Goal: Information Seeking & Learning: Learn about a topic

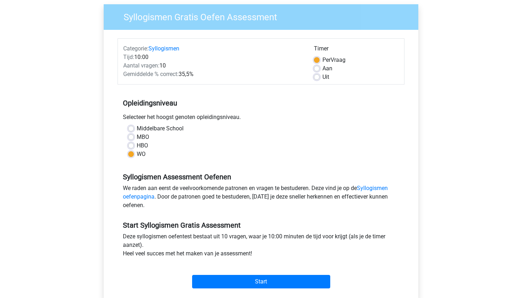
scroll to position [54, 0]
click at [127, 146] on div "Middelbare School MBO HBO WO" at bounding box center [261, 141] width 276 height 34
click at [137, 146] on label "HBO" at bounding box center [142, 145] width 11 height 9
click at [129, 146] on input "HBO" at bounding box center [131, 144] width 6 height 7
radio input "true"
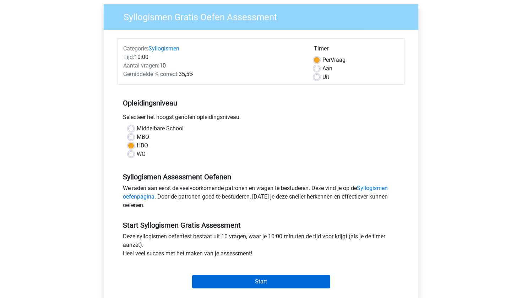
click at [227, 280] on input "Start" at bounding box center [261, 281] width 138 height 13
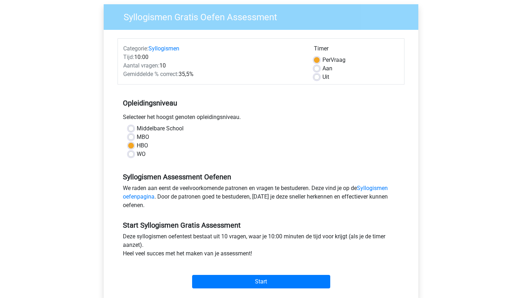
click at [134, 157] on div "WO" at bounding box center [261, 154] width 266 height 9
click at [134, 153] on div "WO" at bounding box center [261, 154] width 266 height 9
click at [137, 153] on label "WO" at bounding box center [141, 154] width 9 height 9
click at [133, 153] on input "WO" at bounding box center [131, 153] width 6 height 7
radio input "true"
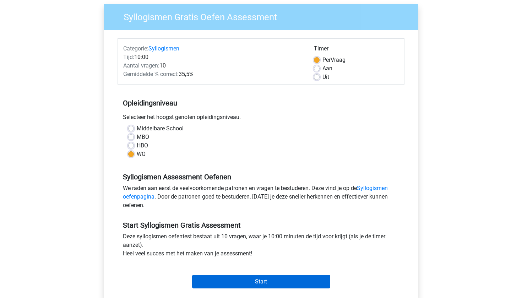
click at [216, 277] on input "Start" at bounding box center [261, 281] width 138 height 13
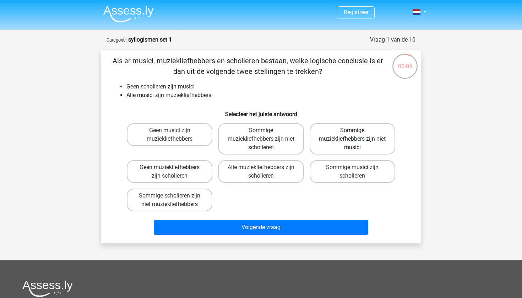
click at [348, 145] on label "Sommige muziekliefhebbers zijn niet musici" at bounding box center [353, 138] width 86 height 31
click at [352, 135] on input "Sommige muziekliefhebbers zijn niet musici" at bounding box center [354, 132] width 5 height 5
radio input "true"
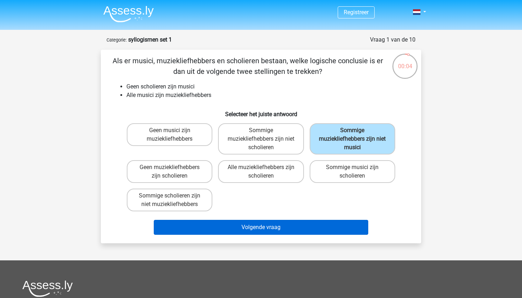
click at [309, 225] on button "Volgende vraag" at bounding box center [261, 227] width 215 height 15
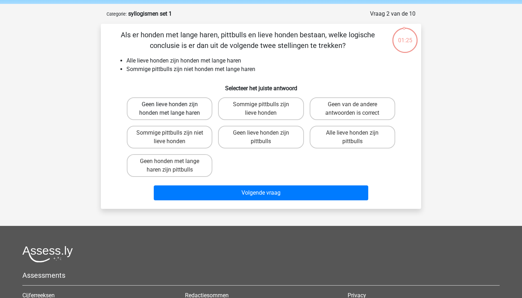
scroll to position [25, 0]
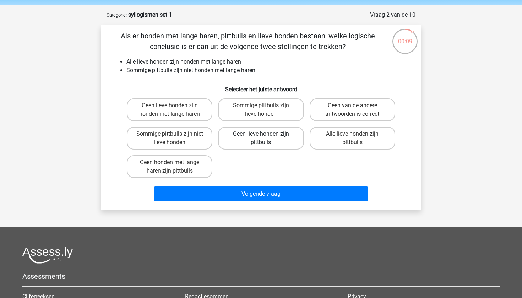
click at [238, 135] on label "Geen lieve honden zijn pittbulls" at bounding box center [261, 138] width 86 height 23
click at [261, 135] on input "Geen lieve honden zijn pittbulls" at bounding box center [263, 136] width 5 height 5
radio input "true"
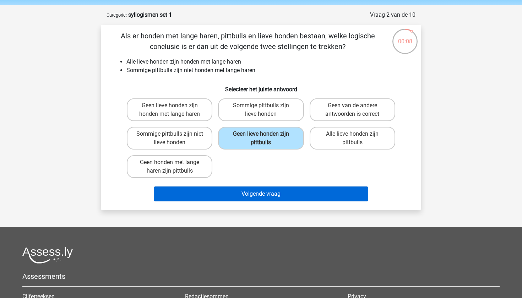
click at [225, 190] on button "Volgende vraag" at bounding box center [261, 193] width 215 height 15
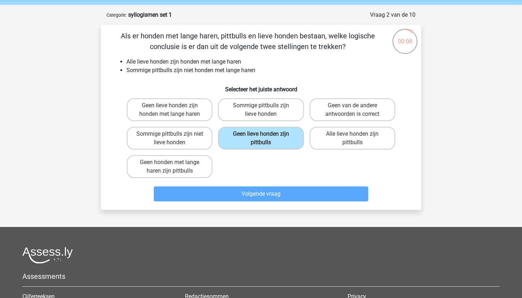
scroll to position [36, 0]
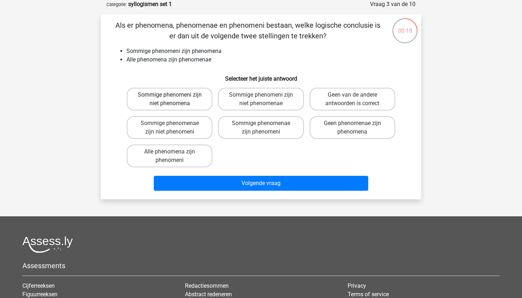
click at [187, 94] on label "Sommige phenomeni zijn niet phenomena" at bounding box center [170, 99] width 86 height 23
click at [174, 95] on input "Sommige phenomeni zijn niet phenomena" at bounding box center [172, 97] width 5 height 5
radio input "true"
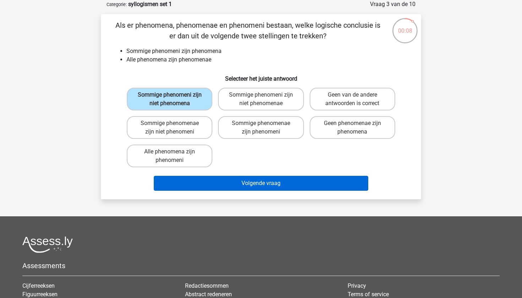
click at [196, 183] on button "Volgende vraag" at bounding box center [261, 183] width 215 height 15
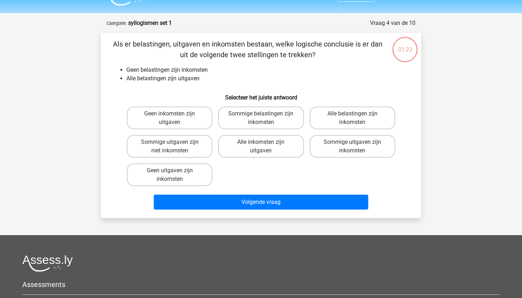
scroll to position [13, 0]
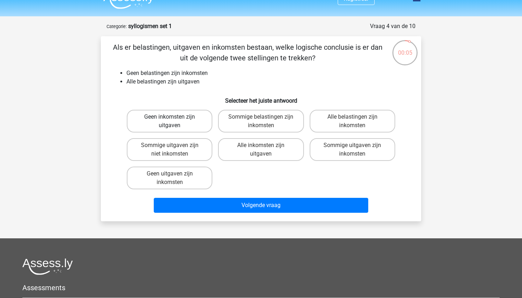
click at [177, 126] on label "Geen inkomsten zijn uitgaven" at bounding box center [170, 121] width 86 height 23
click at [174, 121] on input "Geen inkomsten zijn uitgaven" at bounding box center [172, 119] width 5 height 5
radio input "true"
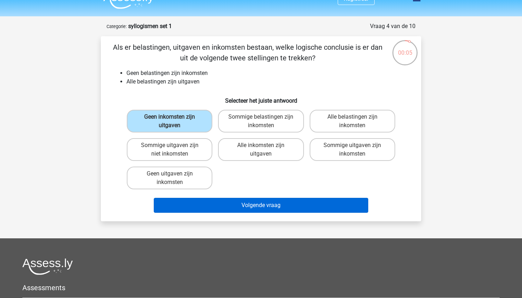
click at [201, 202] on button "Volgende vraag" at bounding box center [261, 205] width 215 height 15
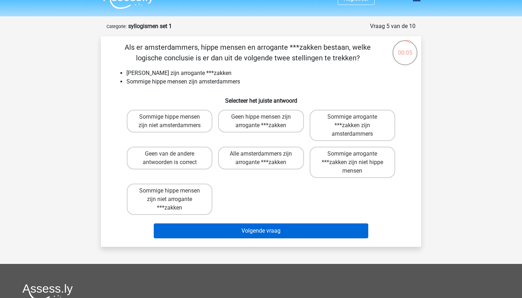
scroll to position [36, 0]
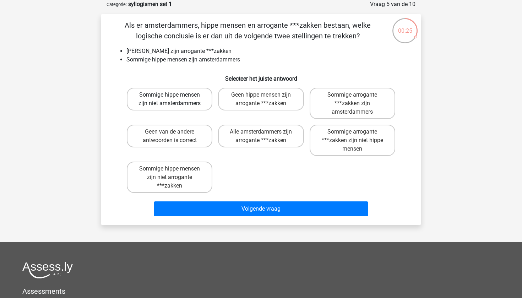
click at [183, 102] on label "Sommige hippe mensen zijn niet amsterdammers" at bounding box center [170, 99] width 86 height 23
click at [174, 99] on input "Sommige hippe mensen zijn niet amsterdammers" at bounding box center [172, 97] width 5 height 5
radio input "true"
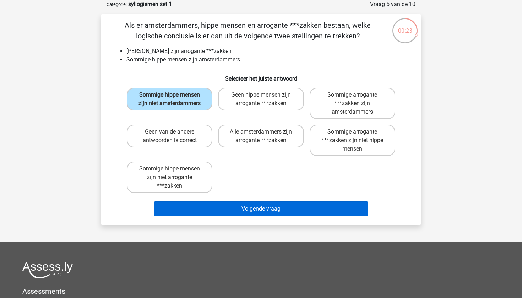
click at [231, 209] on button "Volgende vraag" at bounding box center [261, 208] width 215 height 15
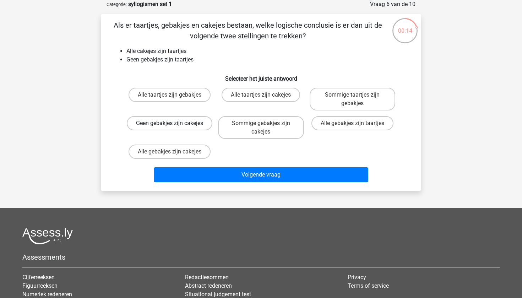
click at [164, 130] on label "Geen gebakjes zijn cakejes" at bounding box center [170, 123] width 86 height 14
click at [170, 128] on input "Geen gebakjes zijn cakejes" at bounding box center [172, 125] width 5 height 5
radio input "true"
click at [188, 167] on div "Volgende vraag" at bounding box center [261, 173] width 298 height 23
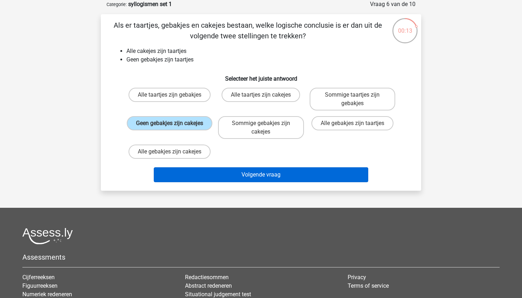
click at [188, 171] on button "Volgende vraag" at bounding box center [261, 174] width 215 height 15
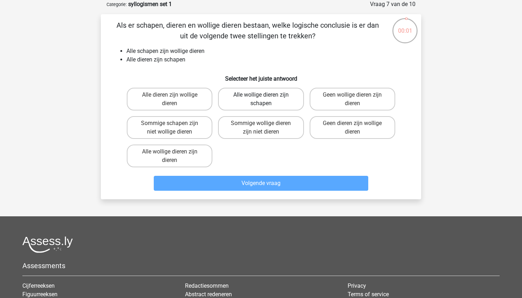
click at [264, 100] on label "Alle wollige dieren zijn schapen" at bounding box center [261, 99] width 86 height 23
click at [264, 99] on input "Alle wollige dieren zijn schapen" at bounding box center [263, 97] width 5 height 5
radio input "true"
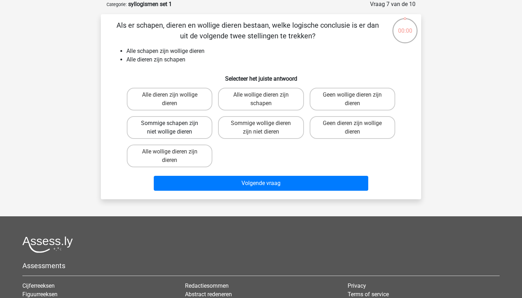
scroll to position [36, 0]
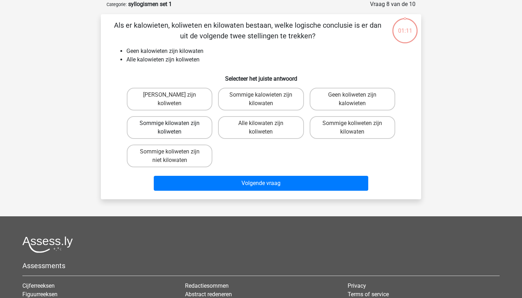
scroll to position [36, 0]
click at [161, 154] on label "Sommige koliweten zijn niet kilowaten" at bounding box center [170, 156] width 86 height 23
click at [170, 154] on input "Sommige koliweten zijn niet kilowaten" at bounding box center [172, 154] width 5 height 5
radio input "true"
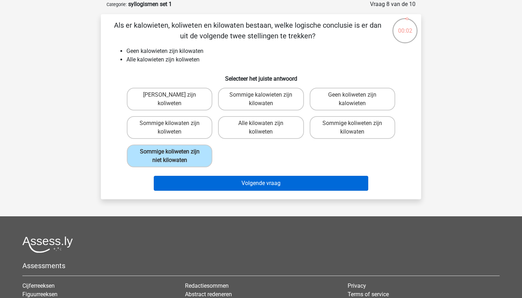
click at [207, 176] on button "Volgende vraag" at bounding box center [261, 183] width 215 height 15
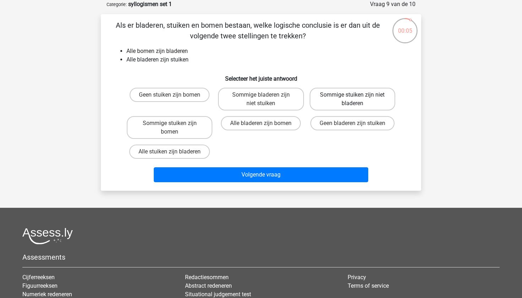
click at [329, 103] on label "Sommige stuiken zijn niet bladeren" at bounding box center [353, 99] width 86 height 23
click at [352, 99] on input "Sommige stuiken zijn niet bladeren" at bounding box center [354, 97] width 5 height 5
radio input "true"
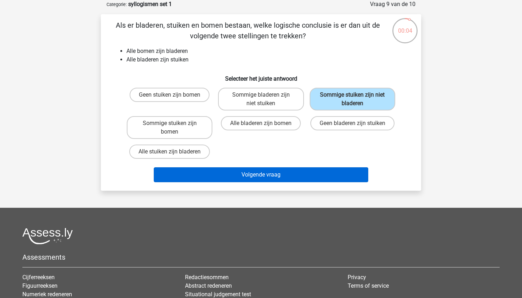
click at [296, 172] on button "Volgende vraag" at bounding box center [261, 174] width 215 height 15
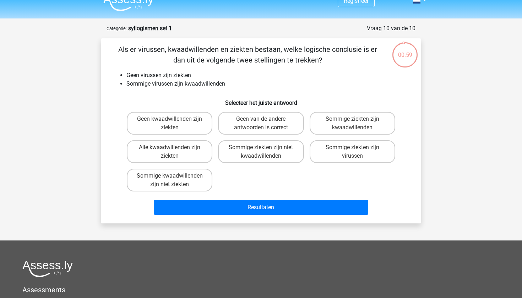
scroll to position [10, 0]
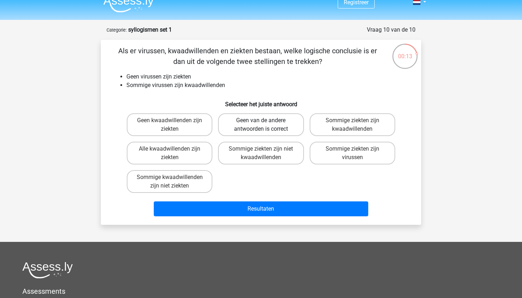
click at [268, 120] on label "Geen van de andere antwoorden is correct" at bounding box center [261, 124] width 86 height 23
click at [266, 120] on input "Geen van de andere antwoorden is correct" at bounding box center [263, 122] width 5 height 5
radio input "true"
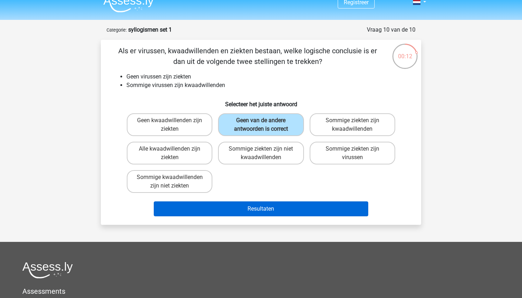
click at [278, 215] on button "Resultaten" at bounding box center [261, 208] width 215 height 15
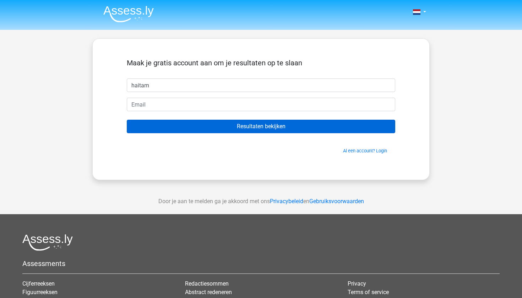
type input "haitam"
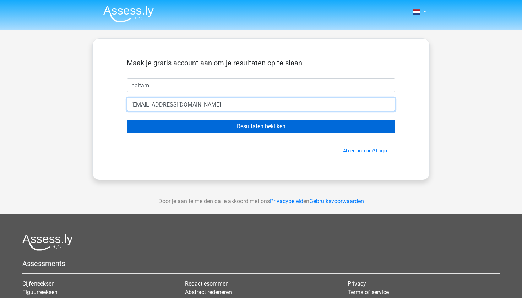
type input "[EMAIL_ADDRESS][DOMAIN_NAME]"
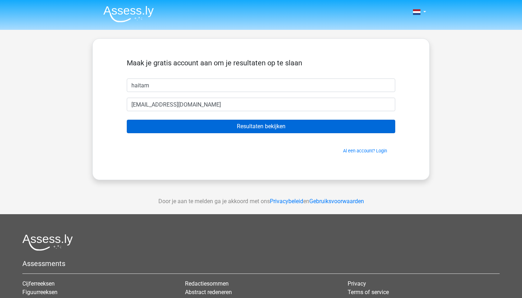
click at [254, 125] on input "Resultaten bekijken" at bounding box center [261, 126] width 268 height 13
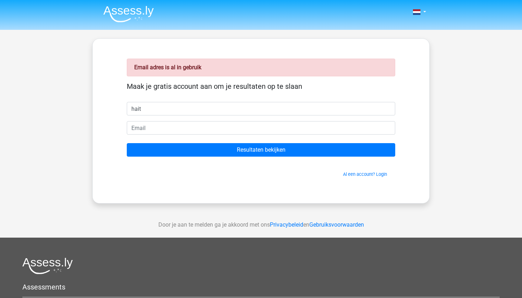
type input "hait"
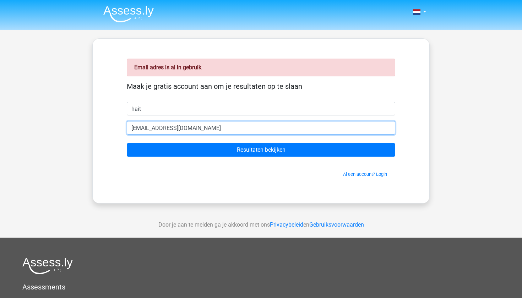
type input "[EMAIL_ADDRESS][DOMAIN_NAME]"
click at [261, 150] on input "Resultaten bekijken" at bounding box center [261, 149] width 268 height 13
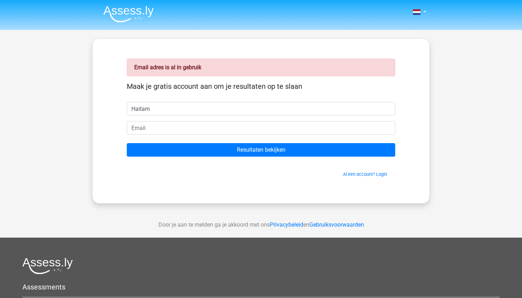
type input "Haitam"
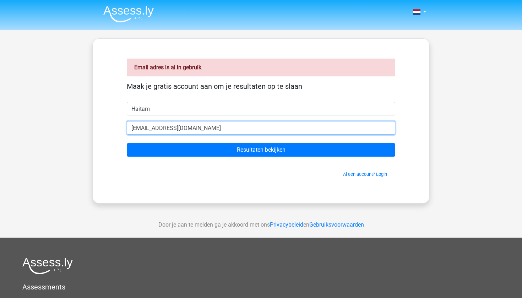
type input "[EMAIL_ADDRESS][DOMAIN_NAME]"
click at [261, 150] on input "Resultaten bekijken" at bounding box center [261, 149] width 268 height 13
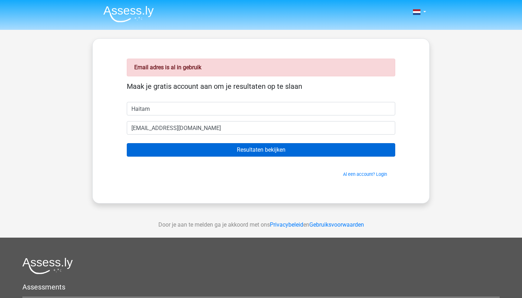
click at [219, 146] on input "Resultaten bekijken" at bounding box center [261, 149] width 268 height 13
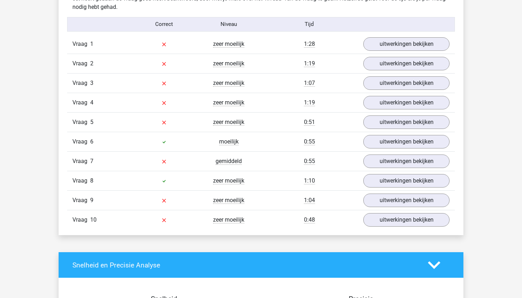
scroll to position [578, 0]
click at [389, 180] on link "uitwerkingen bekijken" at bounding box center [406, 181] width 99 height 16
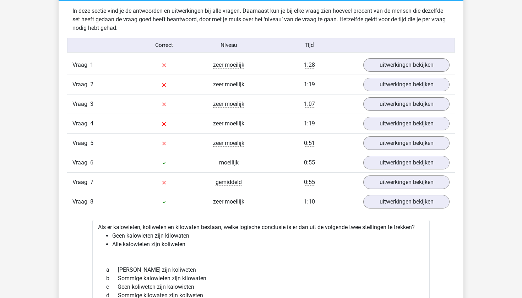
scroll to position [541, 0]
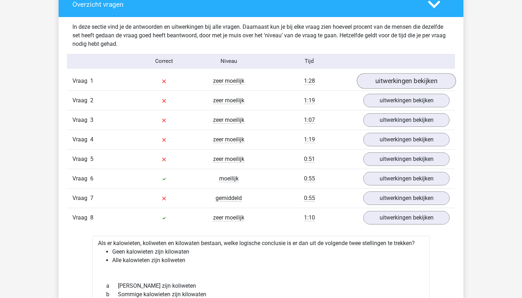
click at [393, 75] on link "uitwerkingen bekijken" at bounding box center [406, 81] width 99 height 16
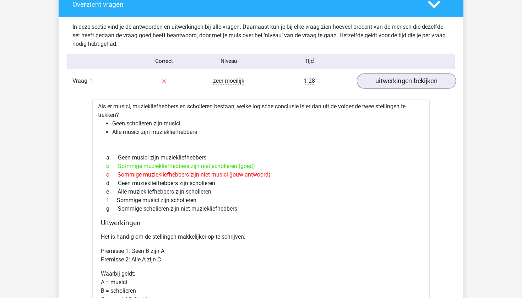
click at [382, 83] on link "uitwerkingen bekijken" at bounding box center [406, 81] width 99 height 16
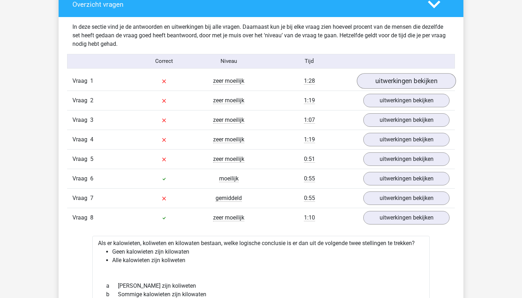
click at [382, 83] on link "uitwerkingen bekijken" at bounding box center [406, 81] width 99 height 16
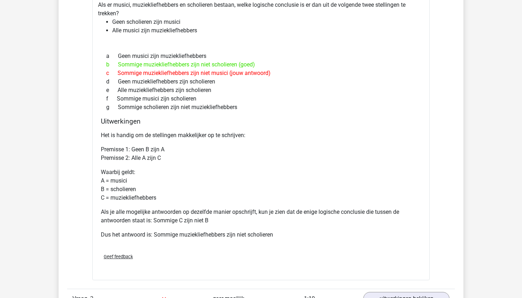
scroll to position [356, 0]
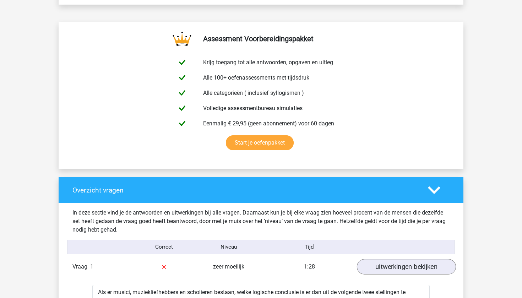
click at [387, 263] on link "uitwerkingen bekijken" at bounding box center [406, 267] width 99 height 16
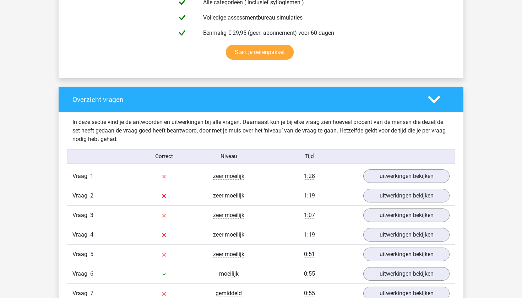
scroll to position [445, 0]
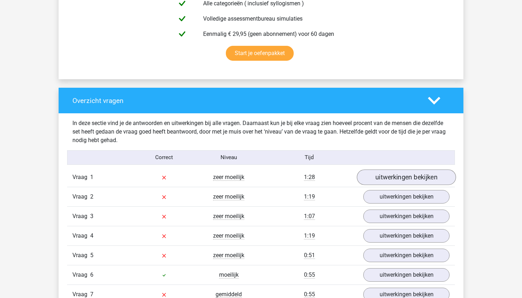
click at [376, 174] on link "uitwerkingen bekijken" at bounding box center [406, 177] width 99 height 16
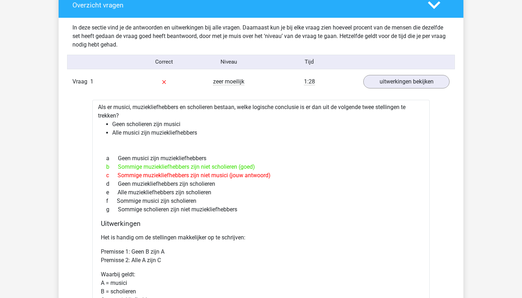
scroll to position [541, 0]
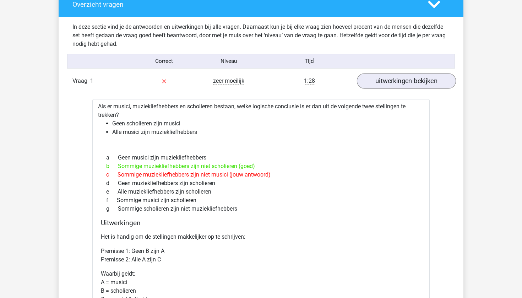
click at [374, 82] on link "uitwerkingen bekijken" at bounding box center [406, 81] width 99 height 16
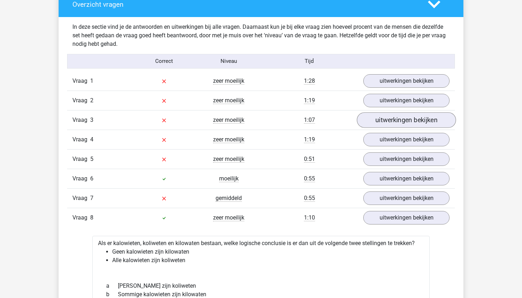
click at [381, 120] on link "uitwerkingen bekijken" at bounding box center [406, 120] width 99 height 16
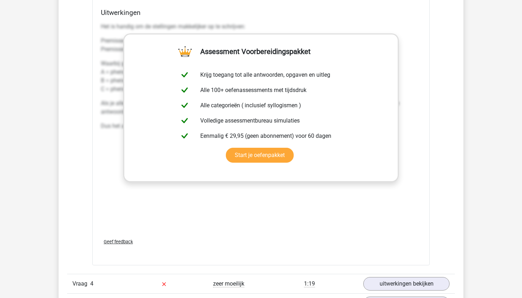
scroll to position [804, 0]
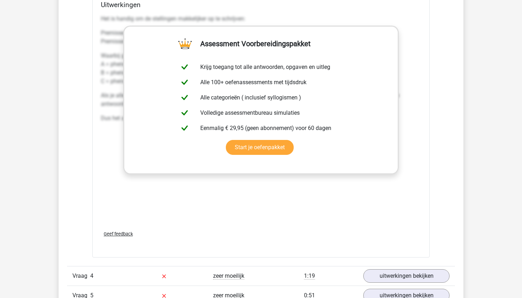
click at [397, 267] on div "Vraag 4 zeer moeilijk 1:19 uitwerkingen bekijken" at bounding box center [261, 276] width 388 height 20
click at [395, 274] on link "uitwerkingen bekijken" at bounding box center [406, 276] width 99 height 16
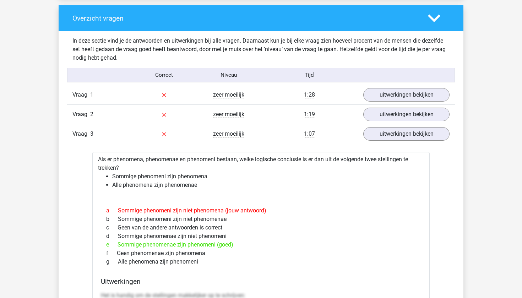
scroll to position [519, 0]
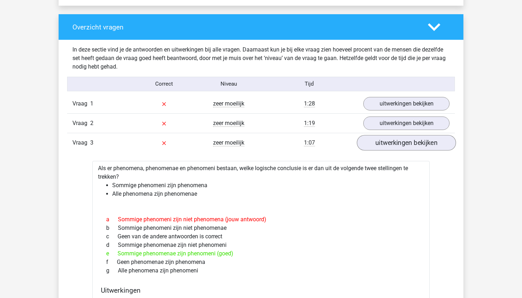
click at [370, 138] on link "uitwerkingen bekijken" at bounding box center [406, 143] width 99 height 16
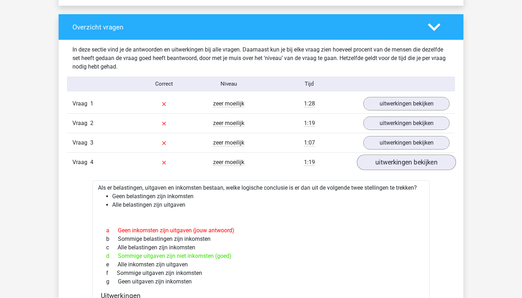
click at [375, 160] on link "uitwerkingen bekijken" at bounding box center [406, 162] width 99 height 16
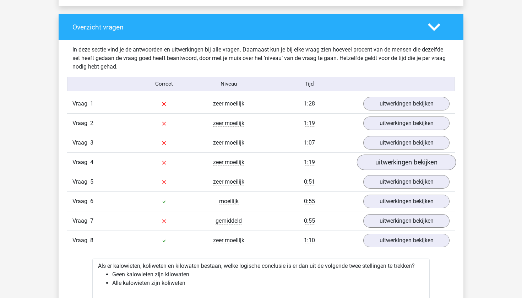
click at [375, 160] on link "uitwerkingen bekijken" at bounding box center [406, 162] width 99 height 16
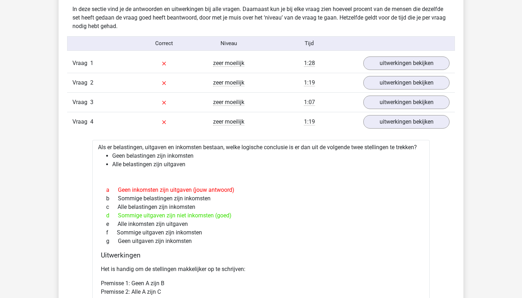
scroll to position [567, 0]
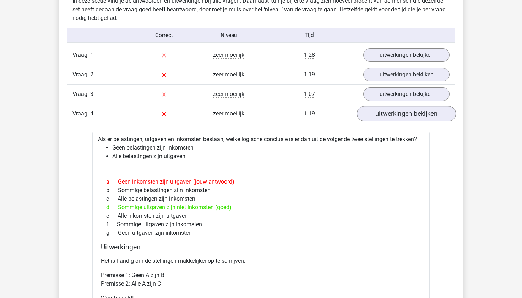
click at [378, 118] on link "uitwerkingen bekijken" at bounding box center [406, 114] width 99 height 16
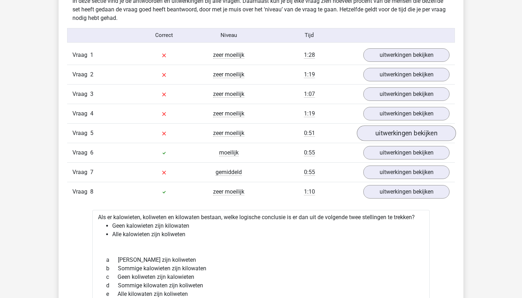
click at [387, 137] on link "uitwerkingen bekijken" at bounding box center [406, 133] width 99 height 16
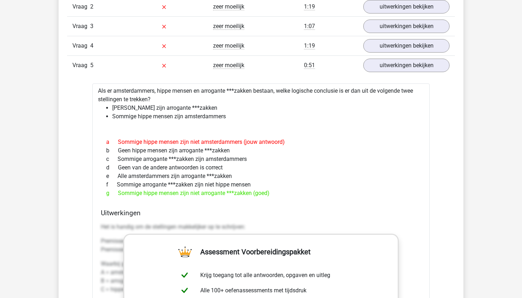
scroll to position [633, 0]
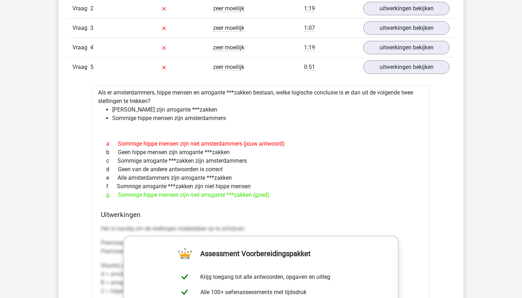
click at [383, 70] on link "uitwerkingen bekijken" at bounding box center [406, 67] width 99 height 16
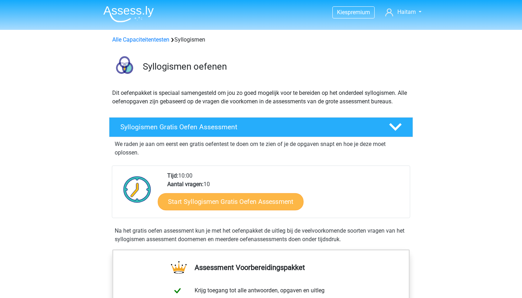
click at [183, 205] on link "Start Syllogismen Gratis Oefen Assessment" at bounding box center [231, 201] width 146 height 17
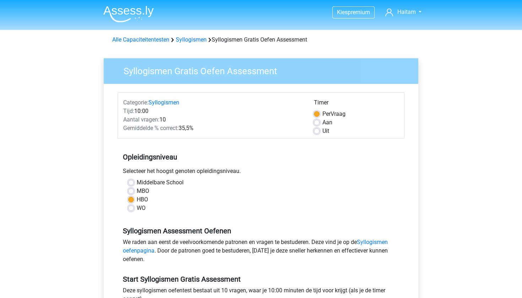
click at [137, 208] on label "WO" at bounding box center [141, 208] width 9 height 9
click at [132, 208] on input "WO" at bounding box center [131, 207] width 6 height 7
radio input "true"
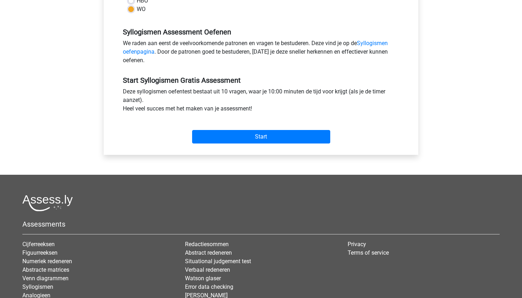
scroll to position [257, 0]
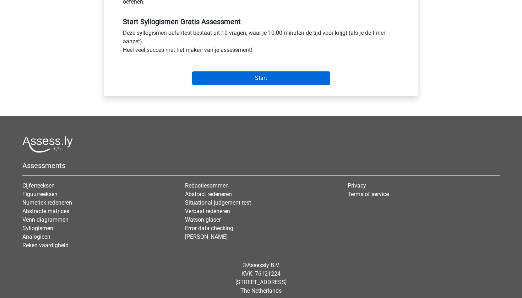
click at [242, 75] on input "Start" at bounding box center [261, 77] width 138 height 13
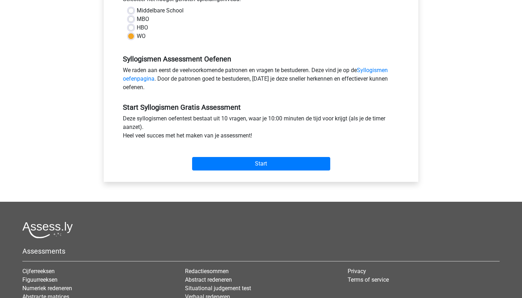
scroll to position [136, 0]
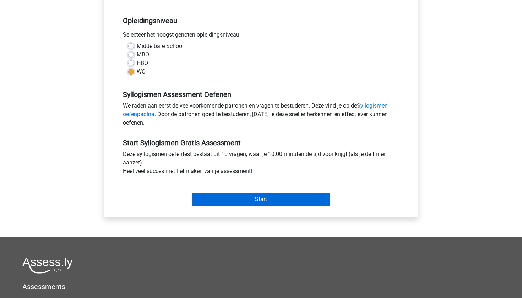
click at [227, 200] on input "Start" at bounding box center [261, 198] width 138 height 13
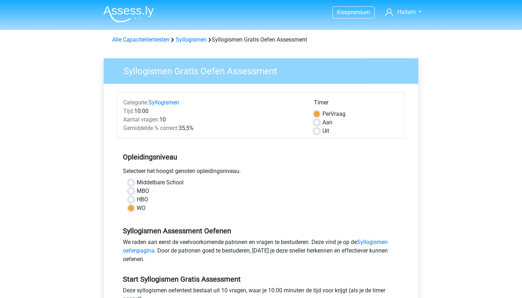
scroll to position [0, 0]
click at [322, 129] on label "Uit" at bounding box center [325, 131] width 7 height 9
click at [319, 129] on input "Uit" at bounding box center [317, 130] width 6 height 7
radio input "true"
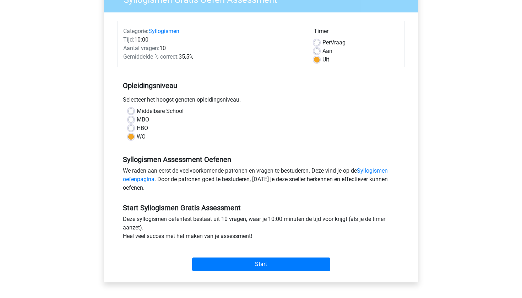
scroll to position [148, 0]
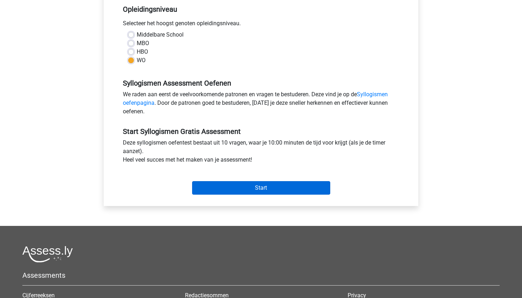
click at [279, 188] on input "Start" at bounding box center [261, 187] width 138 height 13
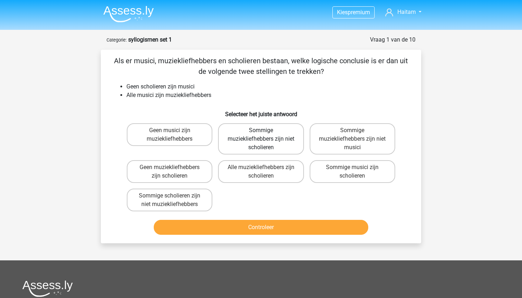
click at [257, 136] on label "Sommige muziekliefhebbers zijn niet scholieren" at bounding box center [261, 138] width 86 height 31
click at [261, 135] on input "Sommige muziekliefhebbers zijn niet scholieren" at bounding box center [263, 132] width 5 height 5
radio input "true"
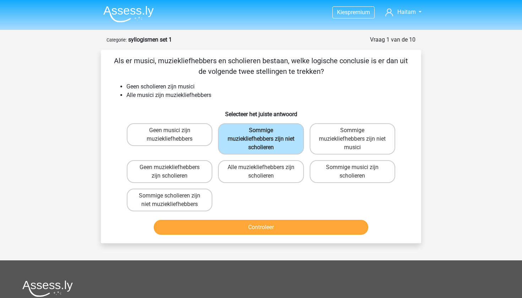
click at [248, 229] on button "Controleer" at bounding box center [261, 227] width 215 height 15
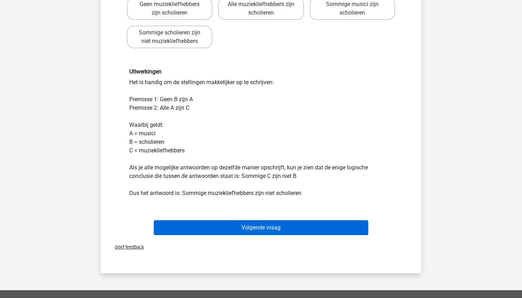
scroll to position [156, 0]
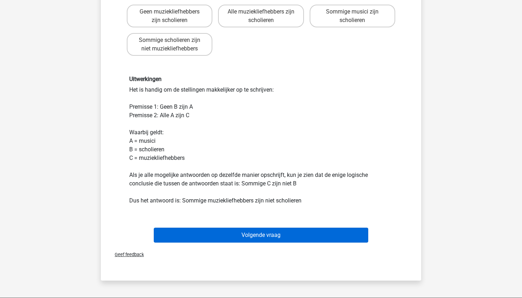
click at [227, 231] on button "Volgende vraag" at bounding box center [261, 235] width 215 height 15
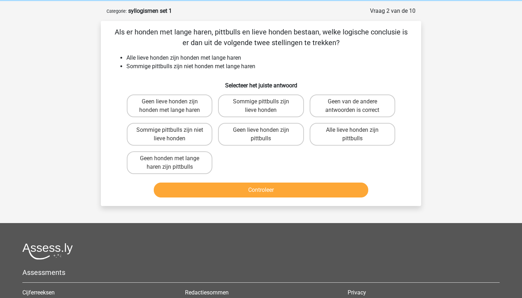
scroll to position [28, 0]
click at [164, 135] on label "Sommige pittbulls zijn niet lieve honden" at bounding box center [170, 134] width 86 height 23
click at [170, 135] on input "Sommige pittbulls zijn niet lieve honden" at bounding box center [172, 132] width 5 height 5
radio input "true"
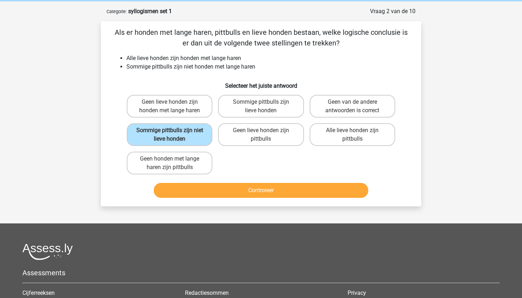
click at [272, 185] on button "Controleer" at bounding box center [261, 190] width 215 height 15
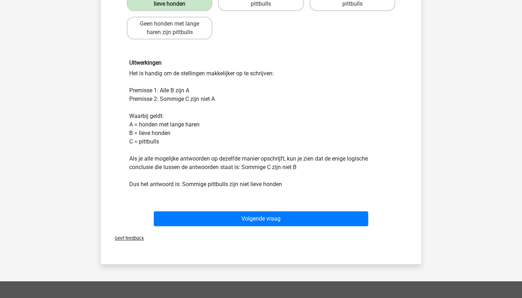
click at [251, 226] on div "Volgende vraag" at bounding box center [261, 220] width 274 height 18
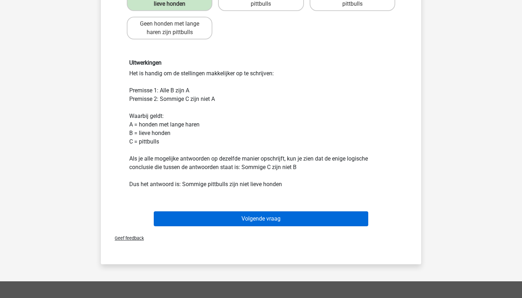
click at [252, 222] on button "Volgende vraag" at bounding box center [261, 218] width 215 height 15
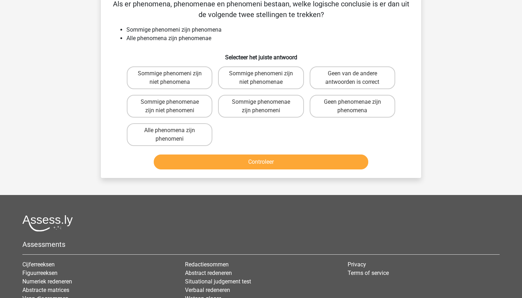
scroll to position [36, 0]
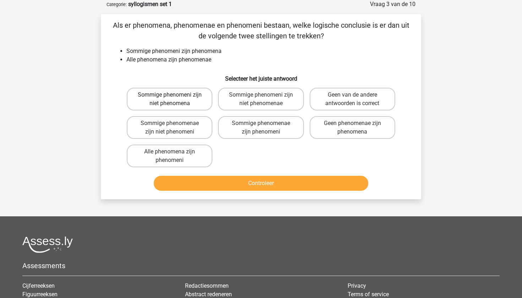
click at [192, 97] on label "Sommige phenomeni zijn niet phenomena" at bounding box center [170, 99] width 86 height 23
click at [174, 97] on input "Sommige phenomeni zijn niet phenomena" at bounding box center [172, 97] width 5 height 5
radio input "true"
click at [273, 176] on button "Controleer" at bounding box center [261, 183] width 215 height 15
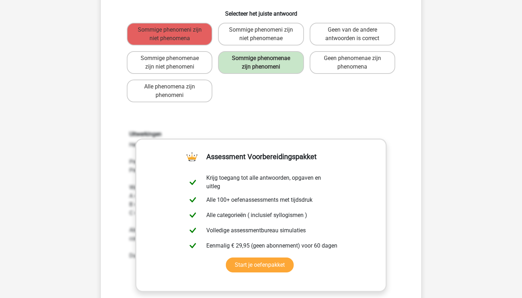
scroll to position [96, 0]
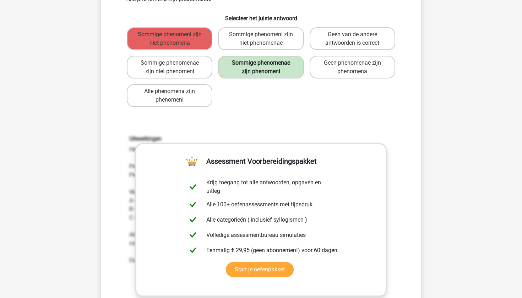
click at [245, 65] on label "Sommige phenomenae zijn phenomeni" at bounding box center [261, 67] width 86 height 23
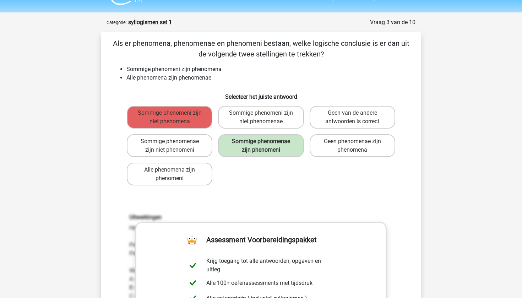
scroll to position [16, 0]
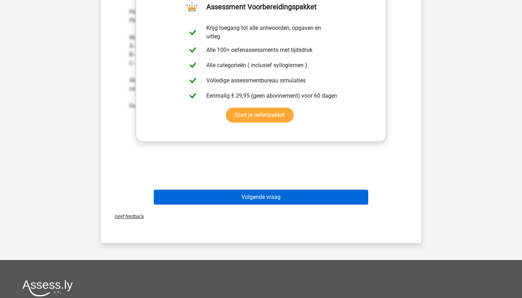
click at [283, 199] on button "Volgende vraag" at bounding box center [261, 197] width 215 height 15
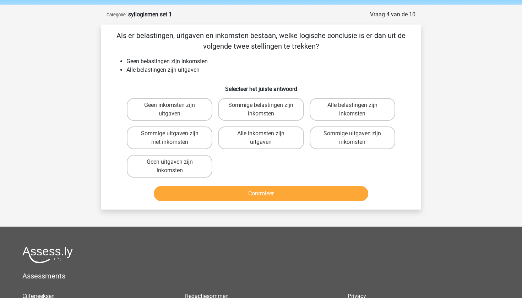
scroll to position [22, 0]
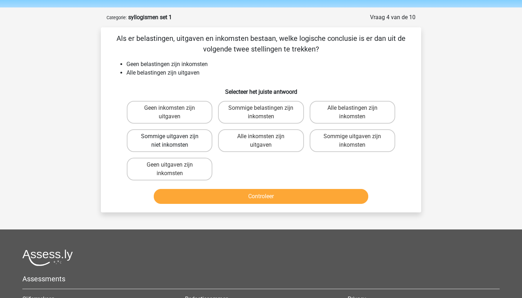
click at [195, 135] on label "Sommige uitgaven zijn niet inkomsten" at bounding box center [170, 140] width 86 height 23
click at [174, 136] on input "Sommige uitgaven zijn niet inkomsten" at bounding box center [172, 138] width 5 height 5
radio input "true"
click at [200, 190] on button "Controleer" at bounding box center [261, 196] width 215 height 15
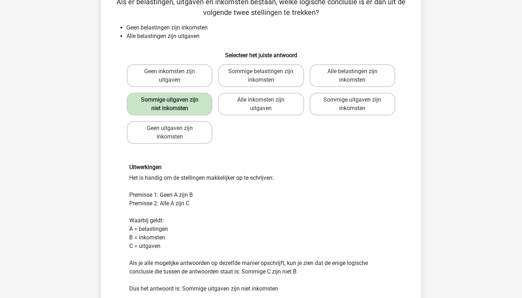
scroll to position [55, 0]
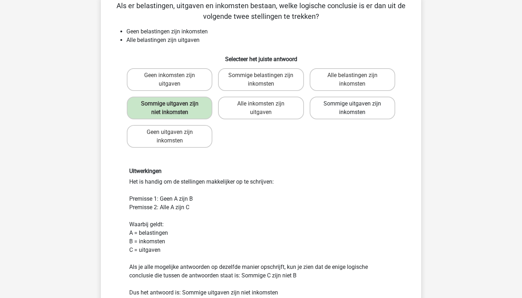
click at [321, 110] on label "Sommige uitgaven zijn inkomsten" at bounding box center [353, 108] width 86 height 23
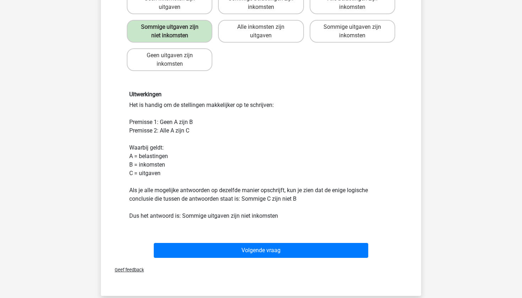
scroll to position [140, 0]
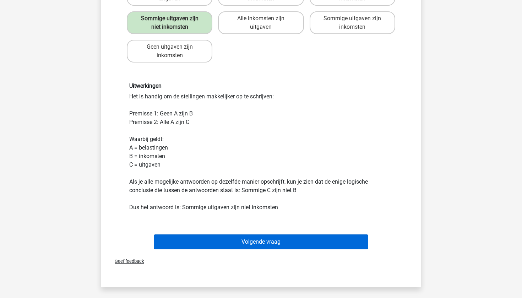
click at [229, 238] on button "Volgende vraag" at bounding box center [261, 241] width 215 height 15
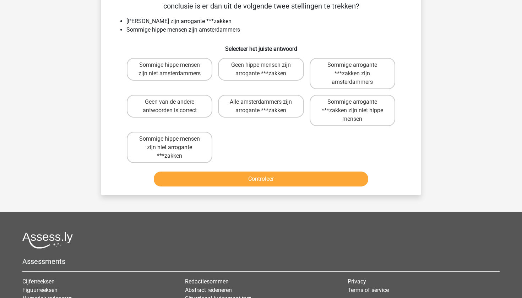
scroll to position [36, 0]
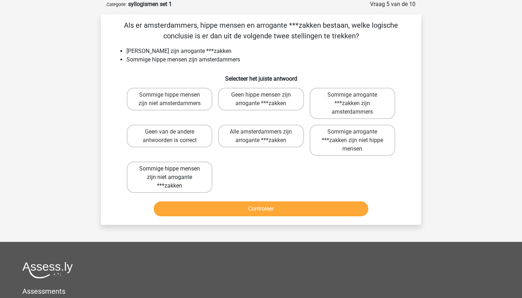
click at [192, 169] on label "Sommige hippe mensen zijn niet arrogante ***zakken" at bounding box center [170, 177] width 86 height 31
click at [174, 169] on input "Sommige hippe mensen zijn niet arrogante ***zakken" at bounding box center [172, 171] width 5 height 5
radio input "true"
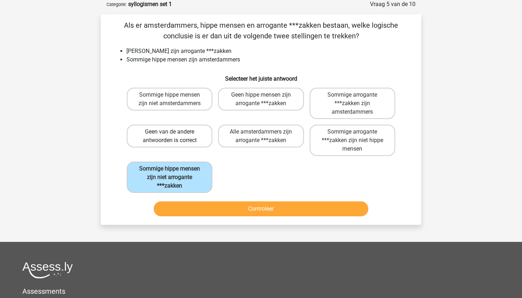
click at [198, 140] on label "Geen van de andere antwoorden is correct" at bounding box center [170, 136] width 86 height 23
click at [174, 136] on input "Geen van de andere antwoorden is correct" at bounding box center [172, 134] width 5 height 5
radio input "true"
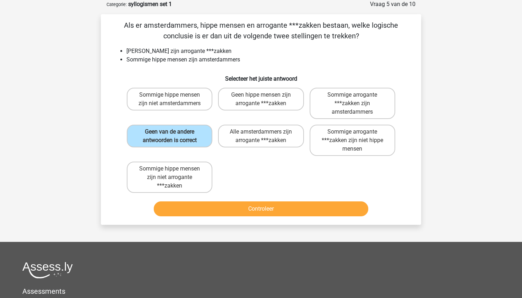
click at [218, 206] on button "Controleer" at bounding box center [261, 208] width 215 height 15
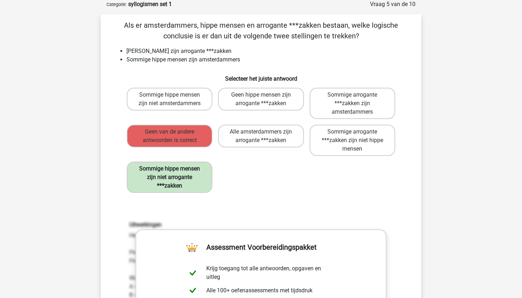
click at [175, 175] on label "Sommige hippe mensen zijn niet arrogante ***zakken" at bounding box center [170, 177] width 86 height 31
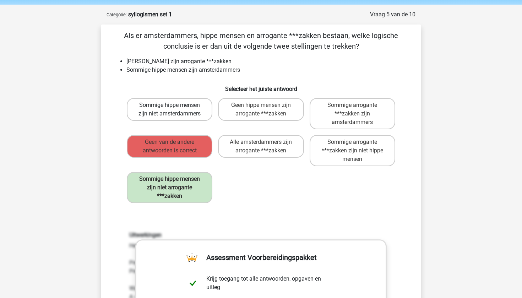
scroll to position [24, 0]
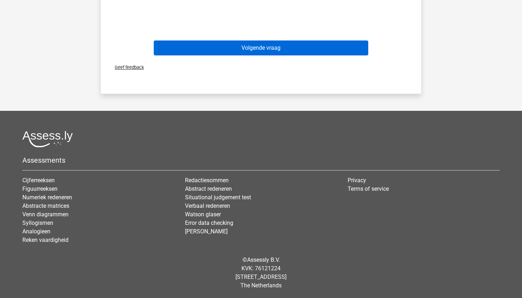
click at [262, 50] on button "Volgende vraag" at bounding box center [261, 47] width 215 height 15
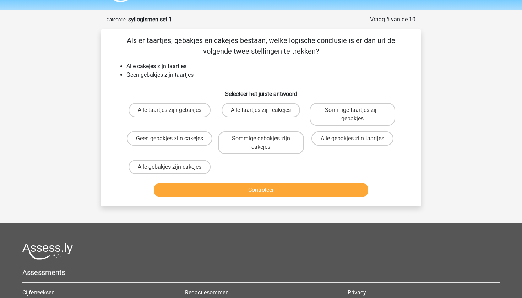
scroll to position [20, 0]
click at [176, 138] on label "Geen gebakjes zijn cakejes" at bounding box center [170, 138] width 86 height 14
click at [174, 138] on input "Geen gebakjes zijn cakejes" at bounding box center [172, 140] width 5 height 5
radio input "true"
click at [197, 193] on button "Controleer" at bounding box center [261, 190] width 215 height 15
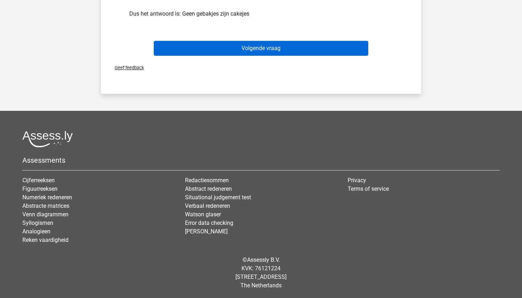
click at [226, 43] on button "Volgende vraag" at bounding box center [261, 48] width 215 height 15
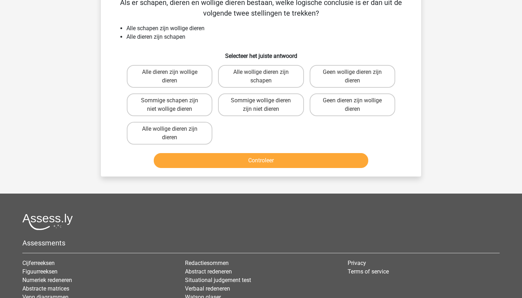
scroll to position [36, 0]
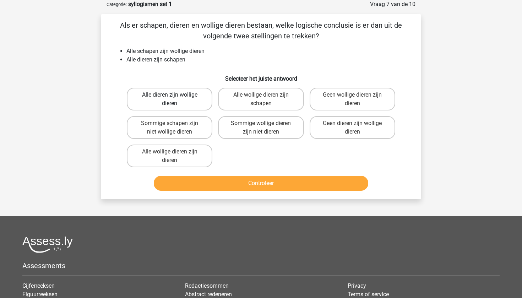
click at [197, 108] on label "Alle dieren zijn wollige dieren" at bounding box center [170, 99] width 86 height 23
click at [174, 99] on input "Alle dieren zijn wollige dieren" at bounding box center [172, 97] width 5 height 5
radio input "true"
click at [238, 185] on button "Controleer" at bounding box center [261, 183] width 215 height 15
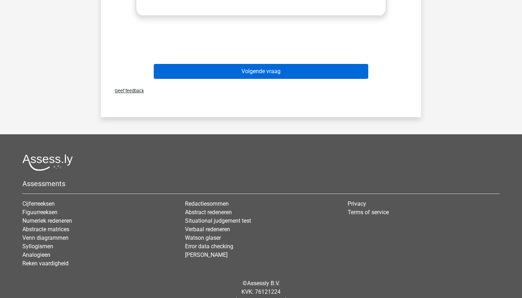
click at [207, 69] on button "Volgende vraag" at bounding box center [261, 71] width 215 height 15
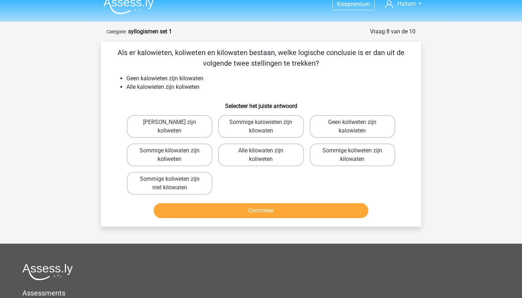
scroll to position [8, 0]
click at [138, 178] on label "Sommige koliweten zijn niet kilowaten" at bounding box center [170, 183] width 86 height 23
click at [170, 179] on input "Sommige koliweten zijn niet kilowaten" at bounding box center [172, 181] width 5 height 5
radio input "true"
click at [179, 210] on button "Controleer" at bounding box center [261, 210] width 215 height 15
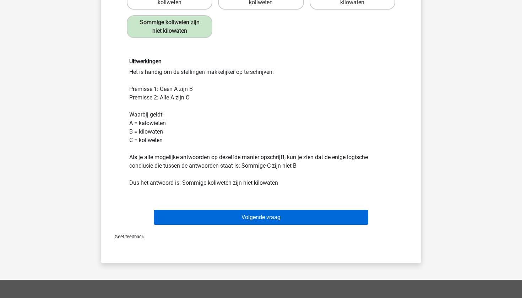
scroll to position [182, 0]
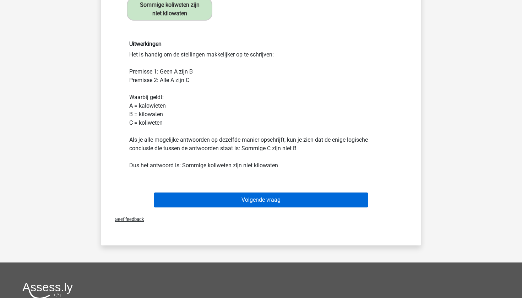
click at [182, 205] on button "Volgende vraag" at bounding box center [261, 199] width 215 height 15
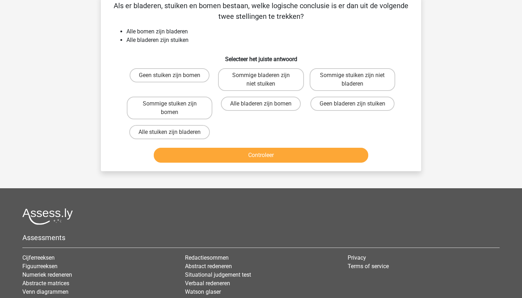
scroll to position [36, 0]
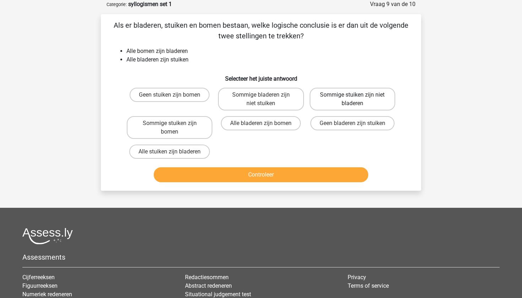
click at [342, 101] on label "Sommige stuiken zijn niet bladeren" at bounding box center [353, 99] width 86 height 23
click at [352, 99] on input "Sommige stuiken zijn niet bladeren" at bounding box center [354, 97] width 5 height 5
radio input "true"
click at [269, 95] on label "Sommige bladeren zijn niet stuiken" at bounding box center [261, 99] width 86 height 23
click at [266, 95] on input "Sommige bladeren zijn niet stuiken" at bounding box center [263, 97] width 5 height 5
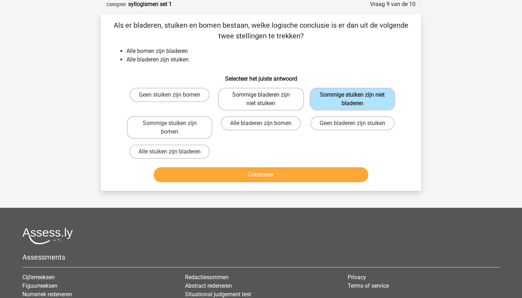
radio input "true"
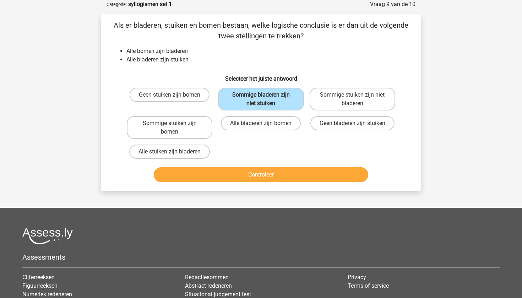
click at [198, 115] on div "Sommige stuiken zijn bomen" at bounding box center [169, 127] width 91 height 28
click at [198, 121] on label "Sommige stuiken zijn bomen" at bounding box center [170, 127] width 86 height 23
click at [174, 123] on input "Sommige stuiken zijn bomen" at bounding box center [172, 125] width 5 height 5
radio input "true"
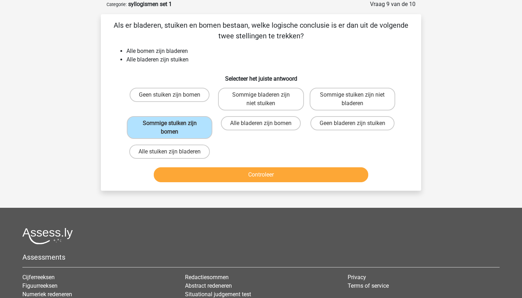
click at [251, 172] on button "Controleer" at bounding box center [261, 174] width 215 height 15
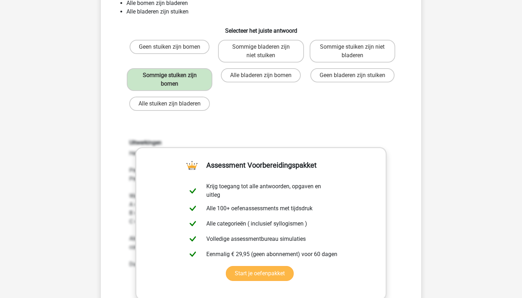
scroll to position [84, 0]
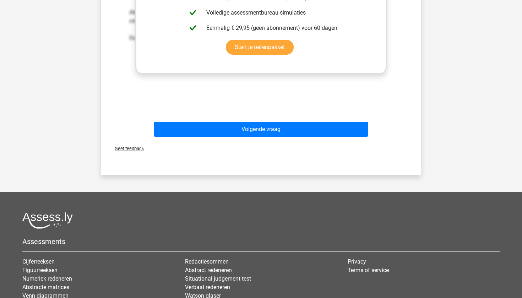
click at [259, 140] on div "Geef feedback" at bounding box center [261, 149] width 315 height 18
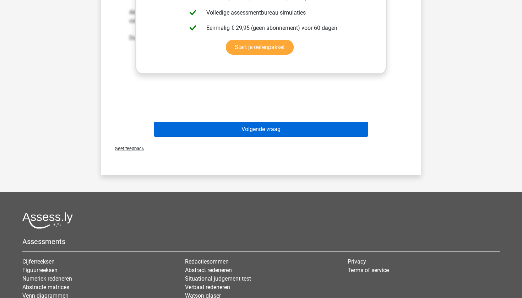
click at [260, 135] on button "Volgende vraag" at bounding box center [261, 129] width 215 height 15
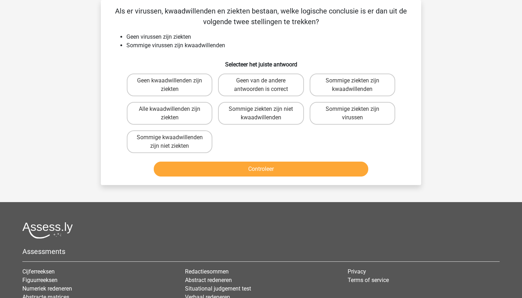
scroll to position [36, 0]
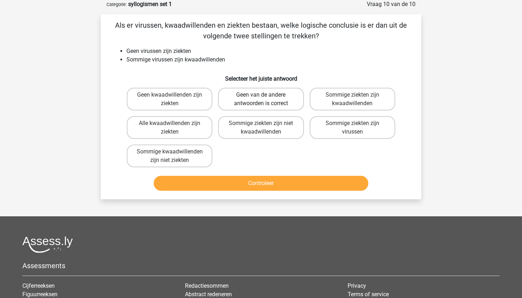
click at [231, 94] on label "Geen van de andere antwoorden is correct" at bounding box center [261, 99] width 86 height 23
click at [261, 95] on input "Geen van de andere antwoorden is correct" at bounding box center [263, 97] width 5 height 5
radio input "true"
click at [241, 188] on button "Controleer" at bounding box center [261, 183] width 215 height 15
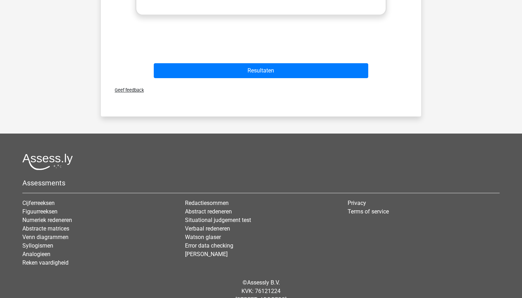
scroll to position [378, 0]
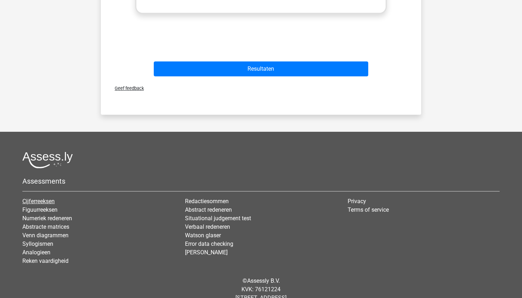
click at [47, 205] on link "Cijferreeksen" at bounding box center [38, 201] width 32 height 7
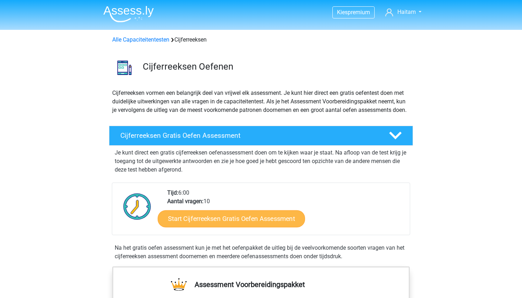
click at [192, 227] on link "Start Cijferreeksen Gratis Oefen Assessment" at bounding box center [231, 218] width 147 height 17
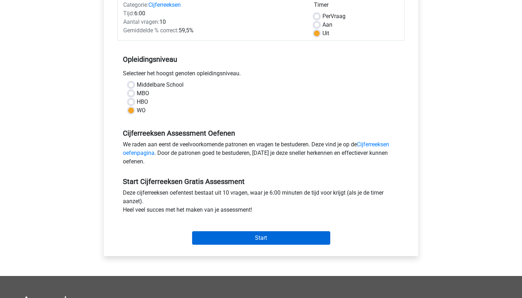
scroll to position [117, 0]
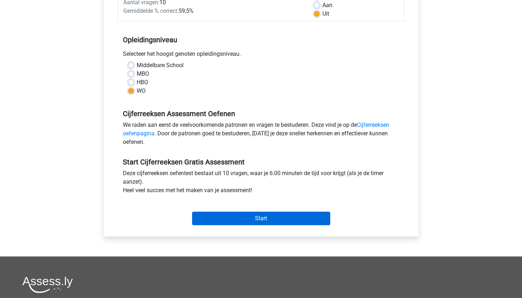
click at [203, 219] on input "Start" at bounding box center [261, 218] width 138 height 13
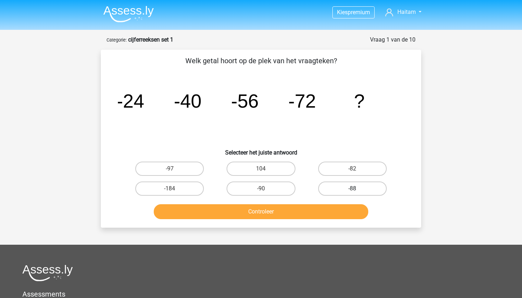
click at [341, 183] on label "-88" at bounding box center [352, 188] width 69 height 14
click at [352, 189] on input "-88" at bounding box center [354, 191] width 5 height 5
radio input "true"
click at [312, 217] on button "Controleer" at bounding box center [261, 211] width 215 height 15
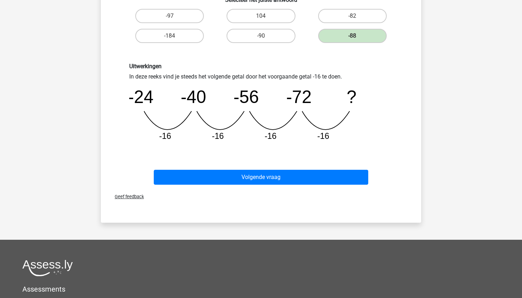
click at [255, 187] on div "Volgende vraag" at bounding box center [261, 179] width 274 height 18
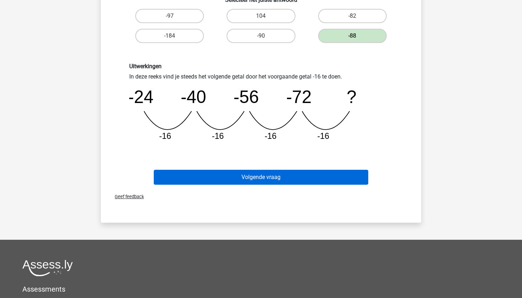
click at [253, 181] on button "Volgende vraag" at bounding box center [261, 177] width 215 height 15
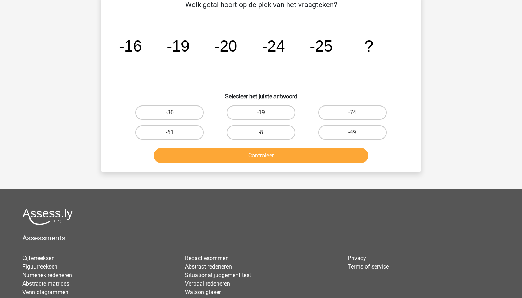
scroll to position [36, 0]
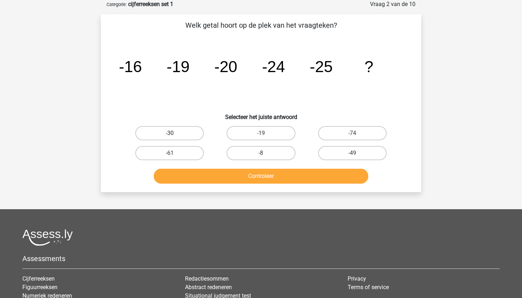
click at [189, 135] on label "-30" at bounding box center [169, 133] width 69 height 14
click at [174, 135] on input "-30" at bounding box center [172, 135] width 5 height 5
radio input "true"
click at [206, 181] on button "Controleer" at bounding box center [261, 176] width 215 height 15
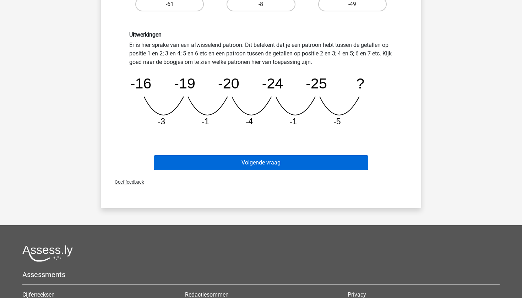
click at [218, 164] on button "Volgende vraag" at bounding box center [261, 162] width 215 height 15
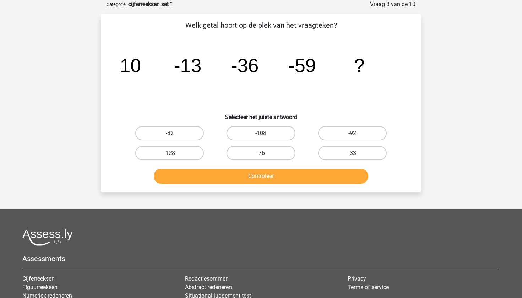
click at [198, 134] on label "-82" at bounding box center [169, 133] width 69 height 14
click at [174, 134] on input "-82" at bounding box center [172, 135] width 5 height 5
radio input "true"
click at [216, 171] on button "Controleer" at bounding box center [261, 176] width 215 height 15
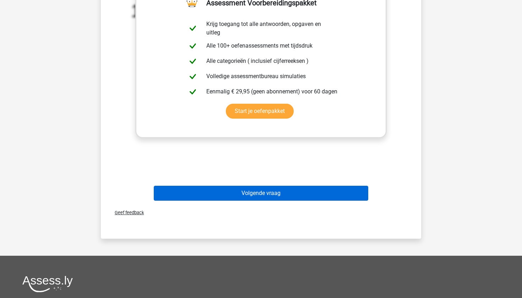
click at [233, 199] on button "Volgende vraag" at bounding box center [261, 193] width 215 height 15
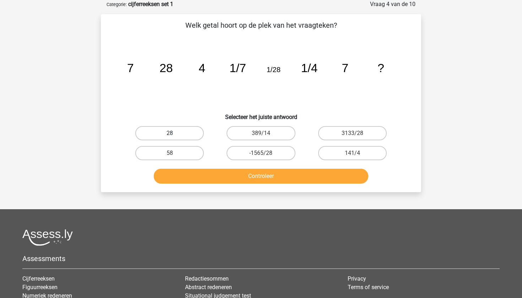
click at [187, 134] on label "28" at bounding box center [169, 133] width 69 height 14
click at [174, 134] on input "28" at bounding box center [172, 135] width 5 height 5
radio input "true"
click at [221, 176] on button "Controleer" at bounding box center [261, 176] width 215 height 15
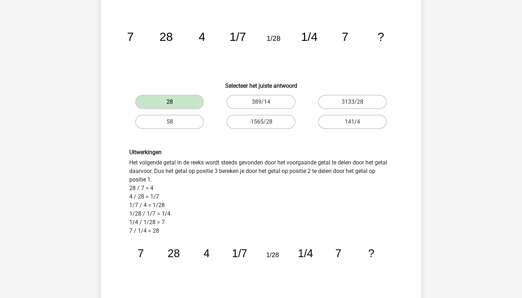
scroll to position [65, 0]
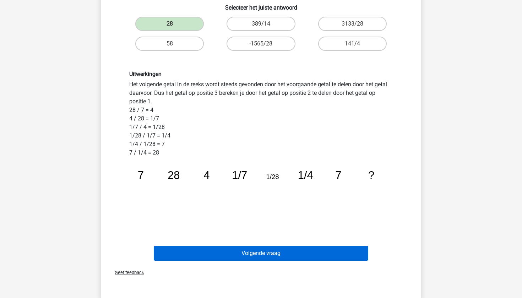
click at [197, 255] on button "Volgende vraag" at bounding box center [261, 253] width 215 height 15
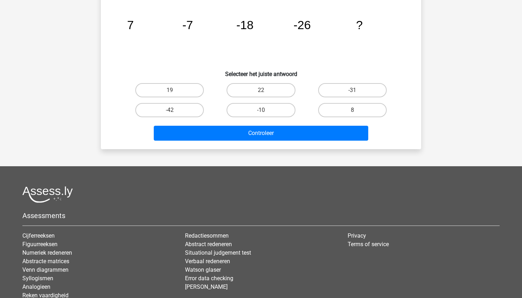
scroll to position [36, 0]
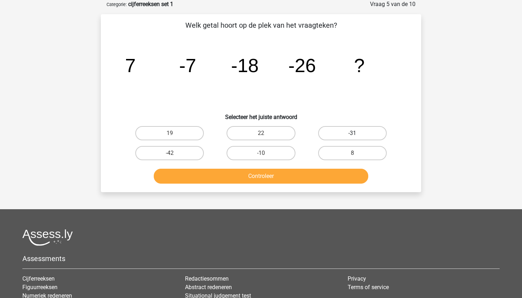
click at [338, 135] on label "-31" at bounding box center [352, 133] width 69 height 14
click at [352, 135] on input "-31" at bounding box center [354, 135] width 5 height 5
radio input "true"
click at [292, 173] on button "Controleer" at bounding box center [261, 176] width 215 height 15
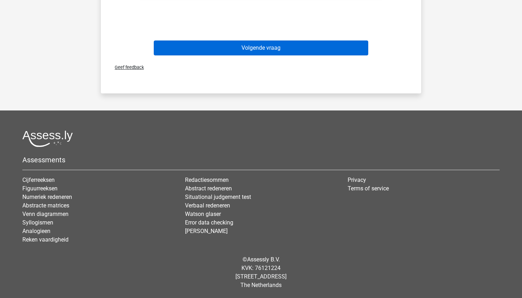
click at [276, 45] on button "Volgende vraag" at bounding box center [261, 47] width 215 height 15
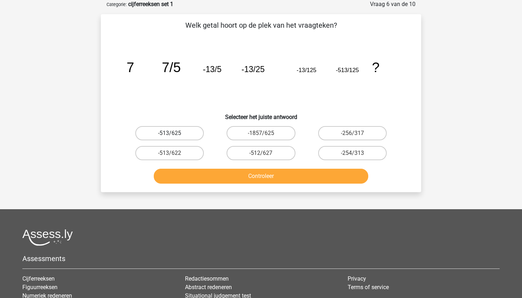
click at [179, 134] on label "-513/625" at bounding box center [169, 133] width 69 height 14
click at [174, 134] on input "-513/625" at bounding box center [172, 135] width 5 height 5
radio input "true"
click at [207, 175] on button "Controleer" at bounding box center [261, 176] width 215 height 15
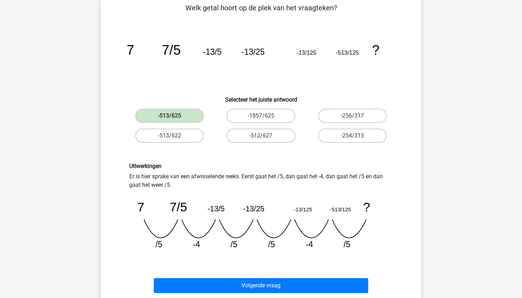
scroll to position [56, 0]
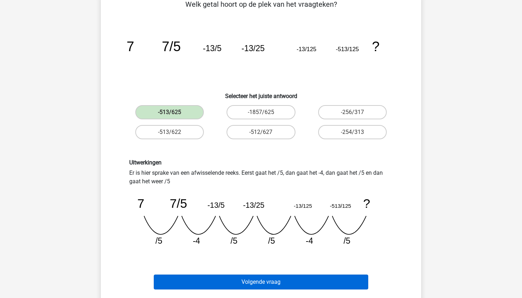
click at [218, 282] on button "Volgende vraag" at bounding box center [261, 281] width 215 height 15
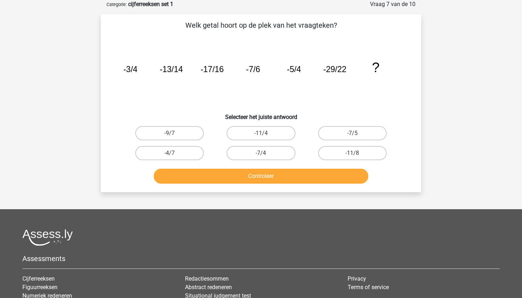
click at [178, 83] on icon "image/svg+xml -3/4 -13/14 -17/16 -7/6 -5/4 -29/22 ?" at bounding box center [261, 72] width 286 height 72
click at [267, 130] on label "-11/4" at bounding box center [261, 133] width 69 height 14
click at [266, 133] on input "-11/4" at bounding box center [263, 135] width 5 height 5
radio input "true"
click at [270, 172] on button "Controleer" at bounding box center [261, 176] width 215 height 15
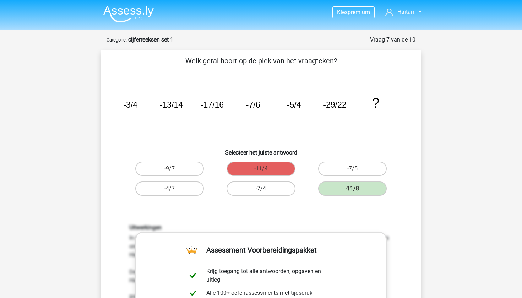
scroll to position [0, 0]
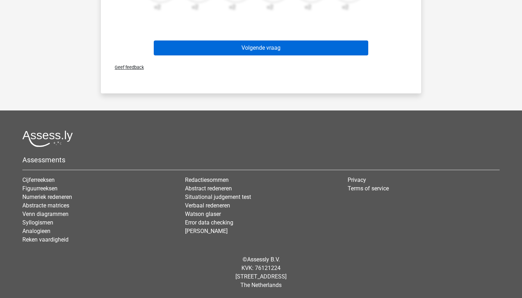
click at [258, 50] on button "Volgende vraag" at bounding box center [261, 47] width 215 height 15
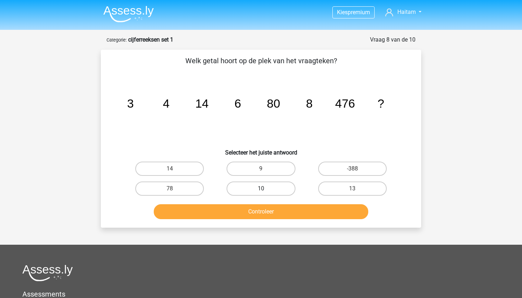
click at [268, 187] on label "10" at bounding box center [261, 188] width 69 height 14
click at [266, 189] on input "10" at bounding box center [263, 191] width 5 height 5
radio input "true"
click at [260, 215] on button "Controleer" at bounding box center [261, 211] width 215 height 15
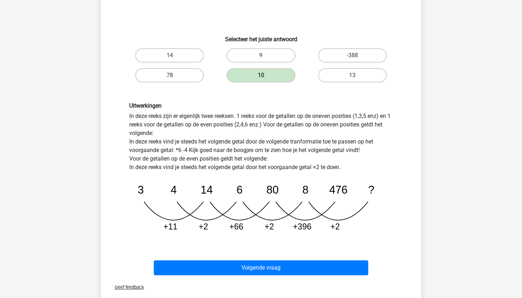
scroll to position [115, 0]
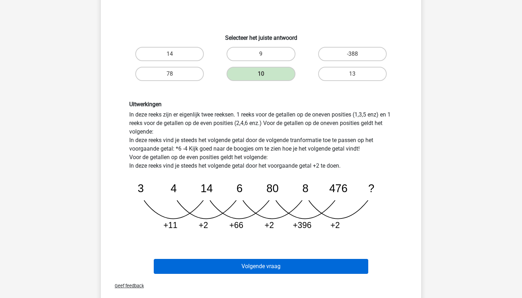
click at [248, 271] on button "Volgende vraag" at bounding box center [261, 266] width 215 height 15
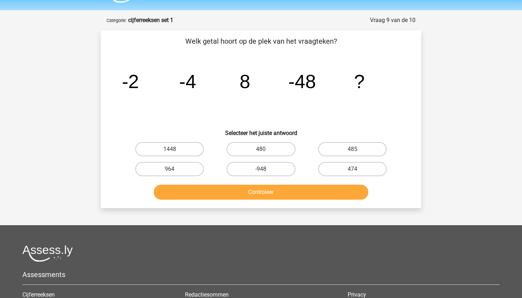
scroll to position [0, 0]
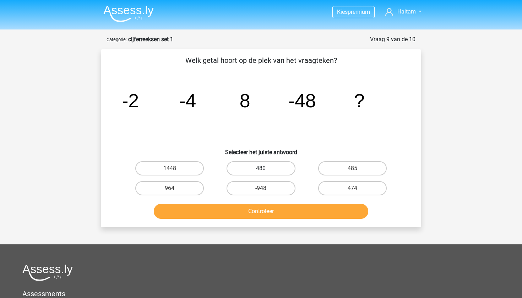
click at [272, 175] on label "480" at bounding box center [261, 168] width 69 height 14
click at [266, 173] on input "480" at bounding box center [263, 170] width 5 height 5
radio input "true"
click at [268, 212] on button "Controleer" at bounding box center [261, 211] width 215 height 15
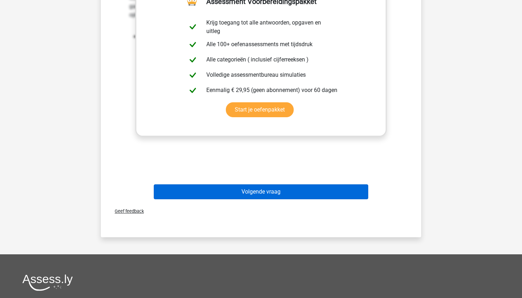
click at [269, 188] on button "Volgende vraag" at bounding box center [261, 191] width 215 height 15
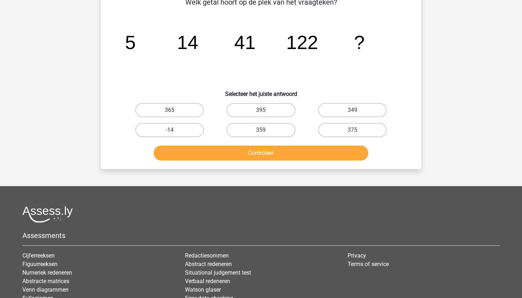
scroll to position [36, 0]
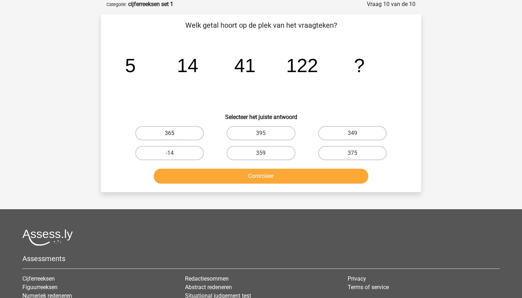
click at [189, 130] on label "365" at bounding box center [169, 133] width 69 height 14
click at [174, 133] on input "365" at bounding box center [172, 135] width 5 height 5
radio input "true"
click at [205, 171] on button "Controleer" at bounding box center [261, 176] width 215 height 15
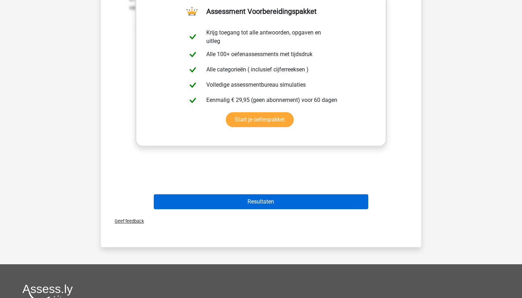
scroll to position [237, 0]
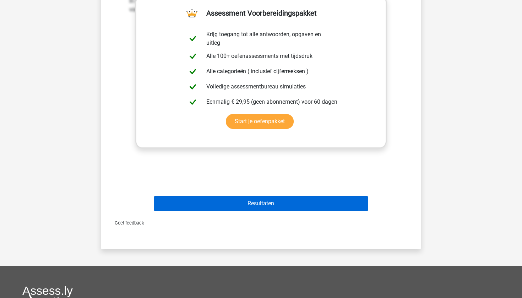
click at [205, 200] on button "Resultaten" at bounding box center [261, 203] width 215 height 15
click at [208, 204] on button "Resultaten" at bounding box center [261, 203] width 215 height 15
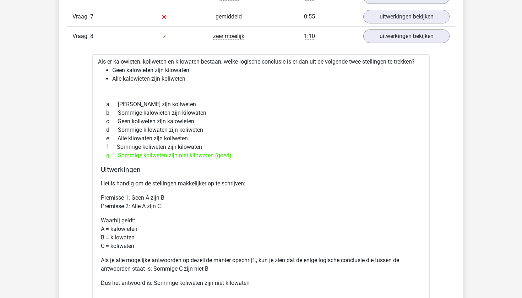
scroll to position [740, 0]
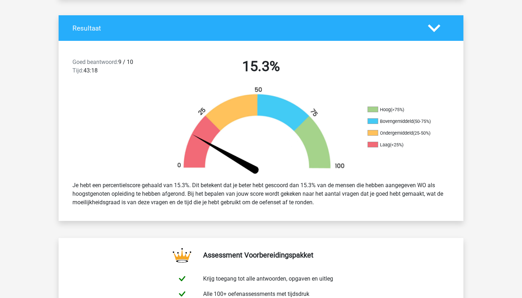
scroll to position [139, 0]
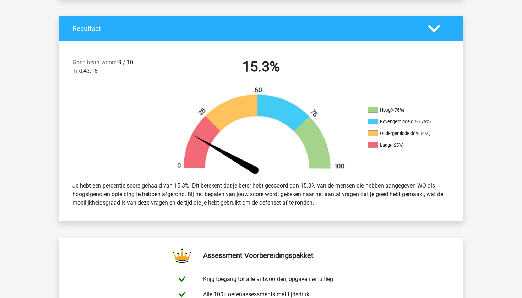
click at [220, 38] on div "Resultaat" at bounding box center [261, 29] width 405 height 26
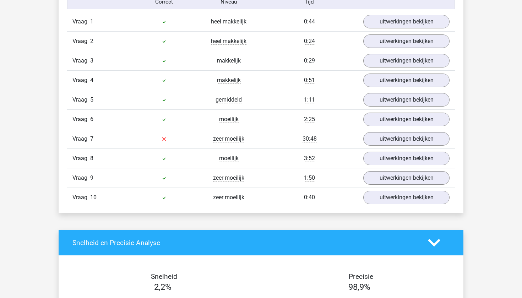
scroll to position [576, 0]
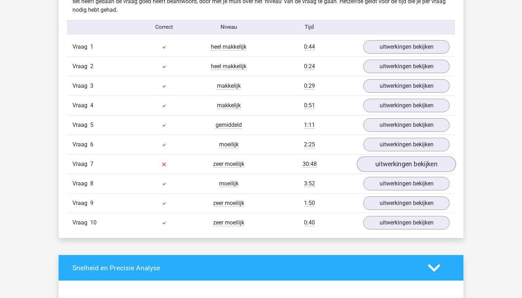
click at [374, 165] on link "uitwerkingen bekijken" at bounding box center [406, 164] width 99 height 16
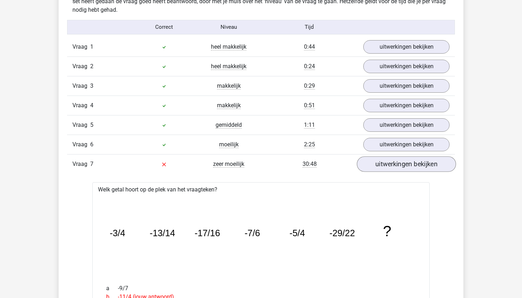
click at [376, 162] on link "uitwerkingen bekijken" at bounding box center [406, 164] width 99 height 16
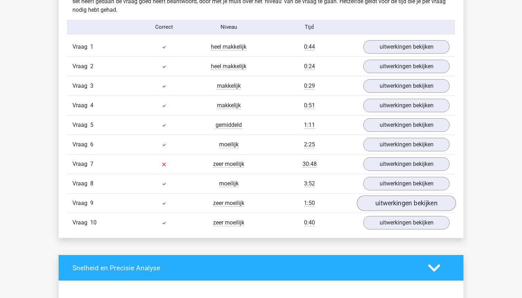
click at [371, 200] on link "uitwerkingen bekijken" at bounding box center [406, 203] width 99 height 16
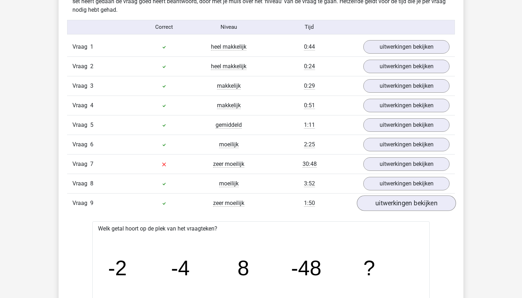
click at [371, 200] on link "uitwerkingen bekijken" at bounding box center [406, 203] width 99 height 16
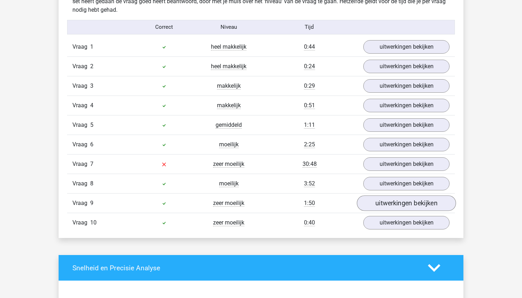
click at [377, 203] on link "uitwerkingen bekijken" at bounding box center [406, 203] width 99 height 16
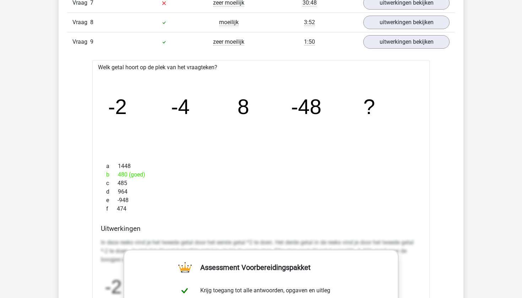
scroll to position [657, 0]
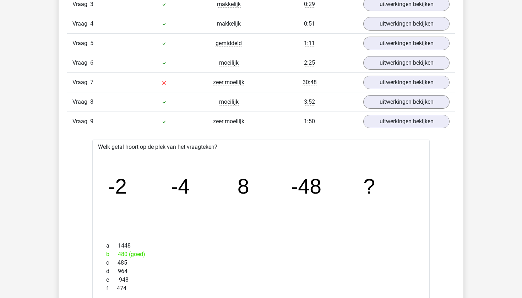
click at [392, 130] on div "Vraag 9 zeer moeilijk 1:50 uitwerkingen bekijken" at bounding box center [261, 121] width 388 height 20
click at [392, 122] on link "uitwerkingen bekijken" at bounding box center [406, 122] width 99 height 16
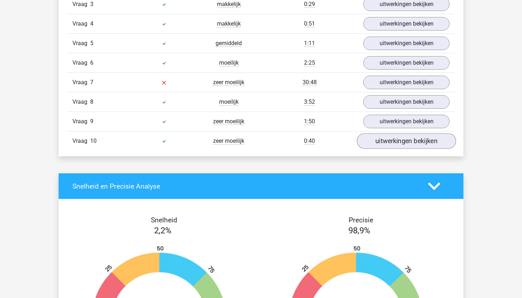
click at [389, 143] on link "uitwerkingen bekijken" at bounding box center [406, 141] width 99 height 16
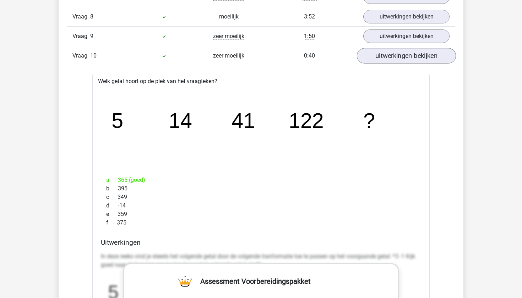
scroll to position [742, 0]
click at [385, 57] on link "uitwerkingen bekijken" at bounding box center [406, 57] width 99 height 16
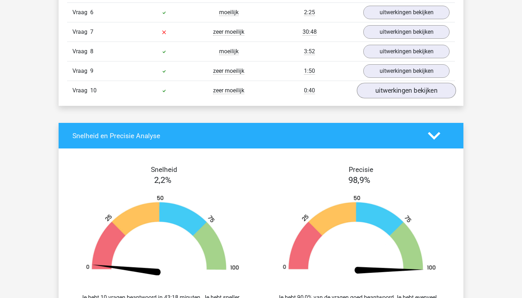
scroll to position [707, 0]
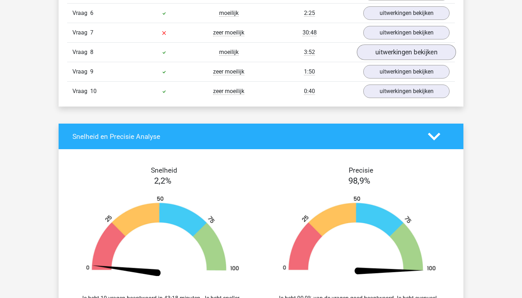
click at [388, 47] on link "uitwerkingen bekijken" at bounding box center [406, 52] width 99 height 16
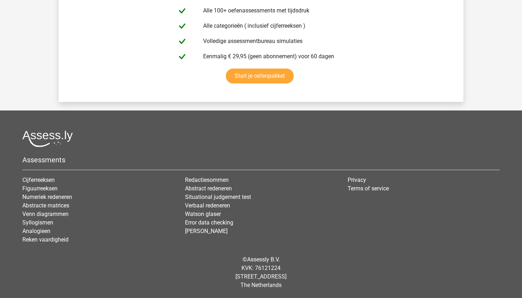
scroll to position [1627, 0]
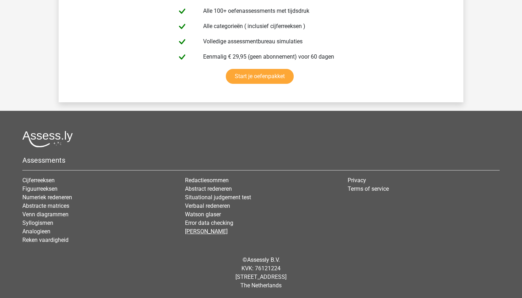
click at [196, 233] on link "[PERSON_NAME]" at bounding box center [206, 231] width 43 height 7
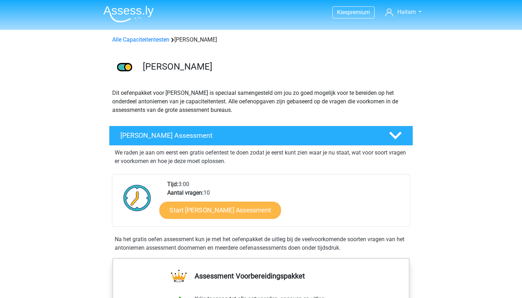
click at [203, 209] on link "Start [PERSON_NAME] Assessment" at bounding box center [220, 209] width 122 height 17
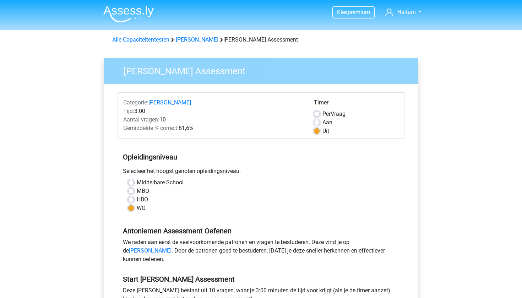
click at [325, 116] on span "Per" at bounding box center [326, 113] width 8 height 7
click at [320, 116] on input "Per Vraag" at bounding box center [317, 113] width 6 height 7
radio input "true"
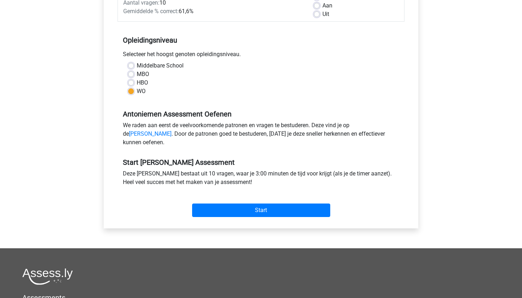
scroll to position [126, 0]
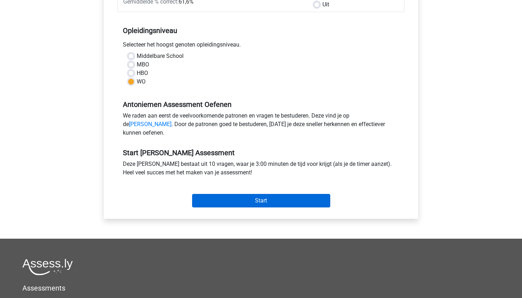
click at [282, 203] on input "Start" at bounding box center [261, 200] width 138 height 13
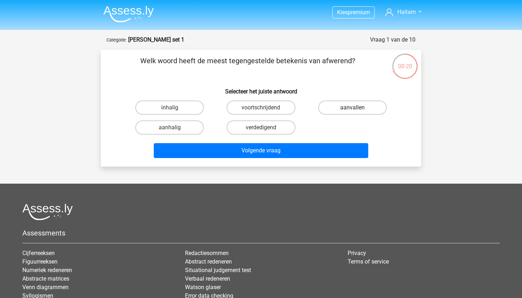
click at [327, 107] on label "aanvallen" at bounding box center [352, 107] width 69 height 14
click at [352, 108] on input "aanvallen" at bounding box center [354, 110] width 5 height 5
radio input "true"
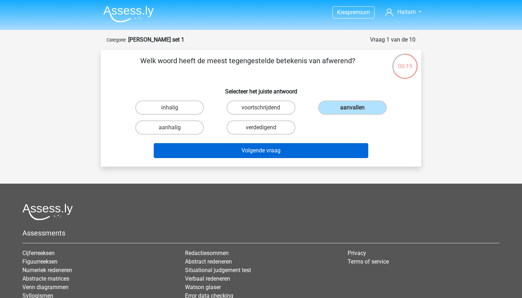
click at [269, 156] on button "Volgende vraag" at bounding box center [261, 150] width 215 height 15
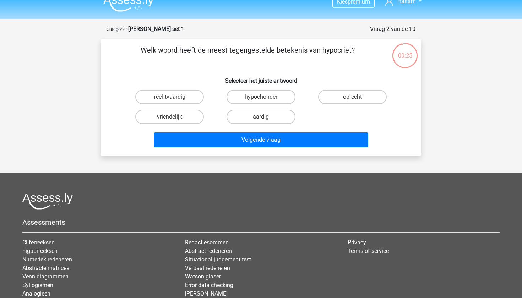
scroll to position [11, 0]
click at [328, 97] on label "oprecht" at bounding box center [352, 97] width 69 height 14
click at [352, 97] on input "oprecht" at bounding box center [354, 99] width 5 height 5
radio input "true"
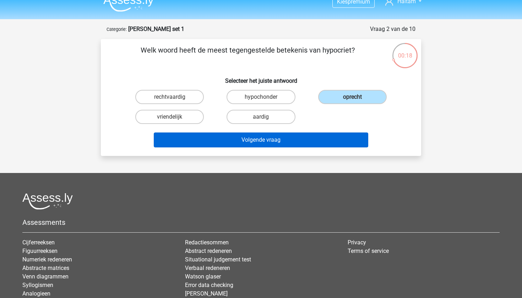
click at [285, 137] on button "Volgende vraag" at bounding box center [261, 139] width 215 height 15
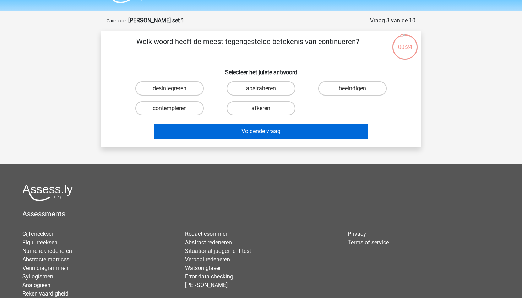
scroll to position [17, 0]
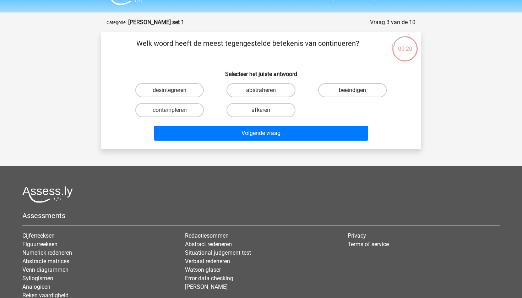
click at [333, 86] on label "beëindigen" at bounding box center [352, 90] width 69 height 14
click at [352, 90] on input "beëindigen" at bounding box center [354, 92] width 5 height 5
radio input "true"
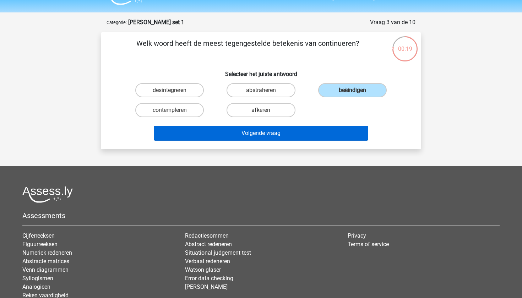
click at [303, 131] on button "Volgende vraag" at bounding box center [261, 133] width 215 height 15
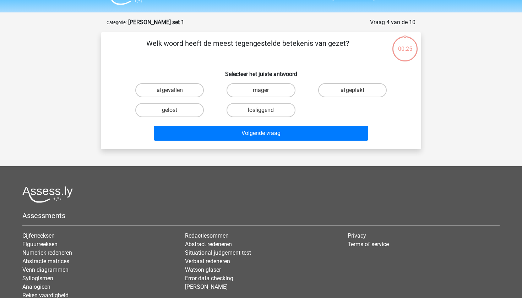
scroll to position [36, 0]
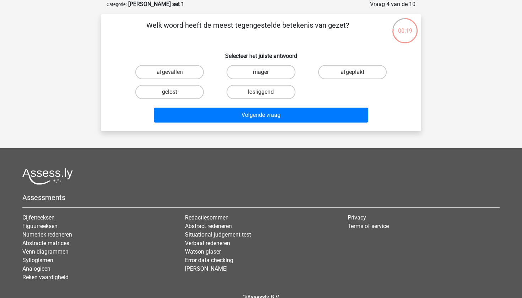
click at [260, 77] on label "mager" at bounding box center [261, 72] width 69 height 14
click at [261, 77] on input "mager" at bounding box center [263, 74] width 5 height 5
radio input "true"
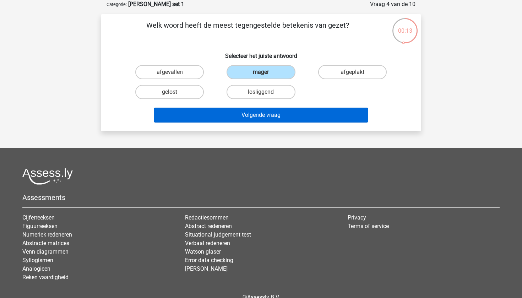
click at [244, 112] on button "Volgende vraag" at bounding box center [261, 115] width 215 height 15
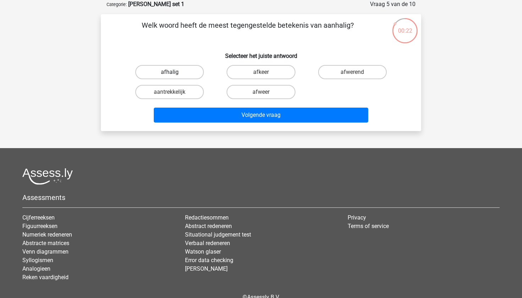
click at [197, 69] on label "afhalig" at bounding box center [169, 72] width 69 height 14
click at [174, 72] on input "afhalig" at bounding box center [172, 74] width 5 height 5
radio input "true"
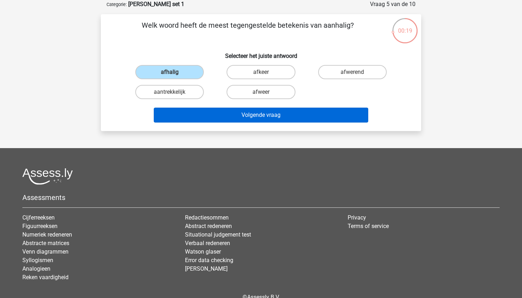
click at [215, 114] on button "Volgende vraag" at bounding box center [261, 115] width 215 height 15
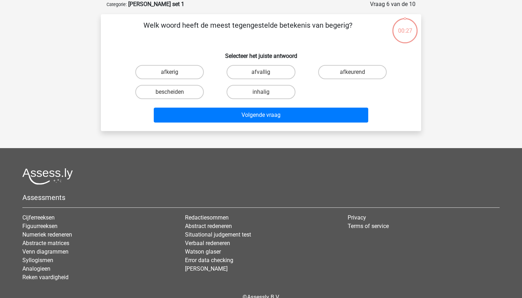
scroll to position [40, 0]
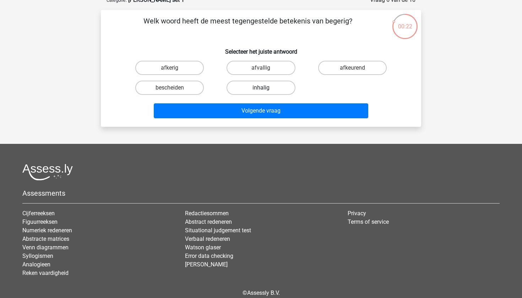
click at [247, 88] on label "inhalig" at bounding box center [261, 88] width 69 height 14
click at [261, 88] on input "inhalig" at bounding box center [263, 90] width 5 height 5
radio input "true"
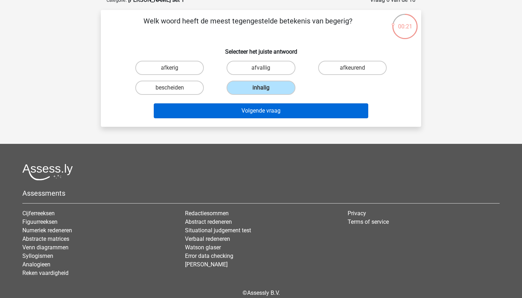
click at [236, 113] on button "Volgende vraag" at bounding box center [261, 110] width 215 height 15
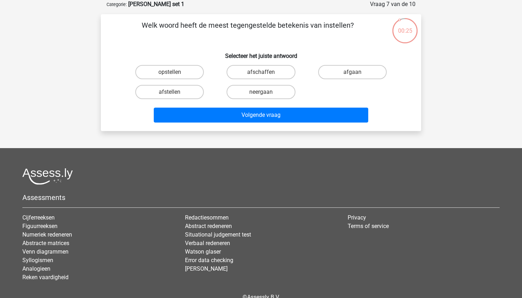
click at [170, 81] on div "opstellen" at bounding box center [169, 72] width 91 height 20
click at [169, 89] on label "afstellen" at bounding box center [169, 92] width 69 height 14
click at [170, 92] on input "afstellen" at bounding box center [172, 94] width 5 height 5
radio input "true"
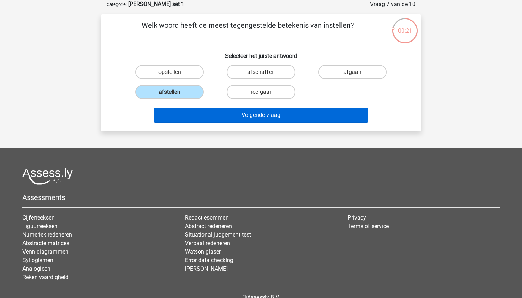
click at [192, 114] on button "Volgende vraag" at bounding box center [261, 115] width 215 height 15
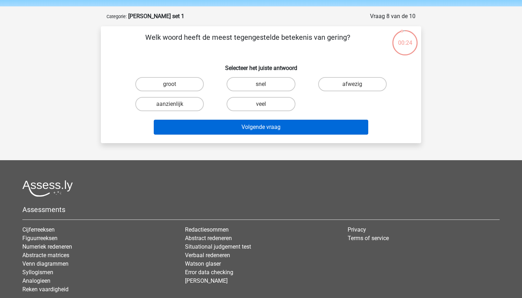
scroll to position [23, 0]
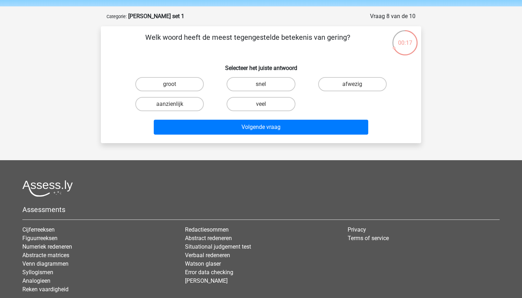
click at [334, 39] on p "Welk woord heeft de meest tegengestelde betekenis van gering?" at bounding box center [247, 42] width 271 height 21
copy p "gering"
click at [252, 45] on p "Welk woord heeft de meest tegengestelde betekenis van gering?" at bounding box center [247, 42] width 271 height 21
click at [197, 101] on label "aanzienlijk" at bounding box center [169, 104] width 69 height 14
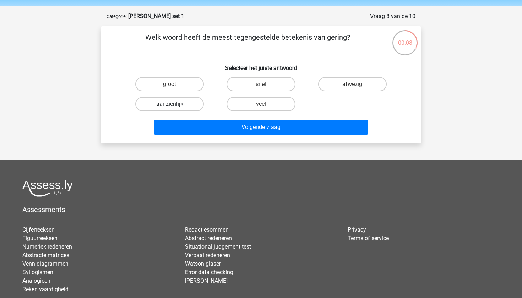
click at [174, 104] on input "aanzienlijk" at bounding box center [172, 106] width 5 height 5
radio input "true"
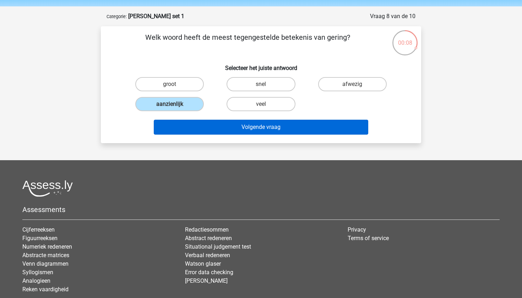
click at [203, 126] on button "Volgende vraag" at bounding box center [261, 127] width 215 height 15
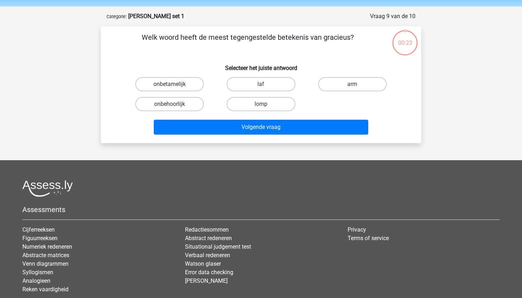
scroll to position [36, 0]
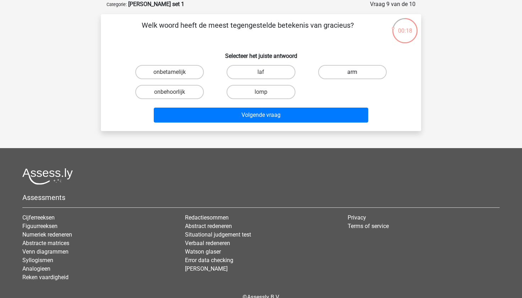
click at [335, 69] on label "arm" at bounding box center [352, 72] width 69 height 14
click at [352, 72] on input "arm" at bounding box center [354, 74] width 5 height 5
radio input "true"
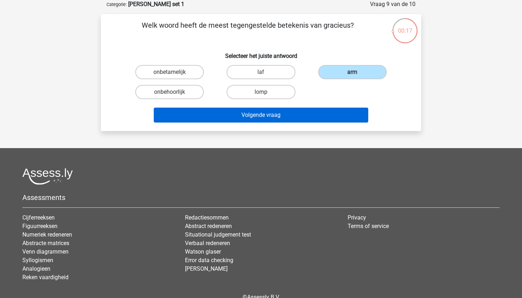
click at [279, 113] on button "Volgende vraag" at bounding box center [261, 115] width 215 height 15
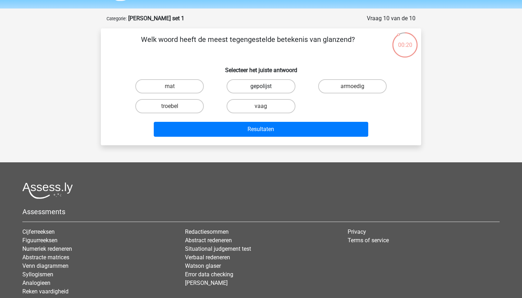
scroll to position [21, 0]
click at [195, 106] on label "troebel" at bounding box center [169, 106] width 69 height 14
click at [174, 106] on input "troebel" at bounding box center [172, 108] width 5 height 5
radio input "true"
click at [236, 97] on div "vaag" at bounding box center [260, 106] width 91 height 20
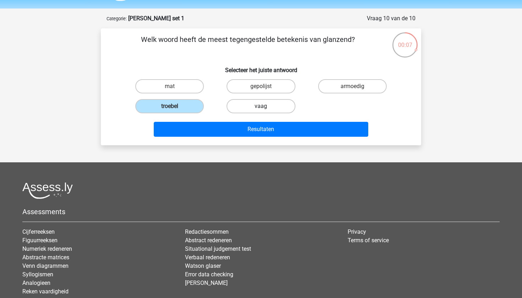
click at [236, 99] on label "vaag" at bounding box center [261, 106] width 69 height 14
click at [261, 106] on input "vaag" at bounding box center [263, 108] width 5 height 5
radio input "true"
click at [230, 119] on div "Resultaten" at bounding box center [261, 127] width 298 height 23
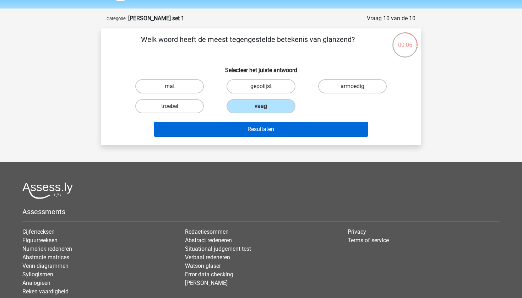
click at [229, 124] on button "Resultaten" at bounding box center [261, 129] width 215 height 15
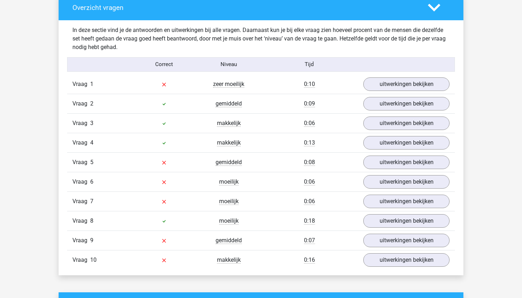
scroll to position [539, 0]
click at [386, 88] on link "uitwerkingen bekijken" at bounding box center [406, 84] width 99 height 16
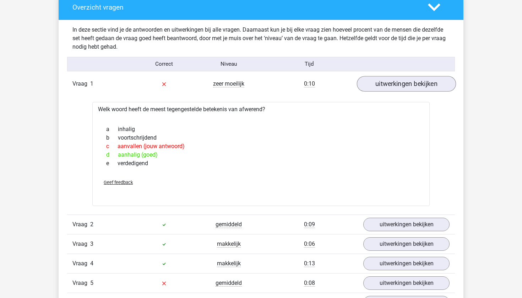
click at [386, 85] on link "uitwerkingen bekijken" at bounding box center [406, 84] width 99 height 16
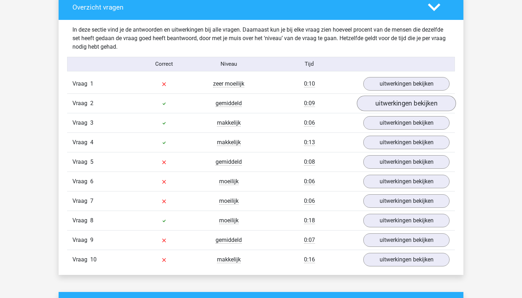
click at [382, 107] on link "uitwerkingen bekijken" at bounding box center [406, 104] width 99 height 16
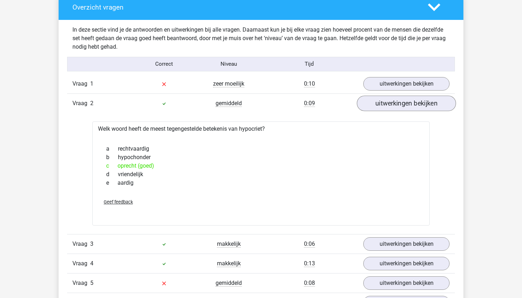
click at [382, 107] on link "uitwerkingen bekijken" at bounding box center [406, 104] width 99 height 16
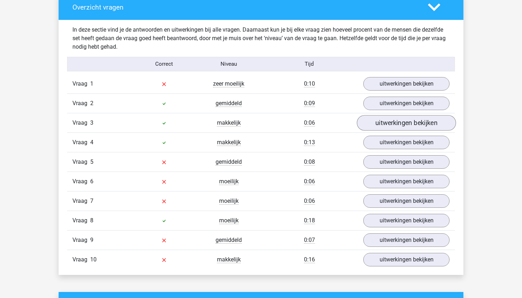
click at [379, 128] on link "uitwerkingen bekijken" at bounding box center [406, 123] width 99 height 16
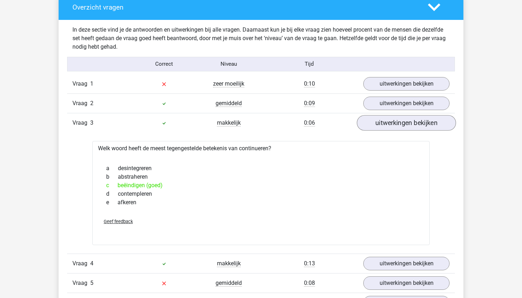
click at [380, 126] on link "uitwerkingen bekijken" at bounding box center [406, 123] width 99 height 16
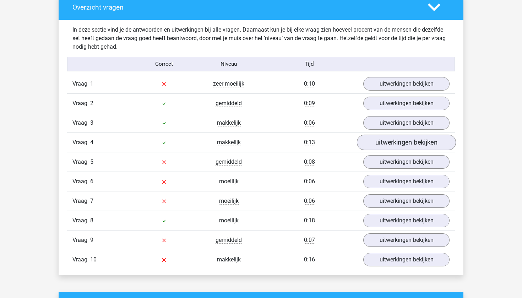
click at [379, 141] on link "uitwerkingen bekijken" at bounding box center [406, 143] width 99 height 16
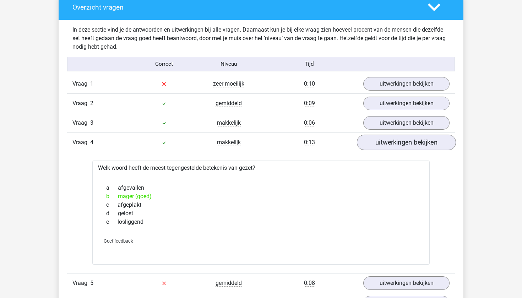
click at [379, 141] on link "uitwerkingen bekijken" at bounding box center [406, 143] width 99 height 16
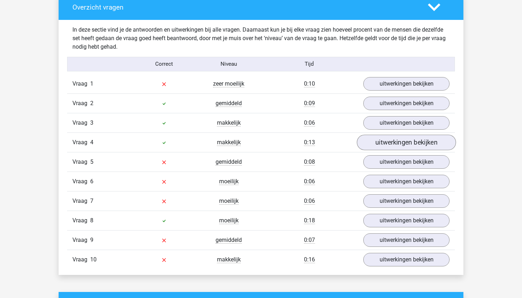
click at [379, 145] on link "uitwerkingen bekijken" at bounding box center [406, 143] width 99 height 16
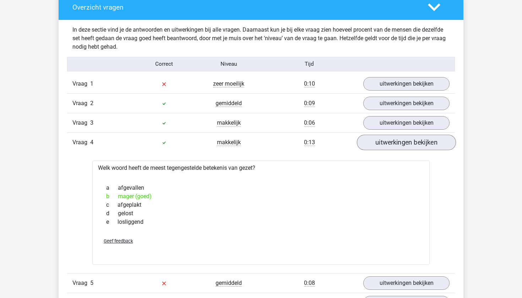
click at [379, 145] on link "uitwerkingen bekijken" at bounding box center [406, 143] width 99 height 16
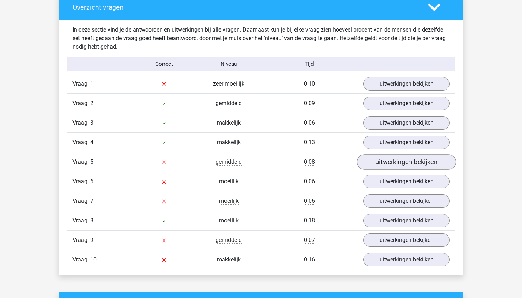
click at [375, 164] on link "uitwerkingen bekijken" at bounding box center [406, 162] width 99 height 16
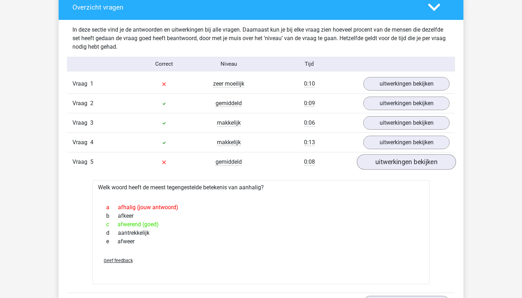
click at [375, 164] on link "uitwerkingen bekijken" at bounding box center [406, 162] width 99 height 16
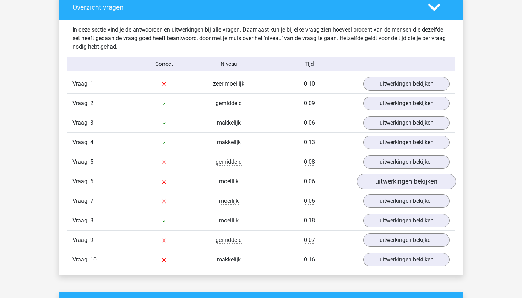
click at [375, 179] on link "uitwerkingen bekijken" at bounding box center [406, 182] width 99 height 16
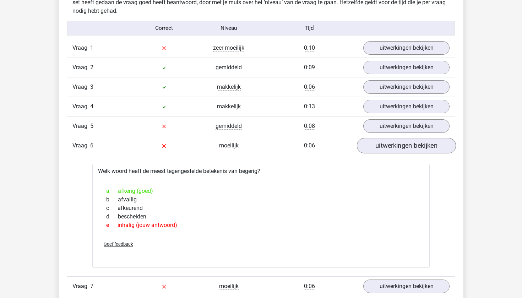
scroll to position [582, 0]
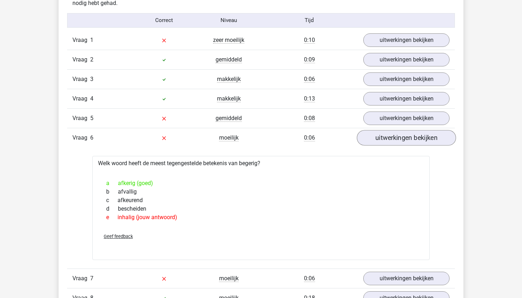
click at [387, 140] on link "uitwerkingen bekijken" at bounding box center [406, 138] width 99 height 16
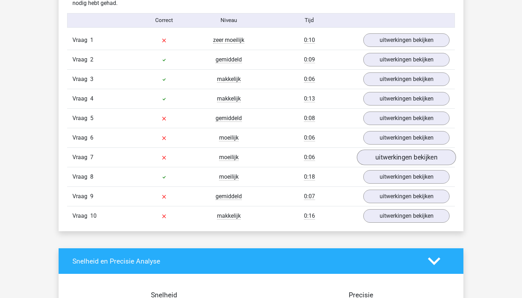
click at [383, 158] on link "uitwerkingen bekijken" at bounding box center [406, 157] width 99 height 16
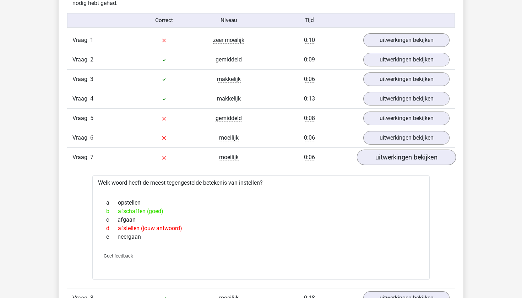
click at [383, 158] on link "uitwerkingen bekijken" at bounding box center [406, 157] width 99 height 16
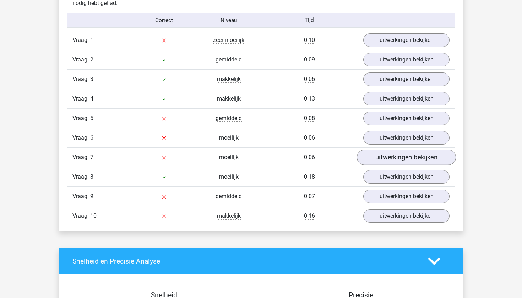
click at [383, 158] on link "uitwerkingen bekijken" at bounding box center [406, 157] width 99 height 16
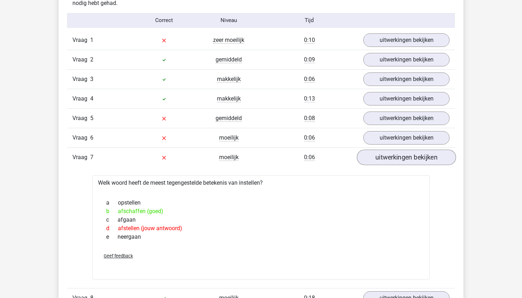
click at [383, 157] on link "uitwerkingen bekijken" at bounding box center [406, 157] width 99 height 16
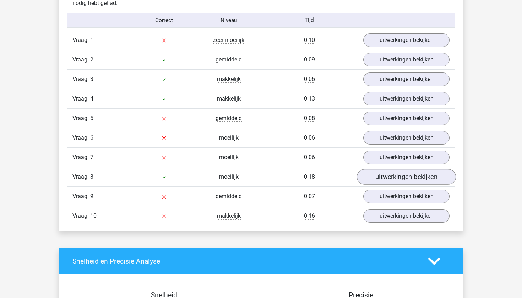
click at [378, 174] on link "uitwerkingen bekijken" at bounding box center [406, 177] width 99 height 16
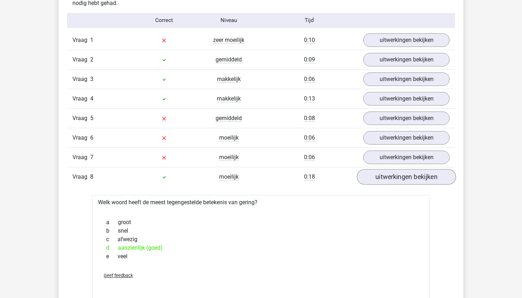
click at [378, 174] on link "uitwerkingen bekijken" at bounding box center [406, 177] width 99 height 16
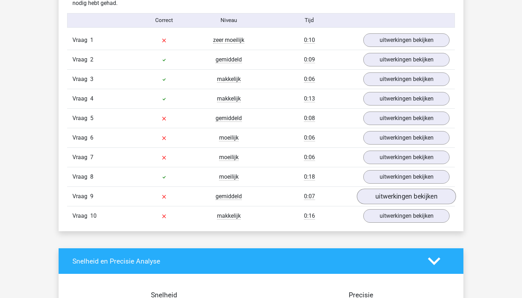
click at [378, 191] on link "uitwerkingen bekijken" at bounding box center [406, 197] width 99 height 16
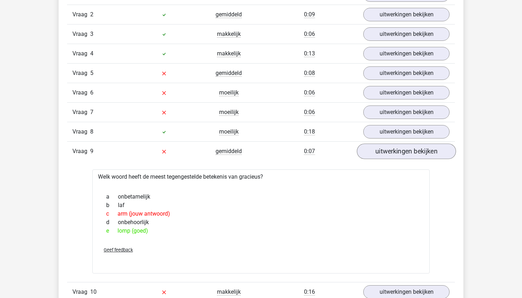
scroll to position [631, 0]
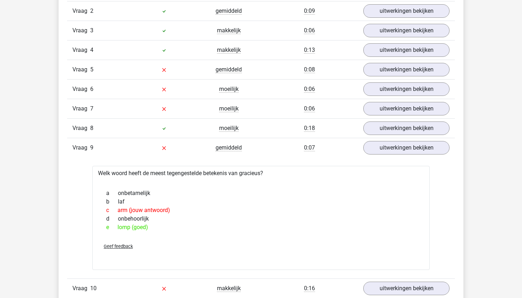
click at [252, 169] on div "Welk woord heeft de meest tegengestelde betekenis van gracieus? a onbetamelijk …" at bounding box center [260, 218] width 337 height 104
copy div "gracieus"
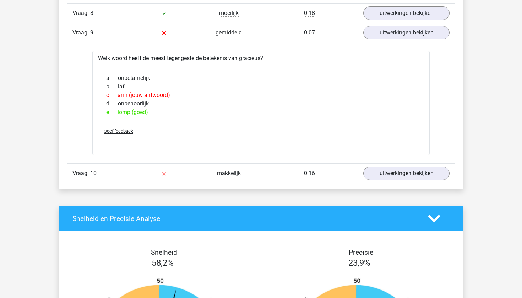
scroll to position [749, 0]
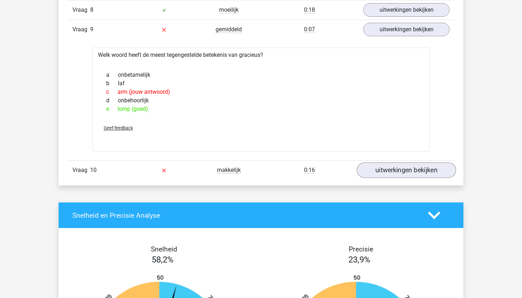
click at [377, 176] on link "uitwerkingen bekijken" at bounding box center [406, 171] width 99 height 16
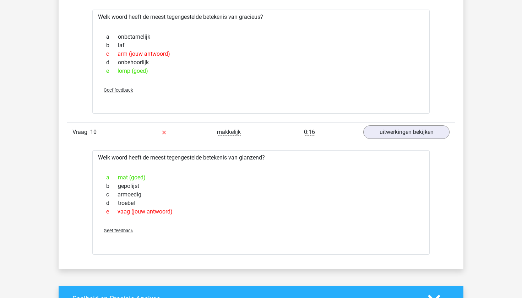
scroll to position [788, 0]
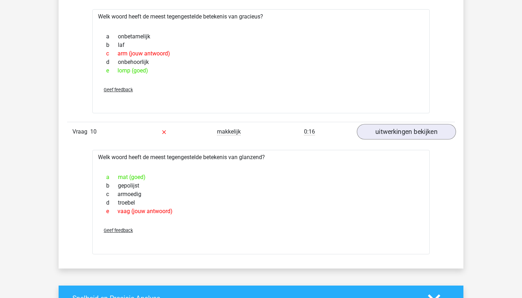
click at [376, 131] on link "uitwerkingen bekijken" at bounding box center [406, 132] width 99 height 16
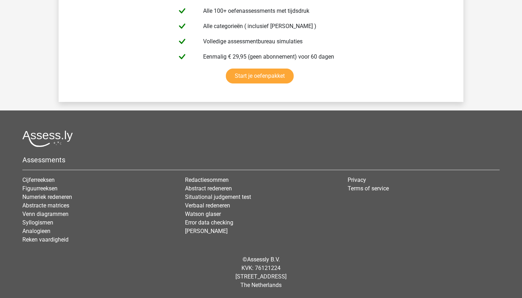
scroll to position [1373, 0]
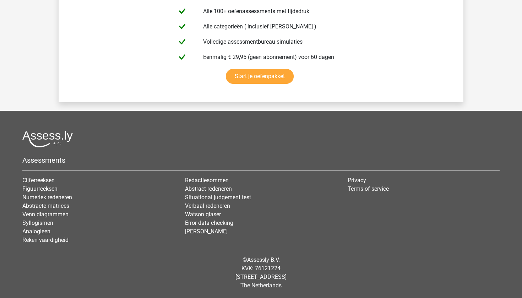
click at [41, 232] on link "Analogieen" at bounding box center [36, 231] width 28 height 7
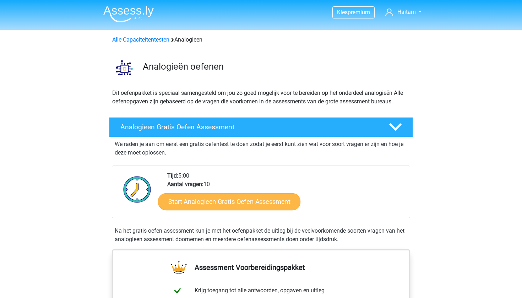
click at [191, 205] on link "Start Analogieen Gratis Oefen Assessment" at bounding box center [229, 201] width 142 height 17
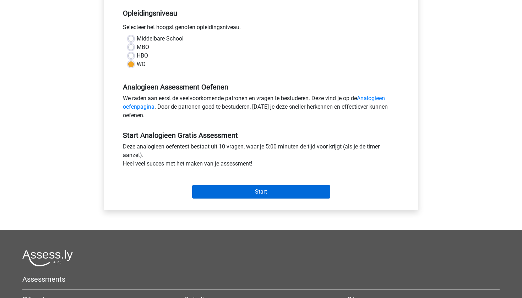
scroll to position [146, 0]
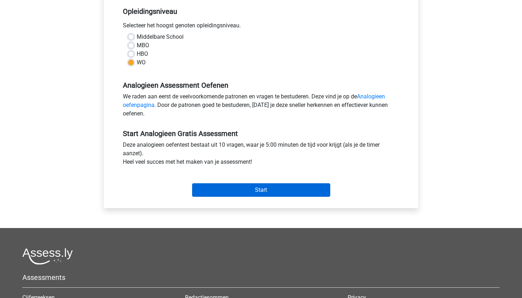
click at [213, 188] on input "Start" at bounding box center [261, 189] width 138 height 13
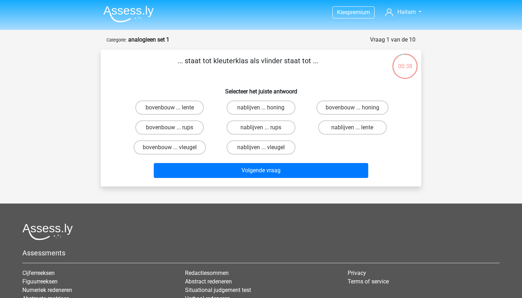
click at [225, 59] on p "... staat tot kleuterklas als vlinder staat tot ..." at bounding box center [247, 65] width 271 height 21
click at [159, 81] on div "... staat tot kleuterklas als vlinder staat tot ... Selecteer het juiste antwoo…" at bounding box center [261, 117] width 315 height 125
click at [164, 130] on label "bovenbouw ... rups" at bounding box center [169, 127] width 69 height 14
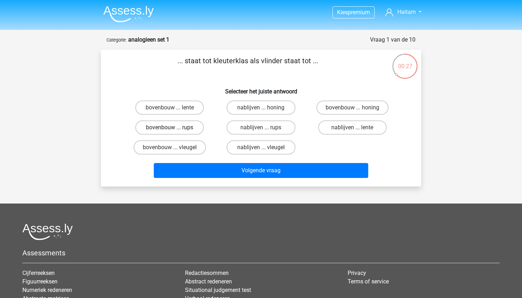
click at [170, 130] on input "bovenbouw ... rups" at bounding box center [172, 129] width 5 height 5
radio input "true"
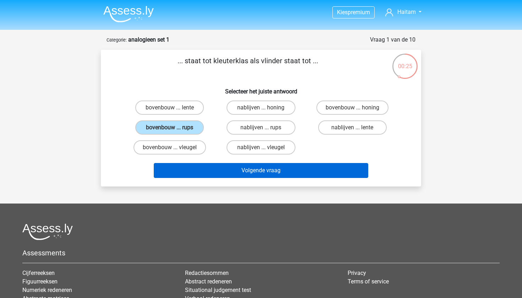
click at [184, 166] on button "Volgende vraag" at bounding box center [261, 170] width 215 height 15
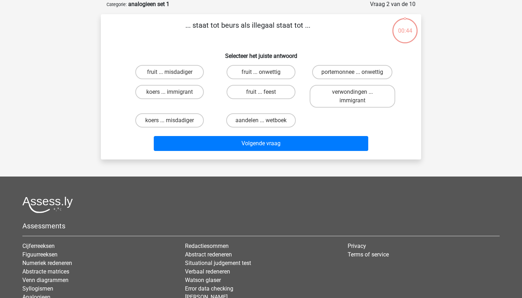
scroll to position [18, 0]
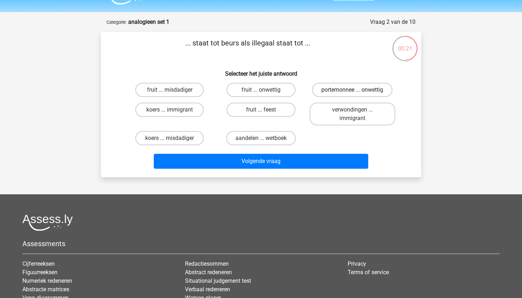
click at [325, 93] on label "portemonnee ... onwettig" at bounding box center [352, 90] width 80 height 14
click at [352, 93] on input "portemonnee ... onwettig" at bounding box center [354, 92] width 5 height 5
radio input "true"
click at [188, 145] on label "koers ... misdadiger" at bounding box center [169, 138] width 69 height 14
click at [174, 143] on input "koers ... misdadiger" at bounding box center [172, 140] width 5 height 5
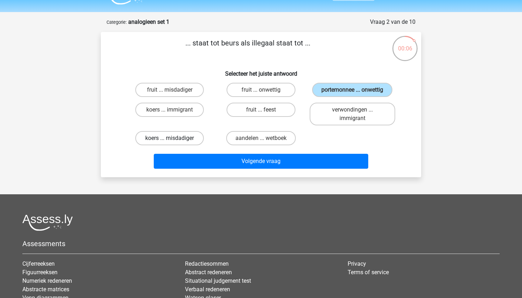
radio input "true"
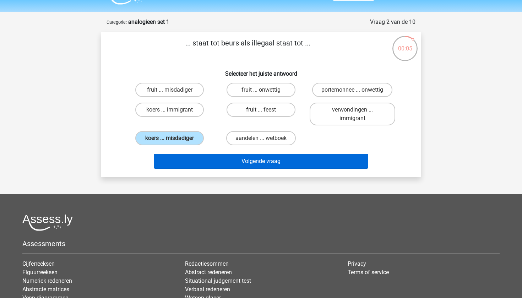
click at [204, 165] on button "Volgende vraag" at bounding box center [261, 161] width 215 height 15
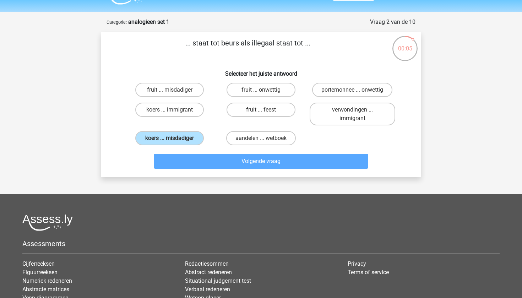
scroll to position [36, 0]
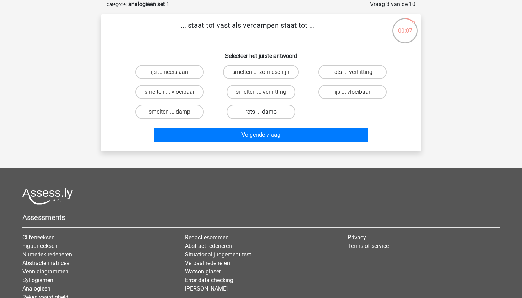
click at [234, 108] on label "rots ... damp" at bounding box center [261, 112] width 69 height 14
click at [261, 112] on input "rots ... damp" at bounding box center [263, 114] width 5 height 5
radio input "true"
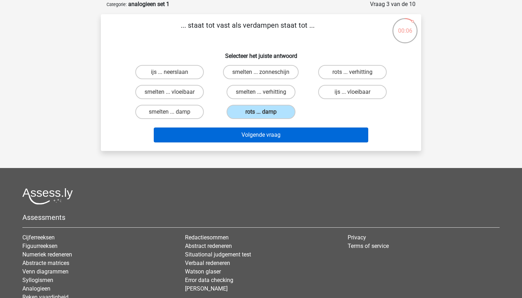
click at [239, 136] on button "Volgende vraag" at bounding box center [261, 134] width 215 height 15
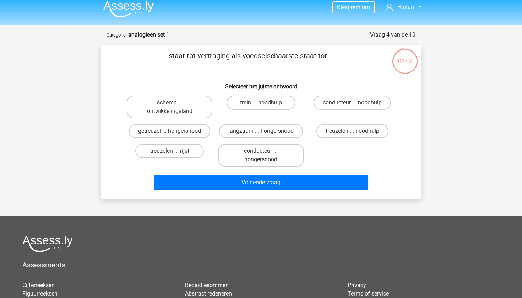
scroll to position [3, 0]
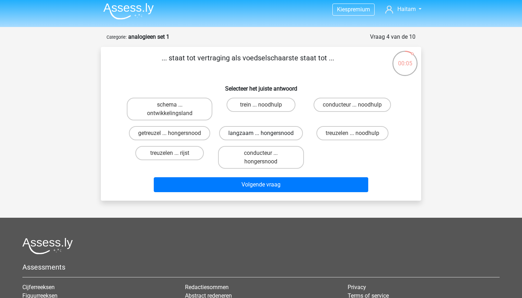
click at [247, 131] on label "langzaam ... hongersnood" at bounding box center [261, 133] width 84 height 14
click at [261, 133] on input "langzaam ... hongersnood" at bounding box center [263, 135] width 5 height 5
radio input "true"
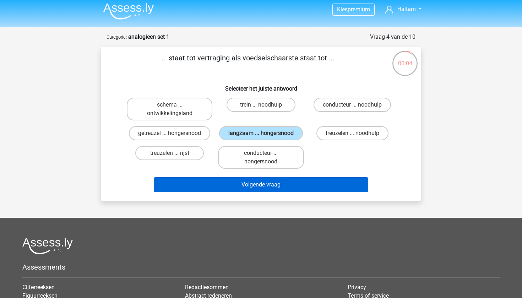
click at [235, 187] on button "Volgende vraag" at bounding box center [261, 184] width 215 height 15
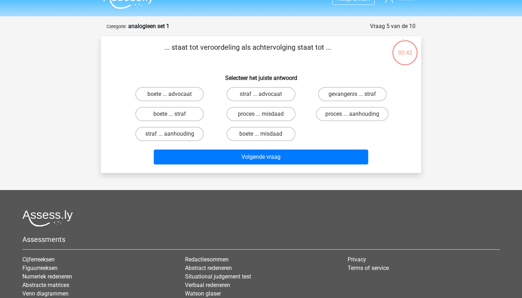
scroll to position [13, 0]
click at [176, 133] on label "straf ... aanhouding" at bounding box center [169, 134] width 69 height 14
click at [174, 134] on input "straf ... aanhouding" at bounding box center [172, 136] width 5 height 5
radio input "true"
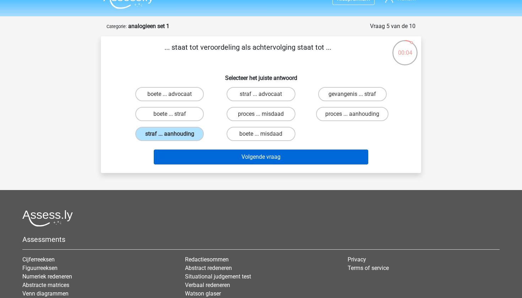
click at [202, 152] on button "Volgende vraag" at bounding box center [261, 156] width 215 height 15
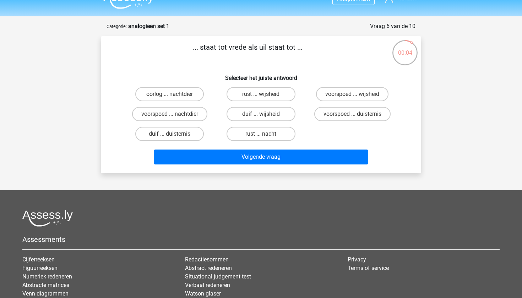
scroll to position [36, 0]
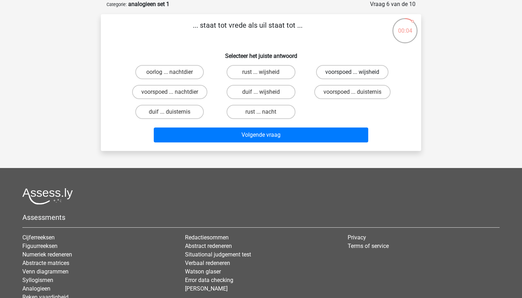
click at [340, 69] on label "voorspoed ... wijsheid" at bounding box center [352, 72] width 72 height 14
click at [352, 72] on input "voorspoed ... wijsheid" at bounding box center [354, 74] width 5 height 5
radio input "true"
click at [328, 93] on label "voorspoed ... duisternis" at bounding box center [352, 92] width 76 height 14
click at [352, 93] on input "voorspoed ... duisternis" at bounding box center [354, 94] width 5 height 5
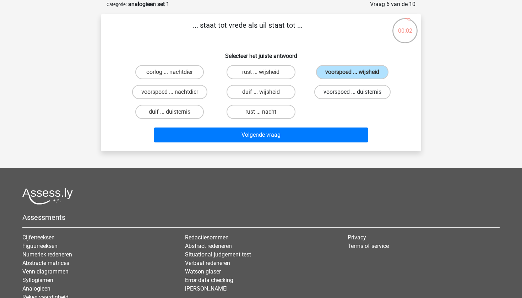
radio input "true"
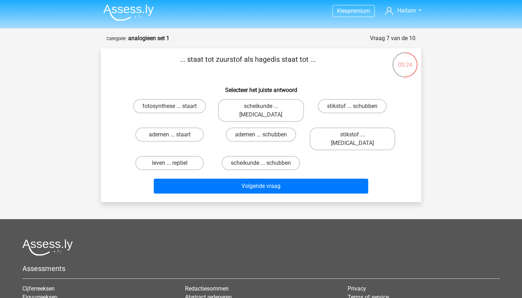
scroll to position [1, 0]
click at [253, 133] on label "ademen ... schubben" at bounding box center [261, 134] width 70 height 14
click at [261, 135] on input "ademen ... schubben" at bounding box center [263, 137] width 5 height 5
radio input "true"
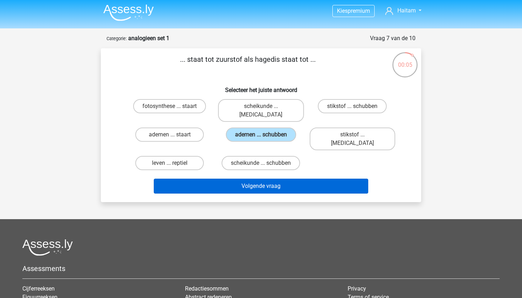
click at [236, 179] on button "Volgende vraag" at bounding box center [261, 186] width 215 height 15
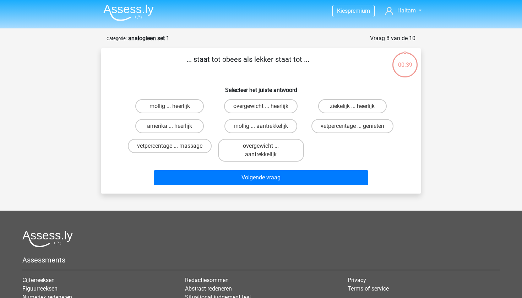
scroll to position [36, 0]
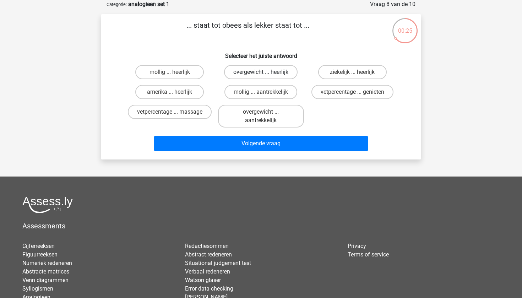
click at [236, 75] on label "overgewicht ... heerlijk" at bounding box center [260, 72] width 73 height 14
click at [261, 75] on input "overgewicht ... heerlijk" at bounding box center [263, 74] width 5 height 5
radio input "true"
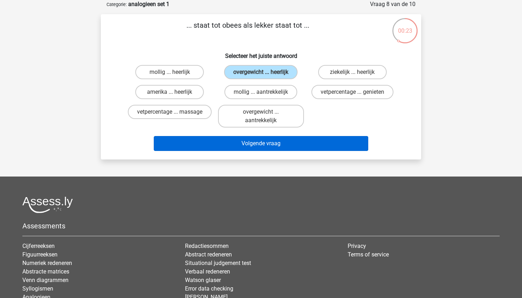
click at [230, 143] on button "Volgende vraag" at bounding box center [261, 143] width 215 height 15
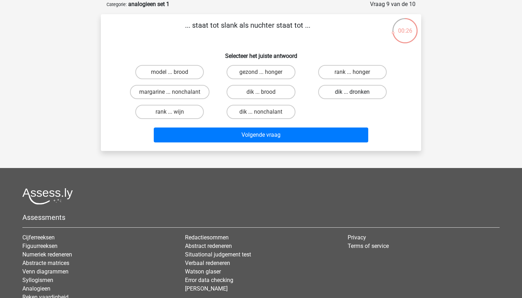
click at [330, 95] on label "dik ... dronken" at bounding box center [352, 92] width 69 height 14
click at [352, 95] on input "dik ... dronken" at bounding box center [354, 94] width 5 height 5
radio input "true"
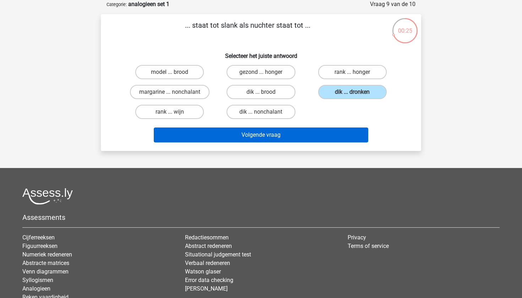
click at [297, 137] on button "Volgende vraag" at bounding box center [261, 134] width 215 height 15
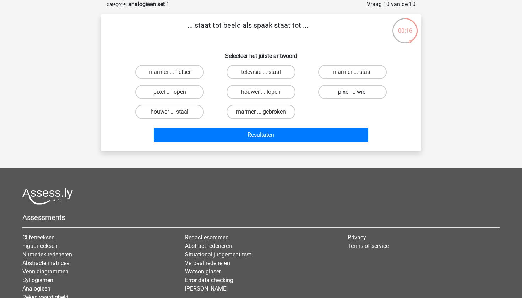
click at [335, 90] on label "pixel ... wiel" at bounding box center [352, 92] width 69 height 14
click at [352, 92] on input "pixel ... wiel" at bounding box center [354, 94] width 5 height 5
radio input "true"
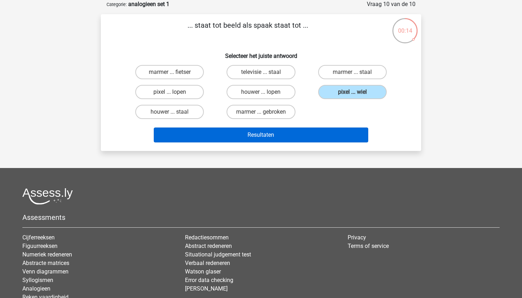
click at [298, 131] on button "Resultaten" at bounding box center [261, 134] width 215 height 15
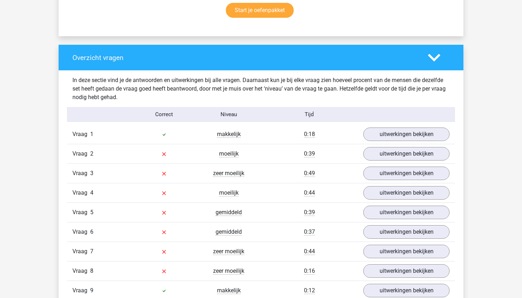
scroll to position [494, 0]
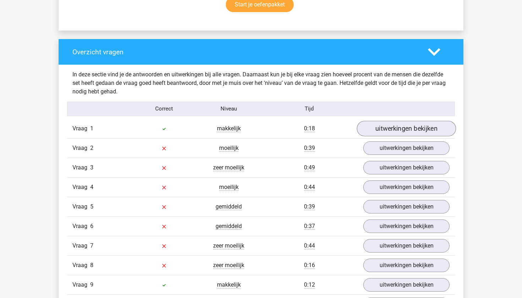
click at [381, 127] on link "uitwerkingen bekijken" at bounding box center [406, 129] width 99 height 16
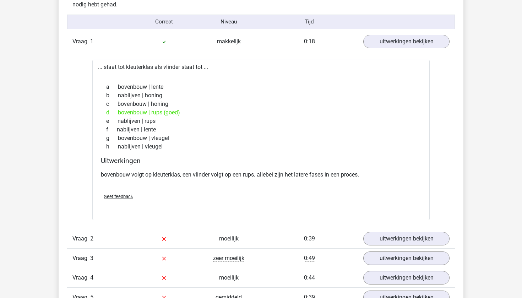
scroll to position [586, 0]
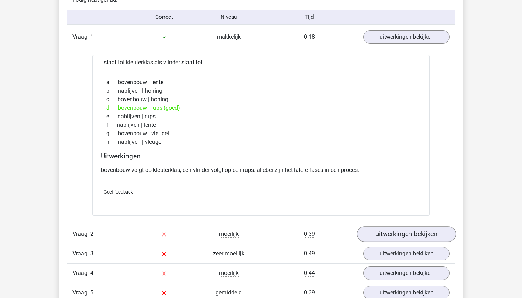
click at [381, 233] on link "uitwerkingen bekijken" at bounding box center [406, 235] width 99 height 16
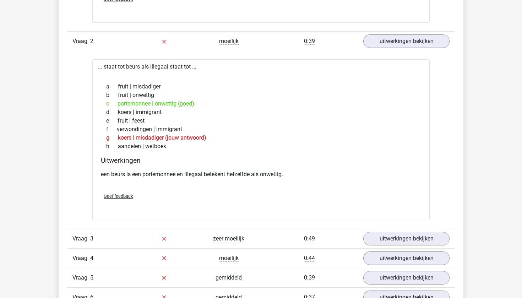
scroll to position [782, 0]
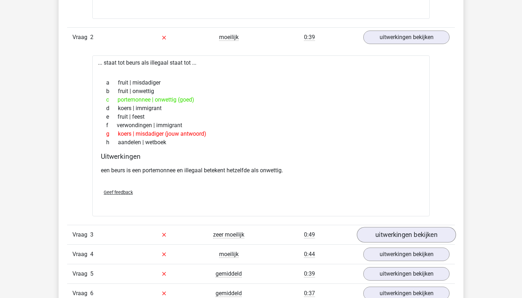
click at [387, 233] on link "uitwerkingen bekijken" at bounding box center [406, 235] width 99 height 16
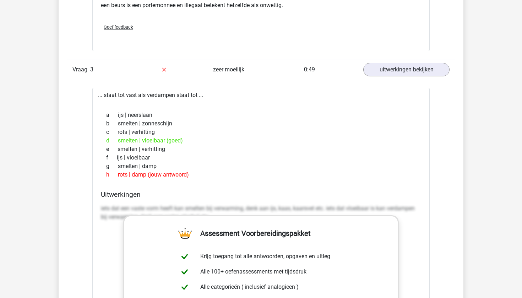
scroll to position [948, 0]
drag, startPoint x: 137, startPoint y: 94, endPoint x: 129, endPoint y: 95, distance: 8.2
click at [129, 95] on div "... staat tot vast als verdampen staat tot ... a ijs | neerslaan b smelten | zo…" at bounding box center [260, 266] width 337 height 359
click at [137, 93] on div "... staat tot vast als verdampen staat tot ... a ijs | neerslaan b smelten | zo…" at bounding box center [260, 266] width 337 height 359
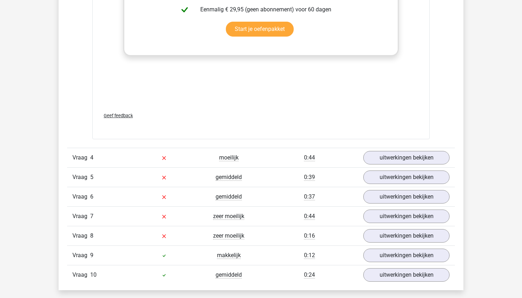
scroll to position [1257, 0]
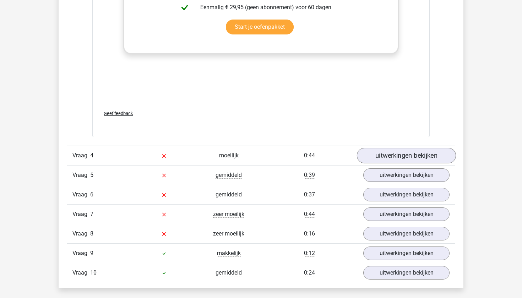
click at [369, 150] on link "uitwerkingen bekijken" at bounding box center [406, 156] width 99 height 16
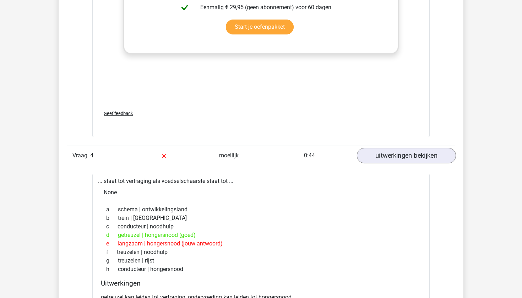
click at [369, 150] on link "uitwerkingen bekijken" at bounding box center [406, 156] width 99 height 16
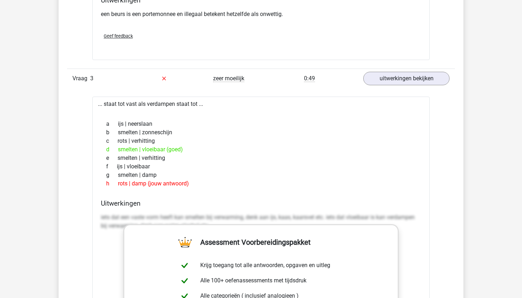
scroll to position [928, 0]
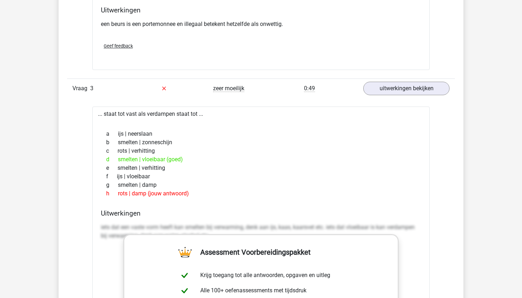
click at [379, 96] on div "Vraag 3 zeer moeilijk 0:49 uitwerkingen bekijken" at bounding box center [261, 88] width 388 height 20
click at [378, 87] on link "uitwerkingen bekijken" at bounding box center [406, 89] width 99 height 16
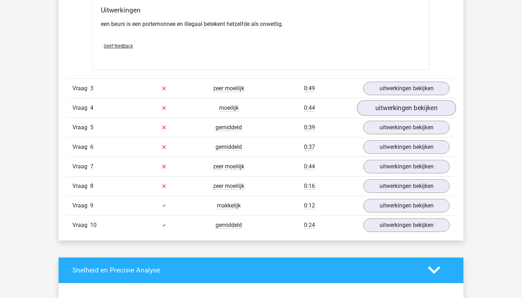
click at [377, 109] on link "uitwerkingen bekijken" at bounding box center [406, 108] width 99 height 16
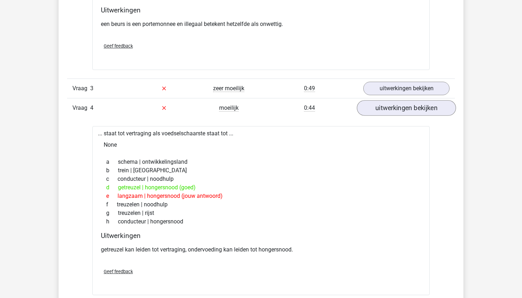
click at [372, 111] on link "uitwerkingen bekijken" at bounding box center [406, 108] width 99 height 16
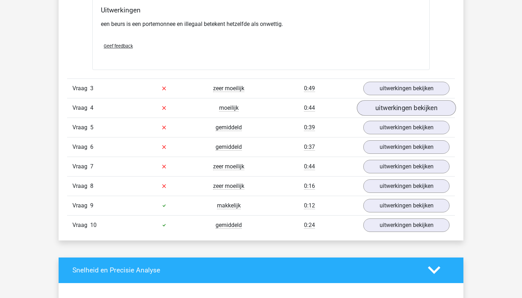
click at [375, 112] on link "uitwerkingen bekijken" at bounding box center [406, 108] width 99 height 16
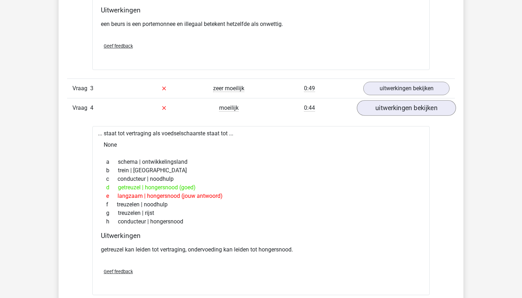
click at [375, 112] on link "uitwerkingen bekijken" at bounding box center [406, 108] width 99 height 16
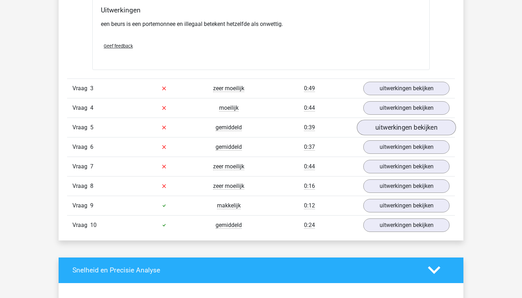
click at [375, 122] on link "uitwerkingen bekijken" at bounding box center [406, 128] width 99 height 16
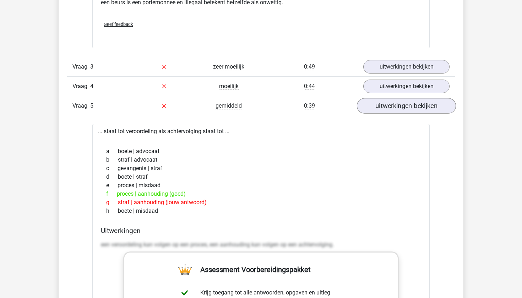
scroll to position [952, 0]
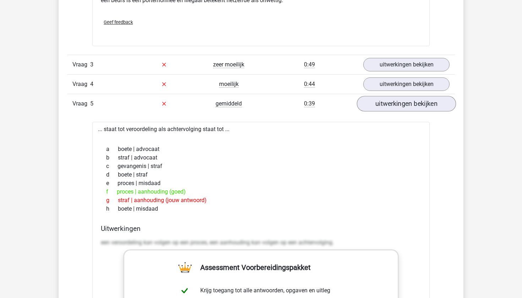
click at [385, 107] on link "uitwerkingen bekijken" at bounding box center [406, 104] width 99 height 16
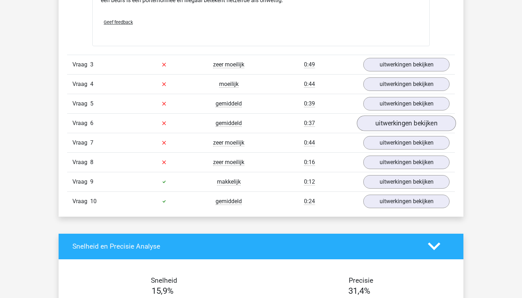
click at [382, 121] on link "uitwerkingen bekijken" at bounding box center [406, 123] width 99 height 16
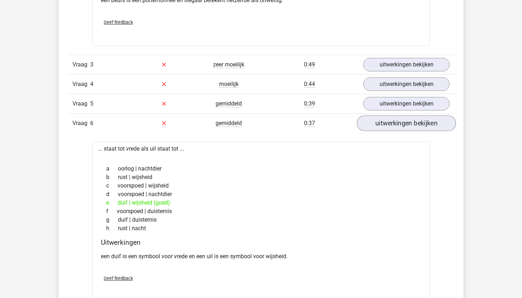
click at [382, 121] on link "uitwerkingen bekijken" at bounding box center [406, 123] width 99 height 16
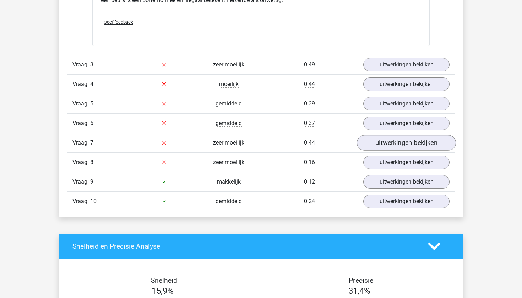
click at [380, 141] on link "uitwerkingen bekijken" at bounding box center [406, 143] width 99 height 16
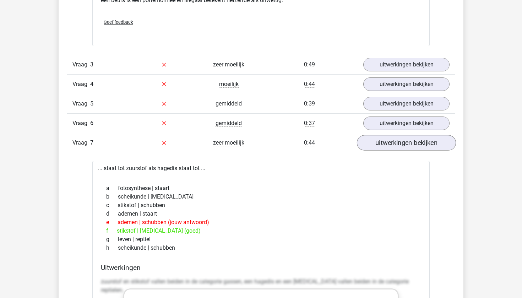
click at [380, 143] on link "uitwerkingen bekijken" at bounding box center [406, 143] width 99 height 16
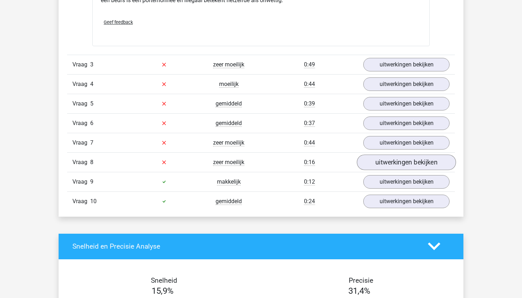
click at [378, 160] on link "uitwerkingen bekijken" at bounding box center [406, 162] width 99 height 16
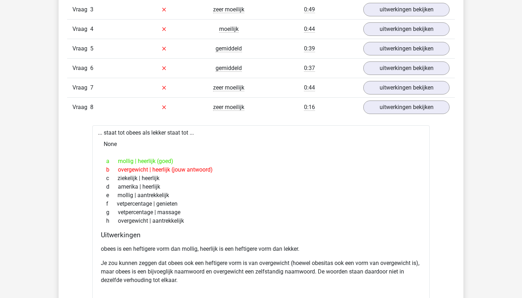
scroll to position [1015, 0]
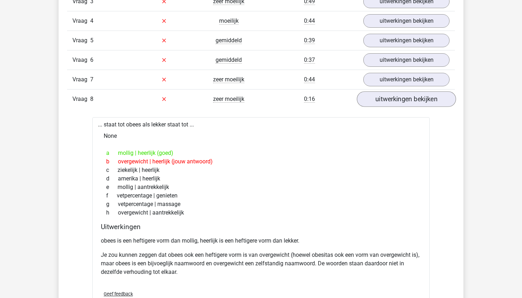
click at [372, 96] on link "uitwerkingen bekijken" at bounding box center [406, 99] width 99 height 16
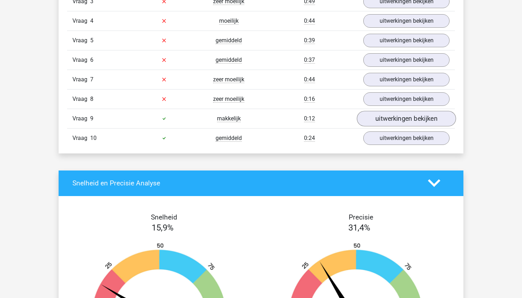
click at [373, 116] on link "uitwerkingen bekijken" at bounding box center [406, 119] width 99 height 16
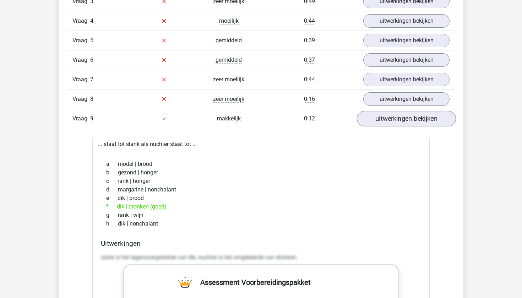
click at [374, 118] on link "uitwerkingen bekijken" at bounding box center [406, 119] width 99 height 16
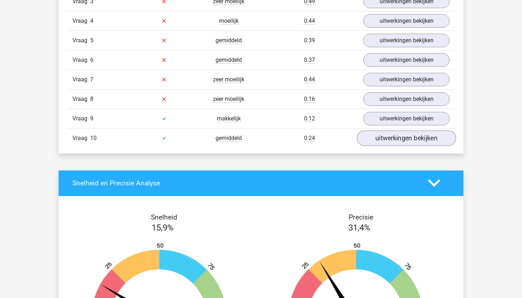
click at [375, 135] on link "uitwerkingen bekijken" at bounding box center [406, 138] width 99 height 16
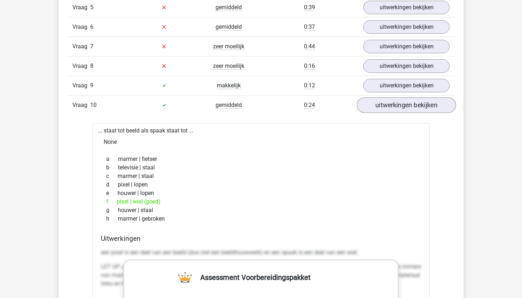
scroll to position [1052, 0]
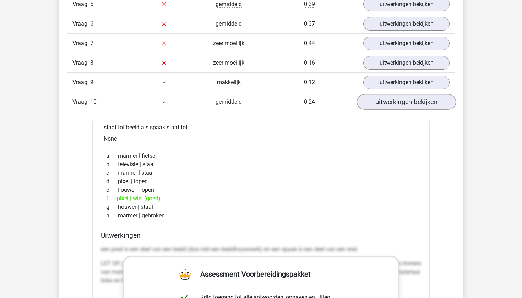
click at [390, 102] on link "uitwerkingen bekijken" at bounding box center [406, 102] width 99 height 16
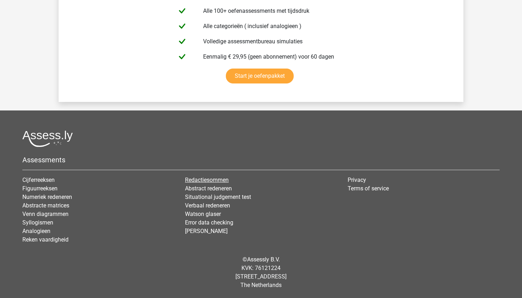
scroll to position [1629, 0]
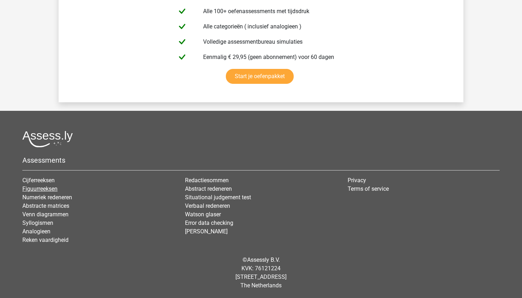
click at [38, 190] on link "Figuurreeksen" at bounding box center [39, 188] width 35 height 7
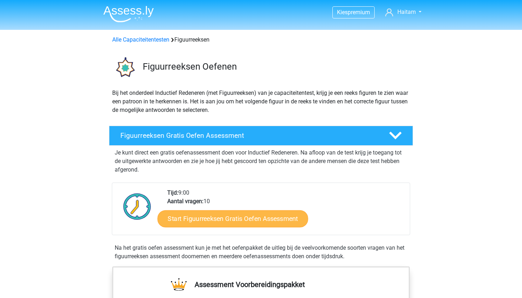
click at [194, 221] on link "Start Figuurreeksen Gratis Oefen Assessment" at bounding box center [233, 218] width 151 height 17
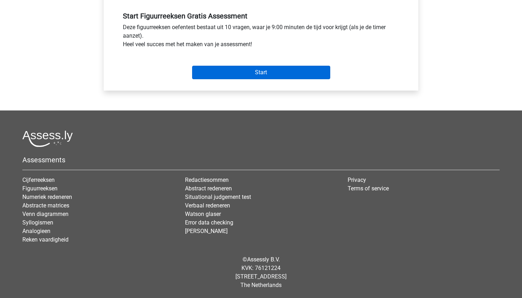
scroll to position [263, 0]
click at [278, 73] on input "Start" at bounding box center [261, 72] width 138 height 13
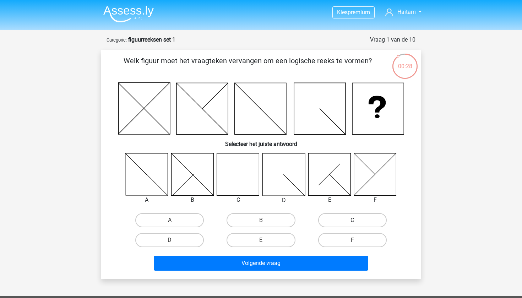
click at [341, 217] on label "C" at bounding box center [352, 220] width 69 height 14
click at [352, 220] on input "C" at bounding box center [354, 222] width 5 height 5
radio input "true"
click at [277, 275] on div "Welk figuur moet het vraagteken vervangen om een logische reeks te vormen? Sele…" at bounding box center [261, 164] width 320 height 229
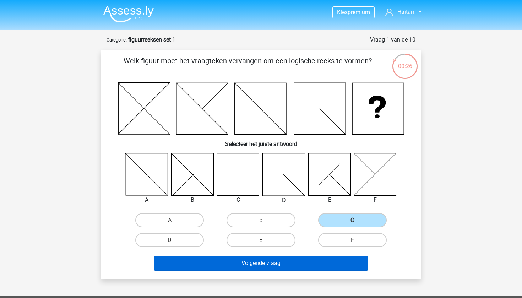
click at [280, 270] on button "Volgende vraag" at bounding box center [261, 263] width 215 height 15
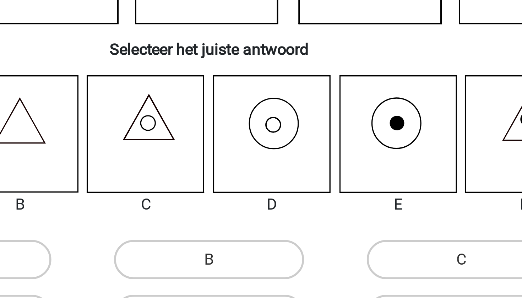
scroll to position [10, 0]
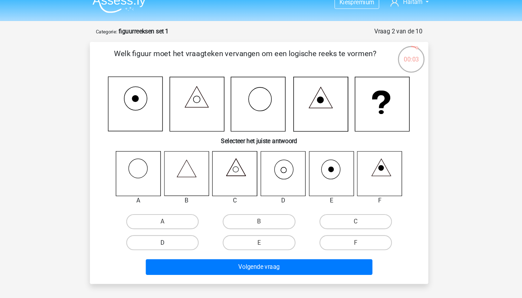
click at [154, 235] on label "D" at bounding box center [169, 230] width 69 height 14
click at [170, 234] on input "D" at bounding box center [172, 232] width 5 height 5
radio input "true"
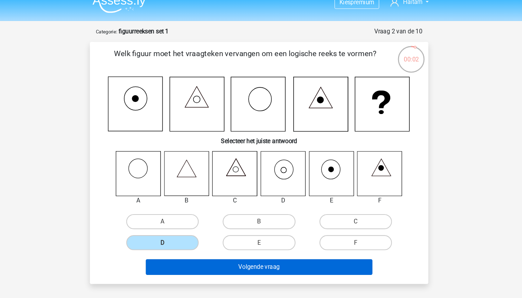
click at [182, 250] on button "Volgende vraag" at bounding box center [261, 252] width 215 height 15
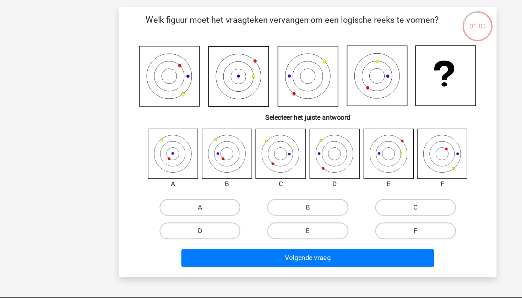
scroll to position [44, 0]
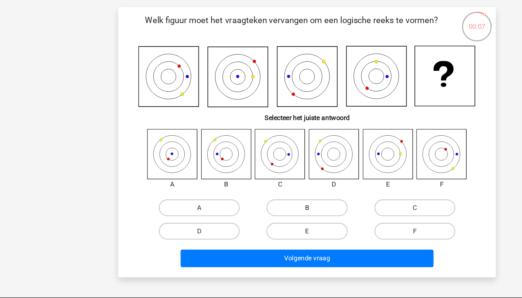
click at [238, 172] on label "B" at bounding box center [261, 176] width 69 height 14
click at [261, 176] on input "B" at bounding box center [263, 178] width 5 height 5
radio input "true"
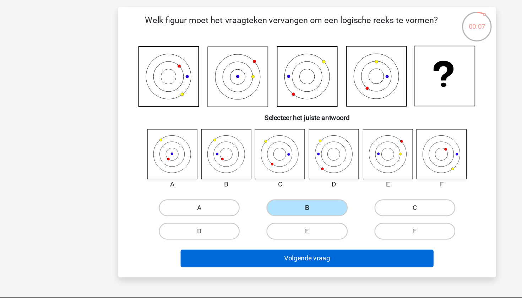
click at [236, 218] on button "Volgende vraag" at bounding box center [261, 219] width 215 height 15
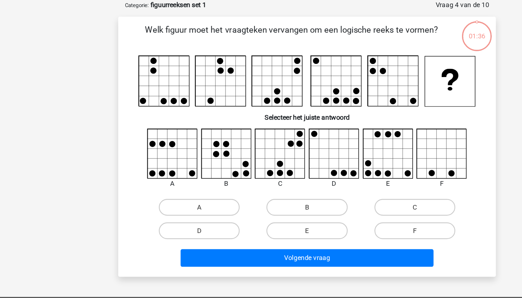
scroll to position [29, 0]
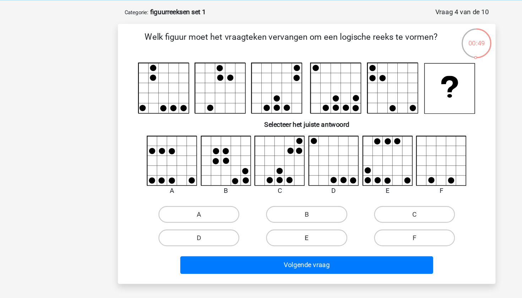
click at [232, 200] on label "E" at bounding box center [261, 202] width 69 height 14
click at [261, 202] on input "E" at bounding box center [263, 204] width 5 height 5
radio input "true"
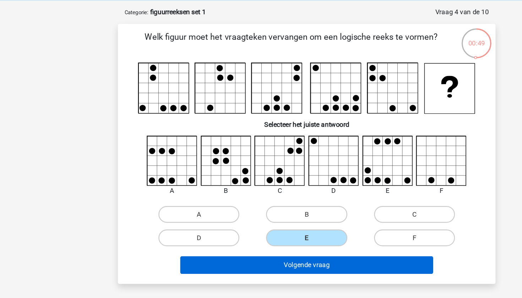
click at [234, 222] on button "Volgende vraag" at bounding box center [261, 224] width 215 height 15
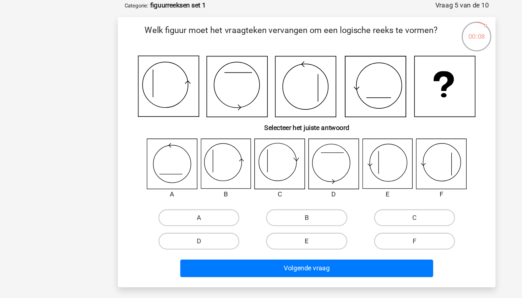
click at [238, 203] on label "E" at bounding box center [261, 210] width 69 height 14
click at [261, 210] on input "E" at bounding box center [263, 212] width 5 height 5
radio input "true"
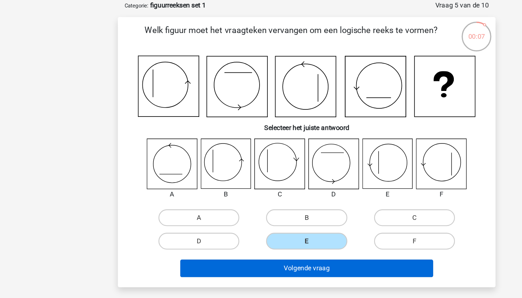
click at [236, 227] on button "Volgende vraag" at bounding box center [261, 233] width 215 height 15
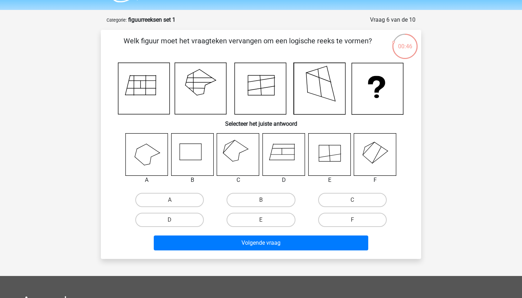
scroll to position [14, 0]
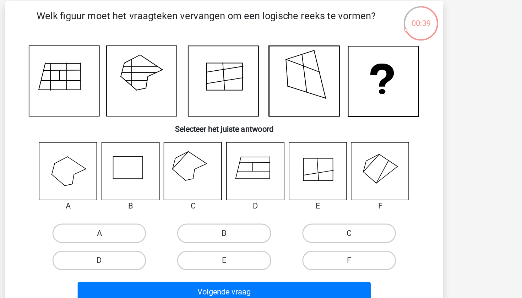
click at [318, 198] on label "C" at bounding box center [352, 205] width 69 height 14
click at [352, 206] on input "C" at bounding box center [354, 208] width 5 height 5
radio input "true"
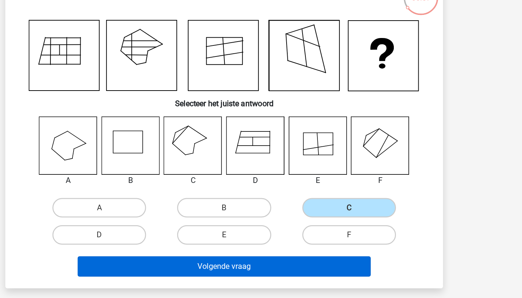
click at [204, 241] on button "Volgende vraag" at bounding box center [261, 248] width 215 height 15
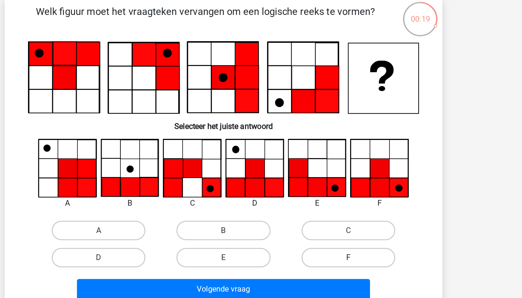
click at [318, 219] on label "F" at bounding box center [352, 226] width 69 height 14
click at [352, 227] on input "F" at bounding box center [354, 229] width 5 height 5
radio input "true"
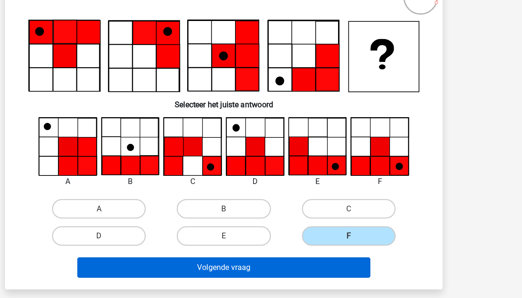
click at [241, 242] on button "Volgende vraag" at bounding box center [261, 249] width 215 height 15
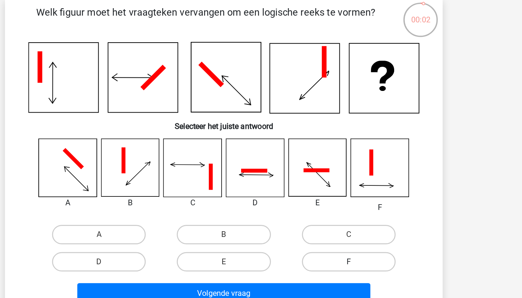
click at [318, 222] on label "F" at bounding box center [352, 229] width 69 height 14
click at [352, 229] on input "F" at bounding box center [354, 231] width 5 height 5
radio input "true"
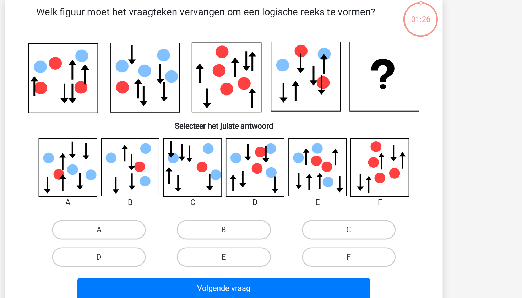
scroll to position [52, 97]
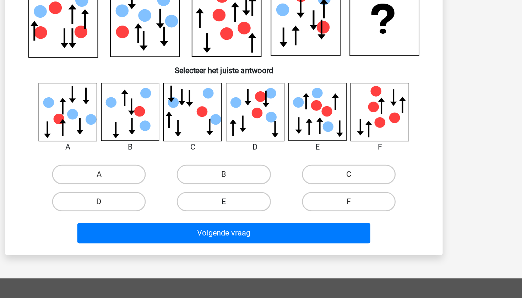
click at [227, 195] on label "E" at bounding box center [261, 188] width 69 height 14
click at [261, 192] on input "E" at bounding box center [263, 190] width 5 height 5
radio input "true"
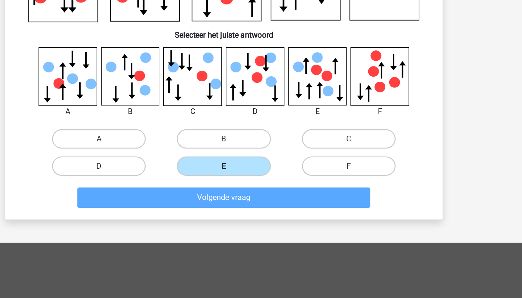
scroll to position [0, 0]
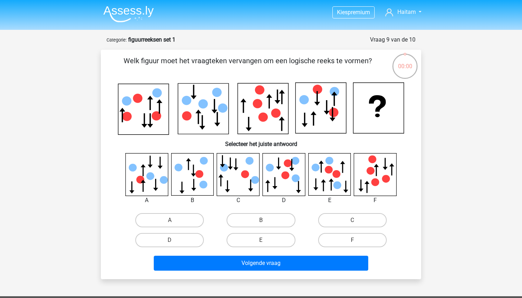
scroll to position [80, 97]
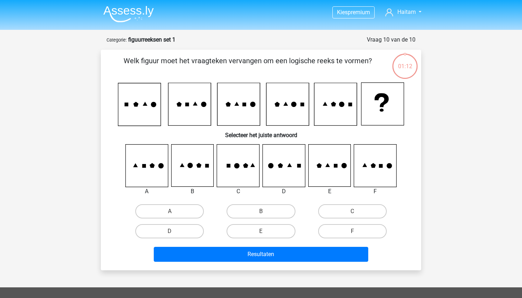
scroll to position [80, 97]
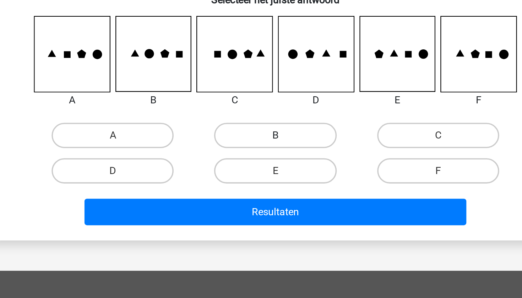
click at [227, 138] on label "B" at bounding box center [261, 131] width 69 height 14
click at [261, 136] on input "B" at bounding box center [263, 133] width 5 height 5
radio input "true"
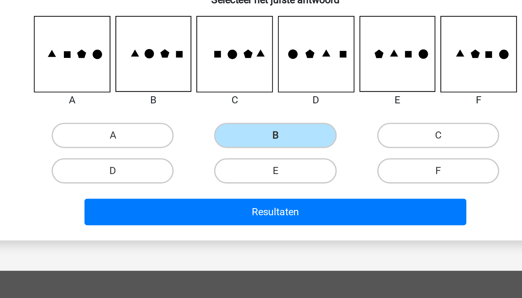
scroll to position [0, 0]
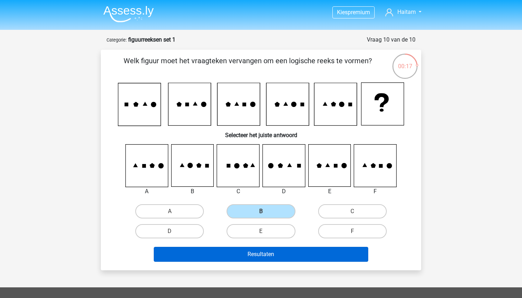
click at [245, 260] on button "Resultaten" at bounding box center [261, 254] width 215 height 15
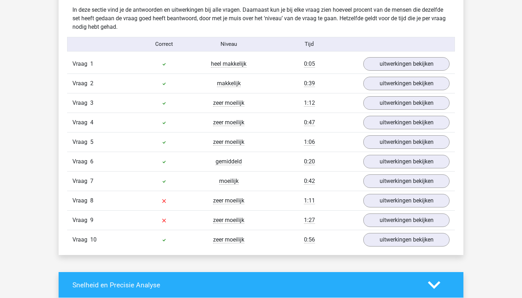
scroll to position [561, 0]
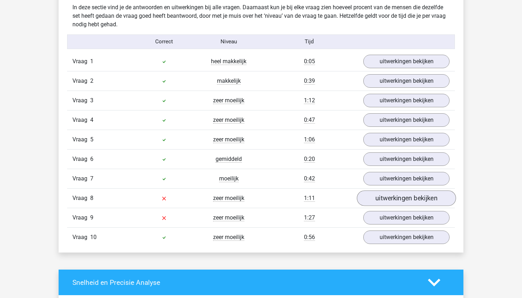
click at [368, 195] on link "uitwerkingen bekijken" at bounding box center [406, 198] width 99 height 16
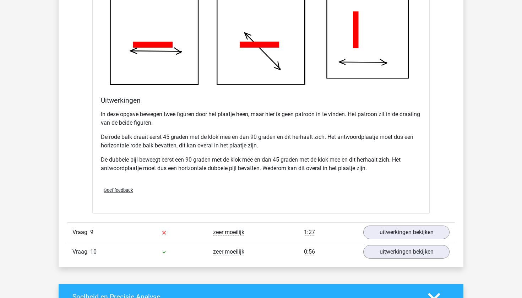
scroll to position [994, 0]
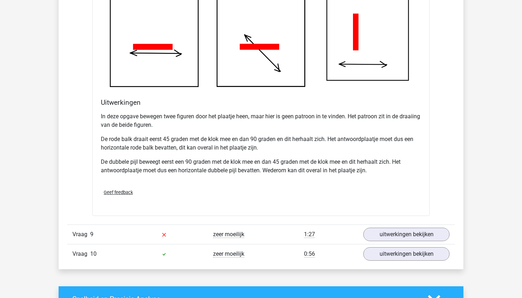
click at [214, 162] on p "De dubbele pijl beweegt eerst een 90 graden met de klok mee en dan 45 graden me…" at bounding box center [261, 166] width 320 height 17
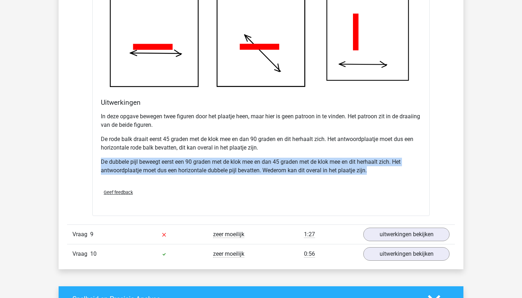
click at [214, 162] on p "De dubbele pijl beweegt eerst een 90 graden met de klok mee en dan 45 graden me…" at bounding box center [261, 166] width 320 height 17
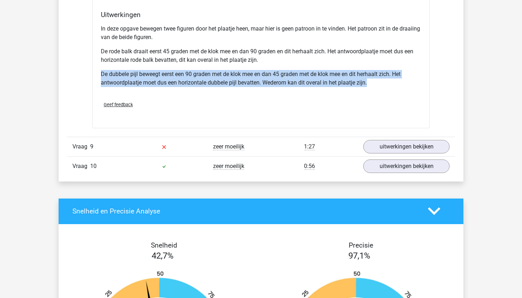
scroll to position [1081, 0]
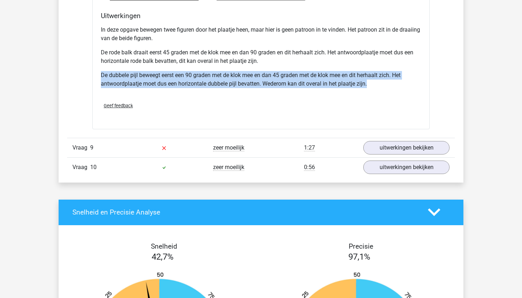
click at [200, 71] on p "De dubbele pijl beweegt eerst een 90 graden met de klok mee en dan 45 graden me…" at bounding box center [261, 79] width 320 height 17
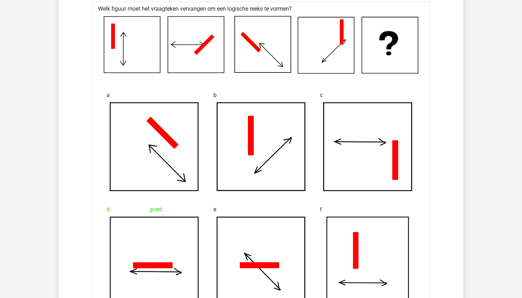
scroll to position [774, 0]
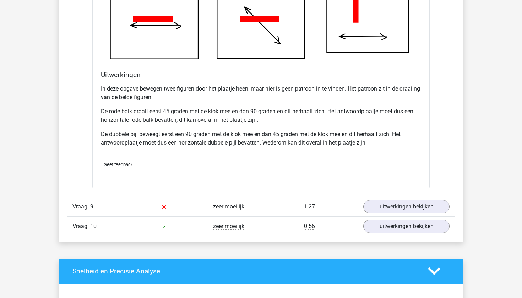
click at [197, 99] on p "In deze opgave bewegen twee figuren door het plaatje heen, maar hier is geen pa…" at bounding box center [261, 93] width 320 height 17
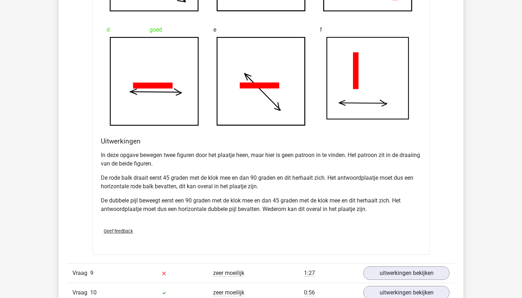
scroll to position [1178, 0]
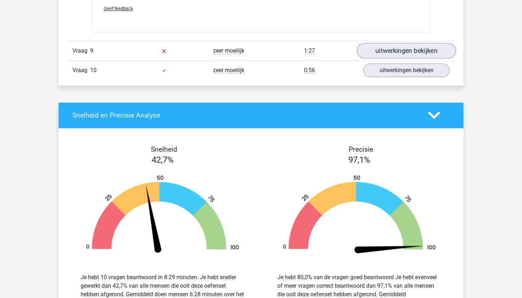
click at [378, 49] on link "uitwerkingen bekijken" at bounding box center [406, 51] width 99 height 16
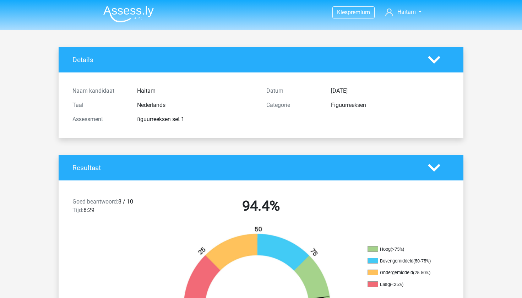
scroll to position [0, 0]
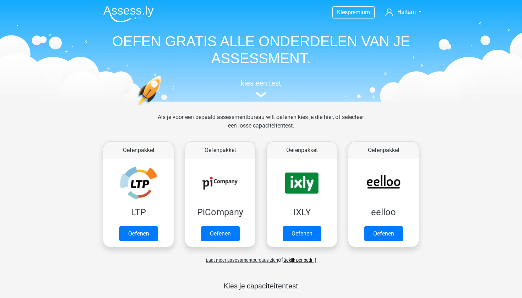
click at [310, 259] on link "Bekijk per bedrijf" at bounding box center [299, 259] width 33 height 5
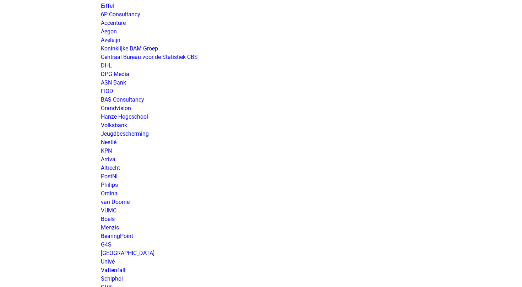
scroll to position [589, 0]
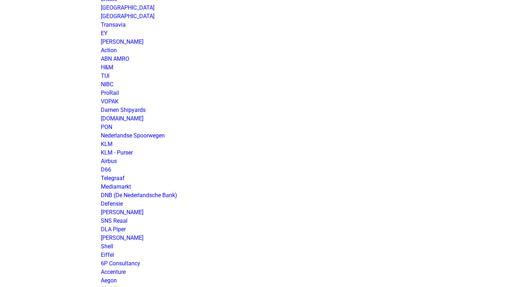
click at [78, 184] on div "Kies premium Haitam Remku2001@outlook.com" at bounding box center [261, 289] width 522 height 1757
click at [105, 144] on link "KLM" at bounding box center [107, 144] width 12 height 7
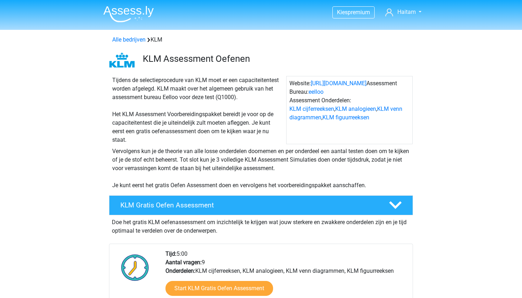
click at [152, 90] on div "Tijdens de selectieprocedure van KLM moet er een capaciteitentest worden afgele…" at bounding box center [197, 110] width 177 height 68
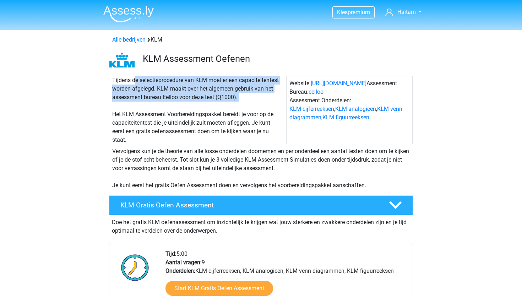
click at [152, 90] on div "Tijdens de selectieprocedure van KLM moet er een capaciteitentest worden afgele…" at bounding box center [197, 110] width 177 height 68
click at [161, 96] on div "Tijdens de selectieprocedure van KLM moet er een capaciteitentest worden afgele…" at bounding box center [197, 110] width 177 height 68
click at [163, 96] on div "Tijdens de selectieprocedure van KLM moet er een capaciteitentest worden afgele…" at bounding box center [197, 110] width 177 height 68
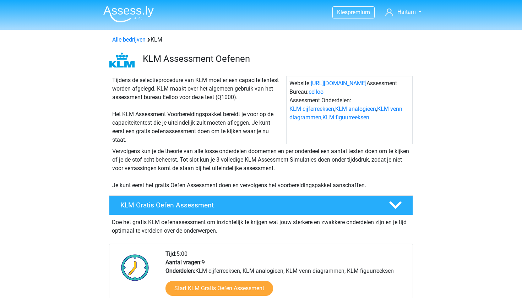
click at [157, 113] on div "Tijdens de selectieprocedure van KLM moet er een capaciteitentest worden afgele…" at bounding box center [197, 110] width 177 height 68
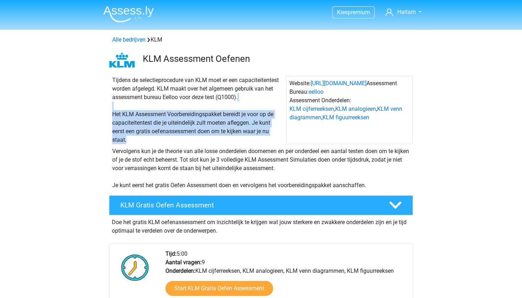
drag, startPoint x: 169, startPoint y: 142, endPoint x: 116, endPoint y: 102, distance: 65.8
click at [116, 102] on div "Tijdens de selectieprocedure van KLM moet er een capaciteitentest worden afgele…" at bounding box center [197, 110] width 177 height 68
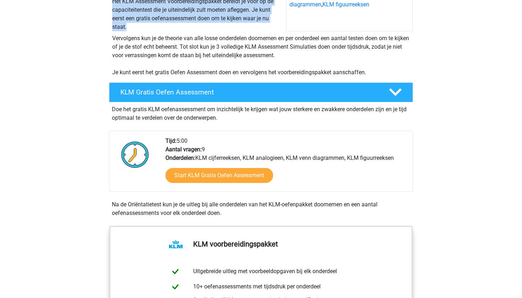
scroll to position [132, 0]
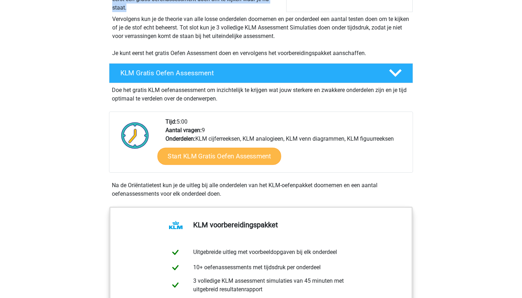
click at [191, 158] on link "Start KLM Gratis Oefen Assessment" at bounding box center [219, 155] width 124 height 17
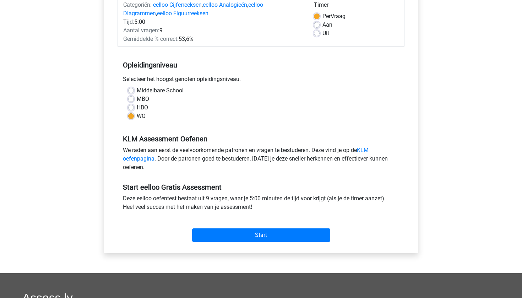
scroll to position [132, 0]
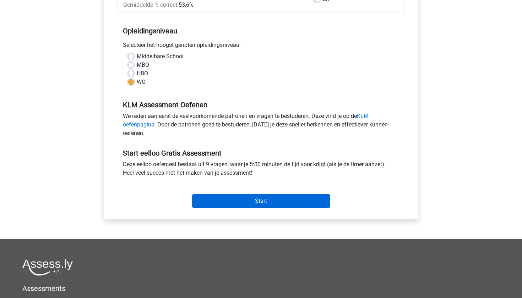
click at [206, 200] on input "Start" at bounding box center [261, 200] width 138 height 13
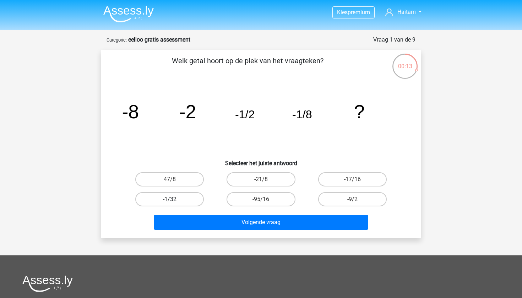
click at [178, 198] on label "-1/32" at bounding box center [169, 199] width 69 height 14
click at [174, 199] on input "-1/32" at bounding box center [172, 201] width 5 height 5
radio input "true"
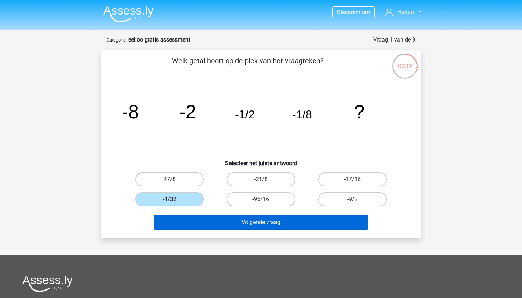
click at [227, 224] on button "Volgende vraag" at bounding box center [261, 222] width 215 height 15
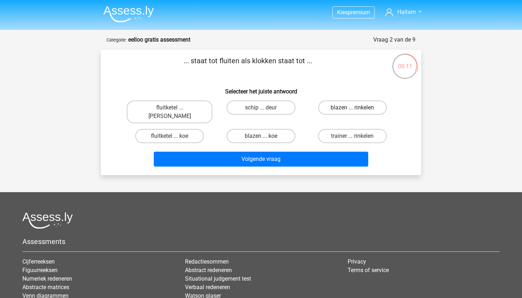
click at [337, 106] on label "blazen ... rinkelen" at bounding box center [352, 107] width 69 height 14
click at [352, 108] on input "blazen ... rinkelen" at bounding box center [354, 110] width 5 height 5
radio input "true"
click at [195, 106] on label "fluitketel ... [PERSON_NAME]" at bounding box center [170, 111] width 86 height 23
click at [174, 108] on input "fluitketel ... [PERSON_NAME]" at bounding box center [172, 110] width 5 height 5
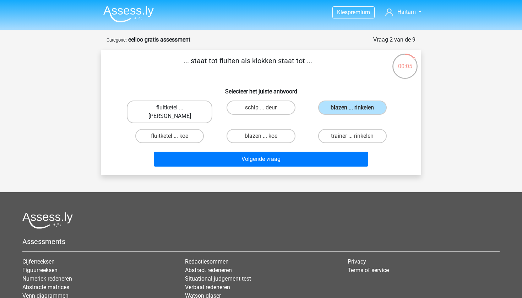
radio input "true"
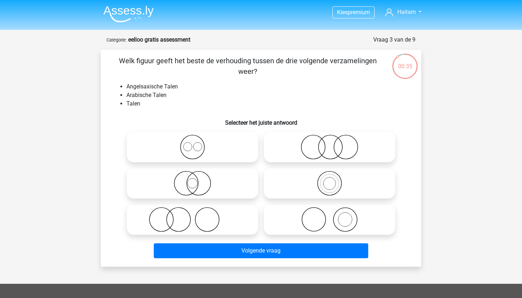
click at [158, 84] on li "Angelsaxische Talen" at bounding box center [267, 86] width 283 height 9
click at [154, 91] on li "Angelsaxische Talen" at bounding box center [267, 86] width 283 height 9
click at [190, 141] on icon at bounding box center [193, 147] width 126 height 25
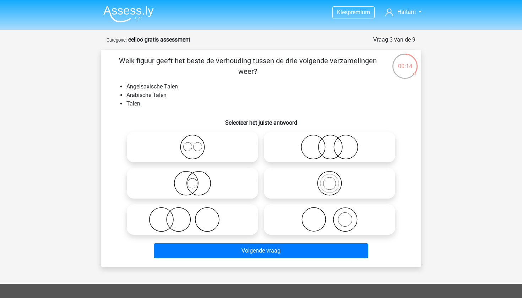
click at [192, 141] on input "radio" at bounding box center [194, 141] width 5 height 5
radio input "true"
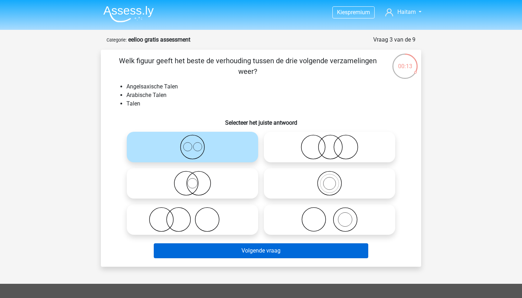
click at [203, 252] on button "Volgende vraag" at bounding box center [261, 250] width 215 height 15
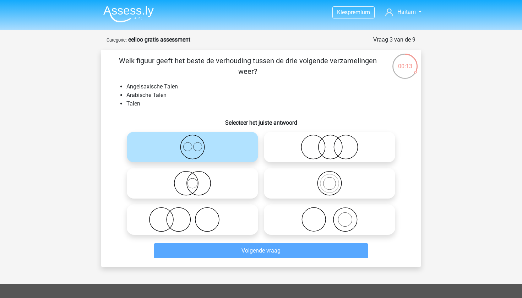
scroll to position [36, 0]
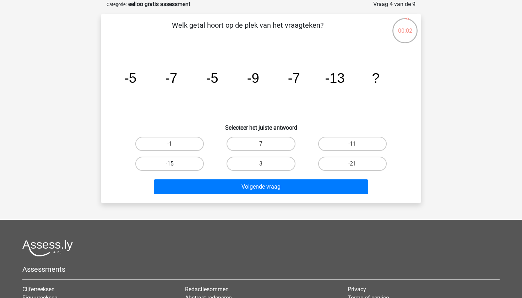
click at [174, 162] on label "-15" at bounding box center [169, 164] width 69 height 14
click at [174, 164] on input "-15" at bounding box center [172, 166] width 5 height 5
radio input "true"
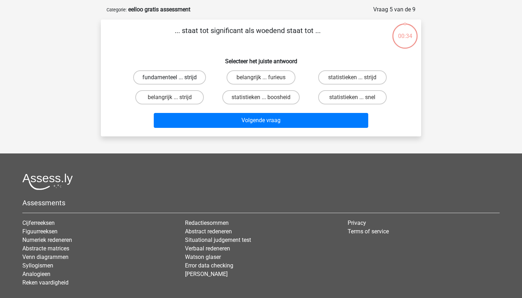
scroll to position [22, 0]
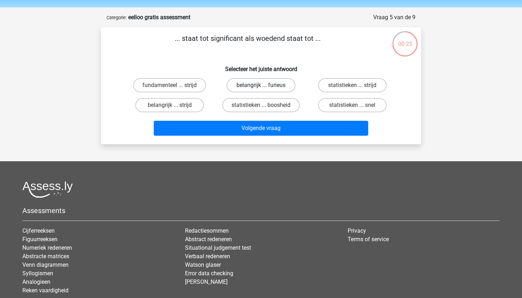
click at [238, 87] on label "belangrijk ... furieus" at bounding box center [261, 85] width 69 height 14
click at [261, 87] on input "belangrijk ... furieus" at bounding box center [263, 87] width 5 height 5
radio input "true"
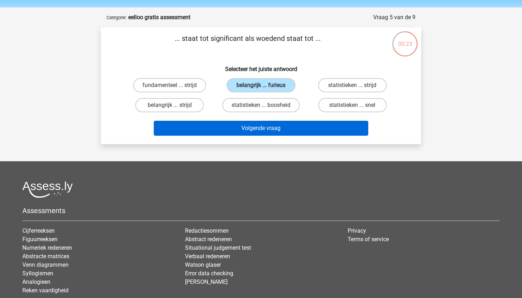
click at [239, 126] on button "Volgende vraag" at bounding box center [261, 128] width 215 height 15
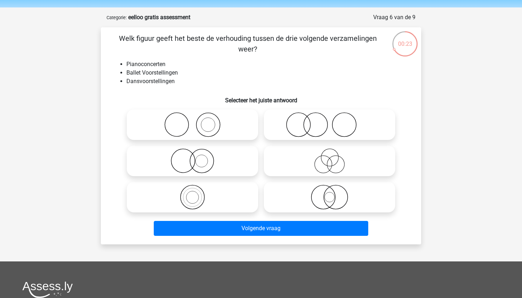
scroll to position [36, 0]
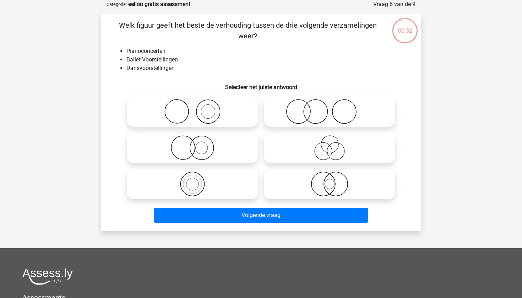
click at [145, 50] on li "Pianoconcerten" at bounding box center [267, 51] width 283 height 9
click at [142, 59] on li "Ballet Voorstellingen" at bounding box center [267, 59] width 283 height 9
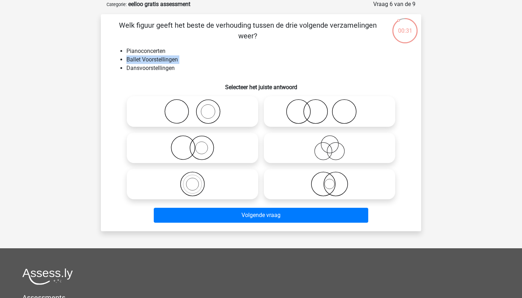
click at [142, 59] on li "Ballet Voorstellingen" at bounding box center [267, 59] width 283 height 9
click at [203, 111] on icon at bounding box center [193, 111] width 126 height 25
click at [197, 108] on input "radio" at bounding box center [194, 105] width 5 height 5
radio input "true"
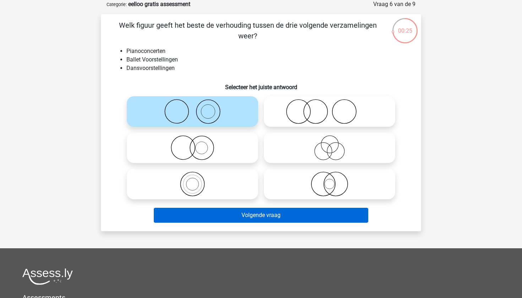
click at [212, 211] on button "Volgende vraag" at bounding box center [261, 215] width 215 height 15
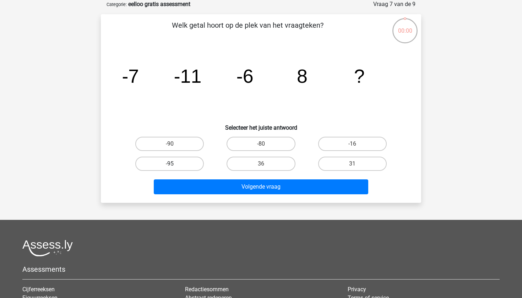
scroll to position [36, 0]
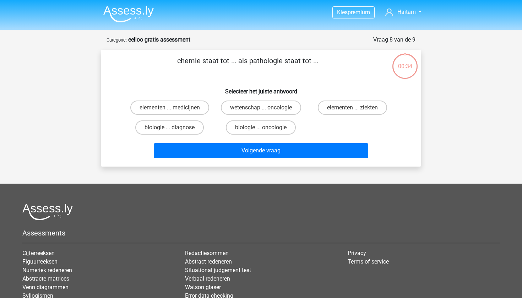
scroll to position [21, 0]
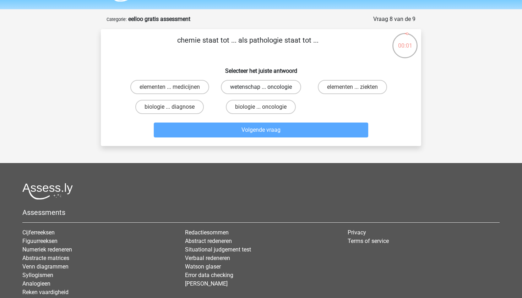
click at [242, 87] on label "wetenschap ... oncologie" at bounding box center [261, 87] width 80 height 14
click at [261, 87] on input "wetenschap ... oncologie" at bounding box center [263, 89] width 5 height 5
radio input "true"
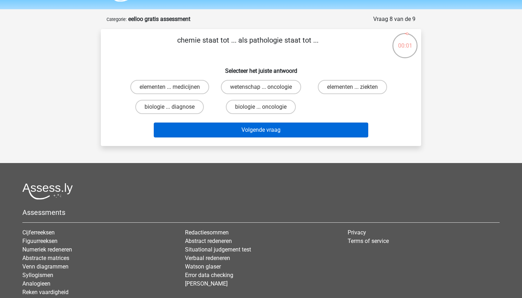
scroll to position [21, 0]
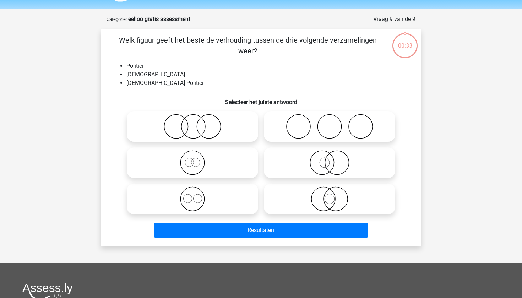
scroll to position [21, 0]
click at [309, 162] on icon at bounding box center [330, 162] width 126 height 25
click at [329, 159] on input "radio" at bounding box center [331, 156] width 5 height 5
radio input "true"
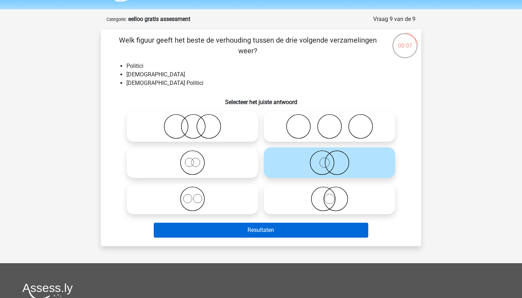
click at [294, 225] on button "Resultaten" at bounding box center [261, 230] width 215 height 15
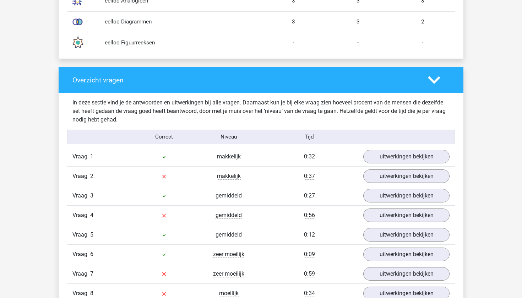
scroll to position [669, 0]
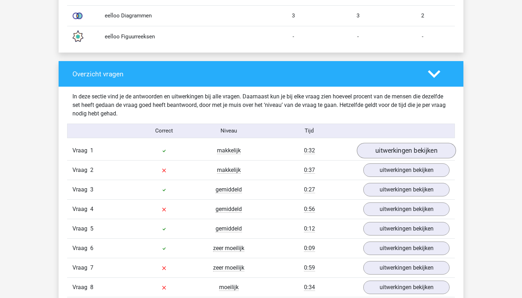
click at [396, 149] on link "uitwerkingen bekijken" at bounding box center [406, 151] width 99 height 16
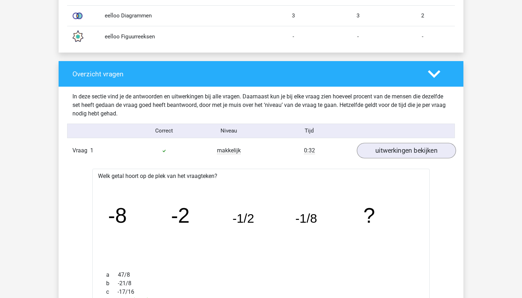
click at [396, 149] on link "uitwerkingen bekijken" at bounding box center [406, 151] width 99 height 16
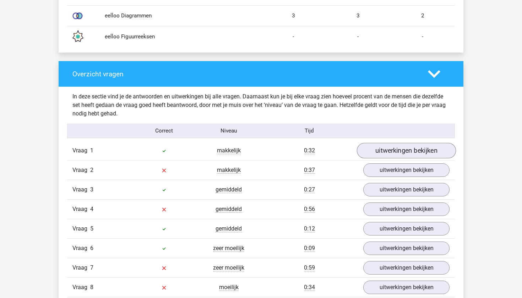
click at [392, 151] on link "uitwerkingen bekijken" at bounding box center [406, 151] width 99 height 16
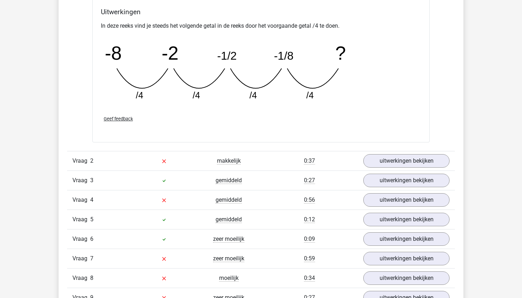
scroll to position [1017, 0]
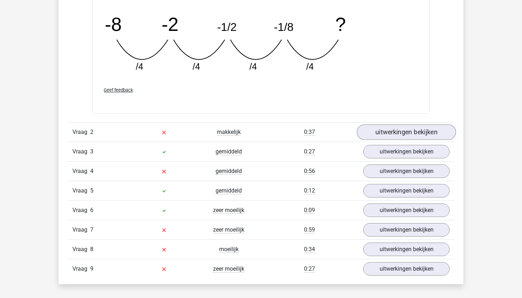
click at [404, 133] on link "uitwerkingen bekijken" at bounding box center [406, 132] width 99 height 16
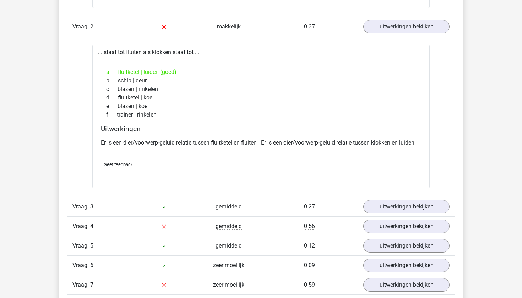
scroll to position [1123, 0]
click at [369, 207] on link "uitwerkingen bekijken" at bounding box center [406, 206] width 99 height 16
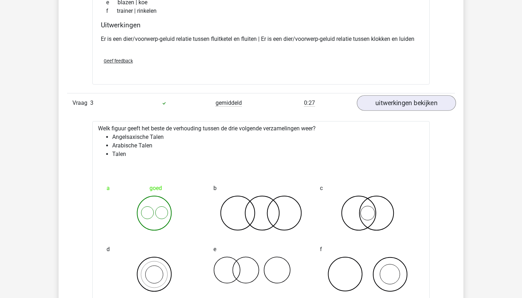
scroll to position [1231, 0]
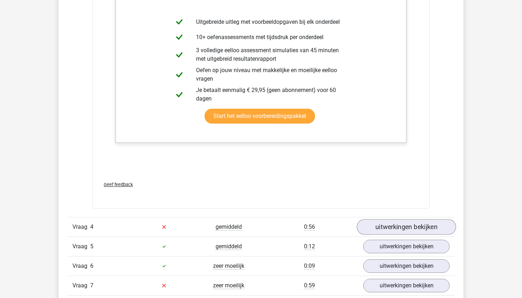
click at [382, 227] on link "uitwerkingen bekijken" at bounding box center [406, 227] width 99 height 16
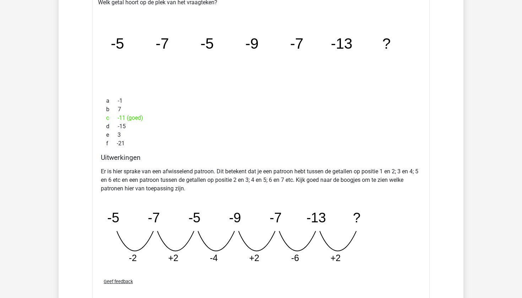
scroll to position [1839, 0]
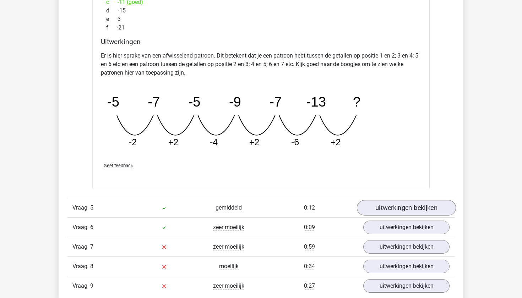
click at [380, 206] on link "uitwerkingen bekijken" at bounding box center [406, 208] width 99 height 16
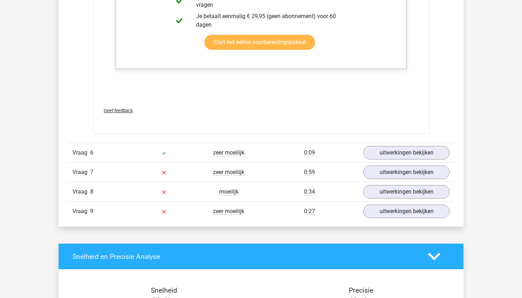
scroll to position [2381, 0]
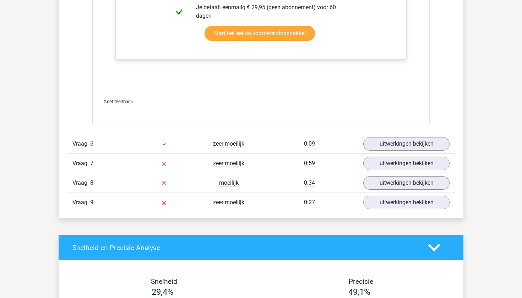
click at [383, 150] on link "uitwerkingen bekijken" at bounding box center [406, 144] width 99 height 16
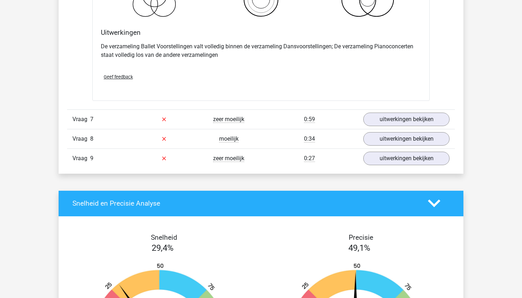
scroll to position [2709, 0]
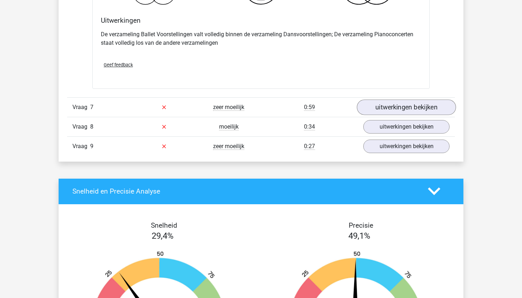
click at [383, 103] on link "uitwerkingen bekijken" at bounding box center [406, 107] width 99 height 16
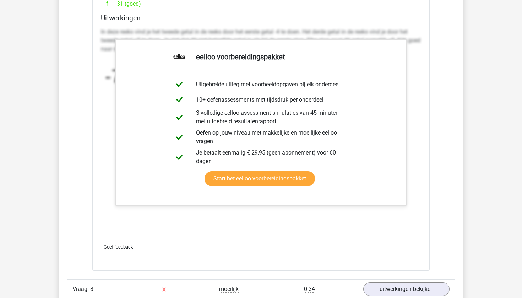
scroll to position [2990, 0]
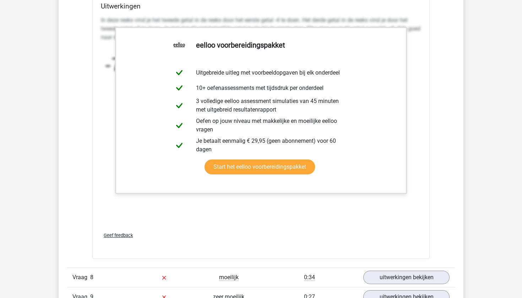
click at [370, 268] on div "Vraag 8 moeilijk 0:34 uitwerkingen bekijken" at bounding box center [261, 277] width 388 height 20
click at [370, 278] on link "uitwerkingen bekijken" at bounding box center [406, 278] width 99 height 16
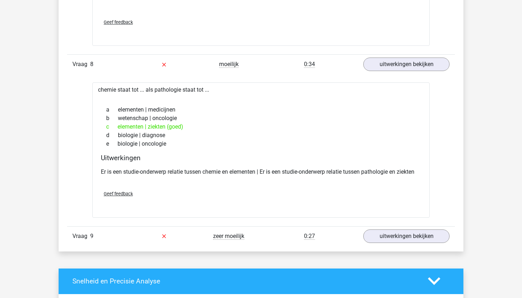
scroll to position [3203, 0]
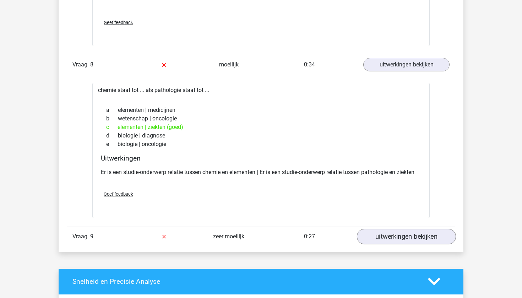
click at [369, 237] on link "uitwerkingen bekijken" at bounding box center [406, 237] width 99 height 16
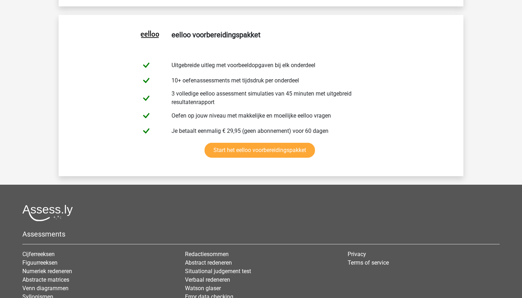
scroll to position [4313, 0]
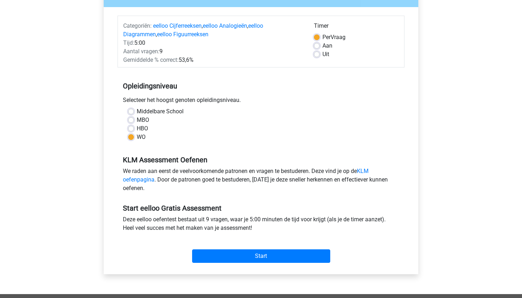
scroll to position [73, 0]
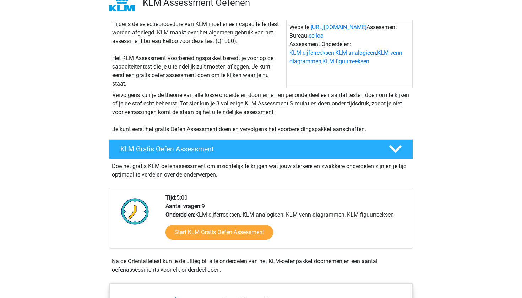
scroll to position [55, 0]
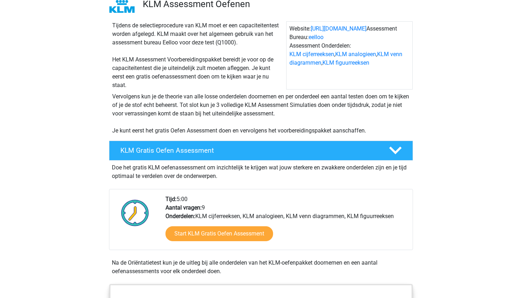
click at [200, 82] on div "Tijdens de selectieprocedure van KLM moet er een capaciteitentest worden afgele…" at bounding box center [197, 55] width 177 height 68
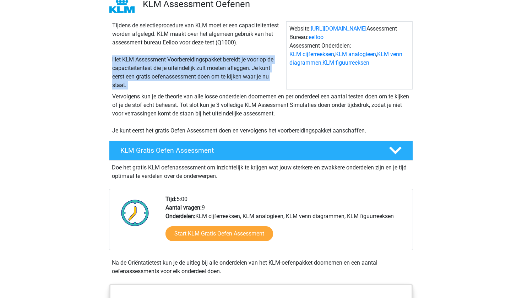
click at [200, 82] on div "Tijdens de selectieprocedure van KLM moet er een capaciteitentest worden afgele…" at bounding box center [197, 55] width 177 height 68
click at [198, 77] on div "Tijdens de selectieprocedure van KLM moet er een capaciteitentest worden afgele…" at bounding box center [197, 55] width 177 height 68
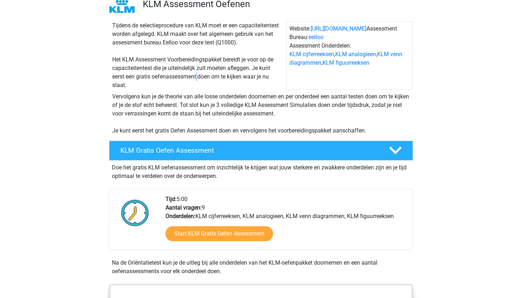
click at [198, 77] on div "Tijdens de selectieprocedure van KLM moet er een capaciteitentest worden afgele…" at bounding box center [197, 55] width 177 height 68
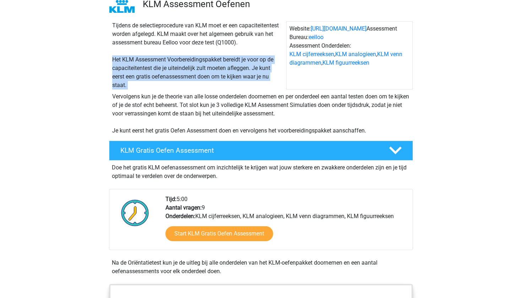
click at [198, 77] on div "Tijdens de selectieprocedure van KLM moet er een capaciteitentest worden afgele…" at bounding box center [197, 55] width 177 height 68
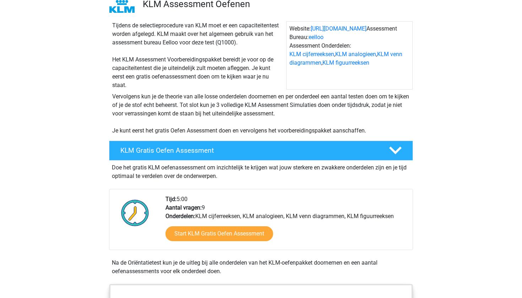
click at [191, 102] on div "Vervolgens kun je de theorie van alle losse onderdelen doornemen en per onderde…" at bounding box center [260, 113] width 303 height 43
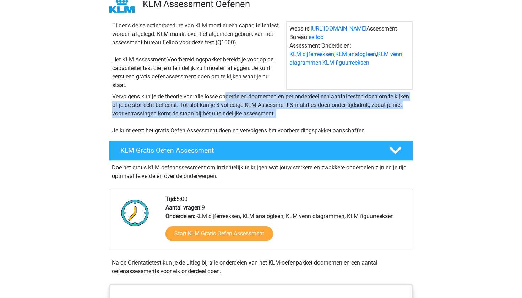
click at [191, 102] on div "Vervolgens kun je de theorie van alle losse onderdelen doornemen en per onderde…" at bounding box center [260, 113] width 303 height 43
click at [188, 101] on div "Vervolgens kun je de theorie van alle losse onderdelen doornemen en per onderde…" at bounding box center [260, 113] width 303 height 43
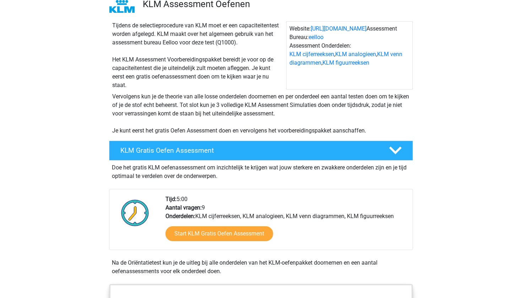
click at [188, 101] on div "Vervolgens kun je de theorie van alle losse onderdelen doornemen en per onderde…" at bounding box center [260, 113] width 303 height 43
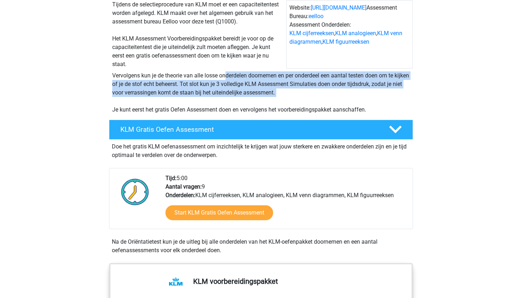
scroll to position [77, 0]
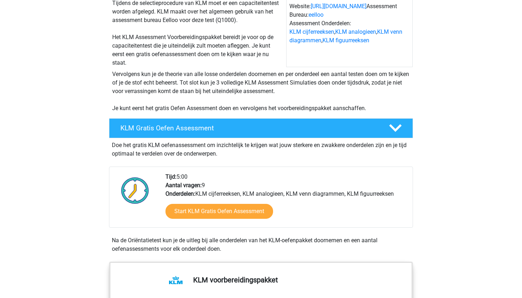
click at [188, 105] on div "Vervolgens kun je de theorie van alle losse onderdelen doornemen en per onderde…" at bounding box center [260, 91] width 303 height 43
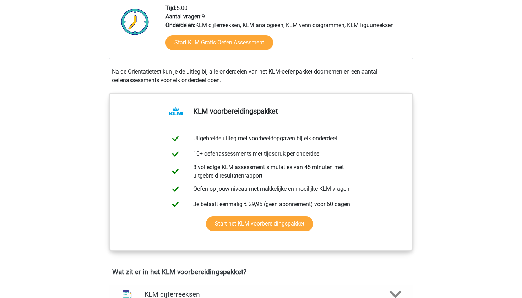
scroll to position [253, 0]
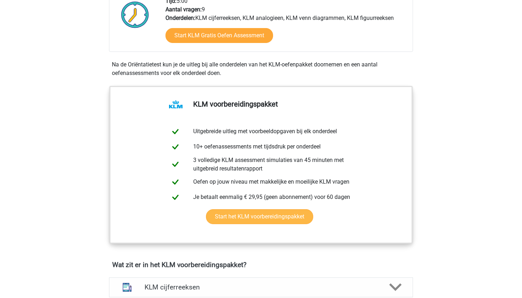
click at [206, 209] on link "Start het KLM voorbereidingspakket" at bounding box center [259, 216] width 107 height 15
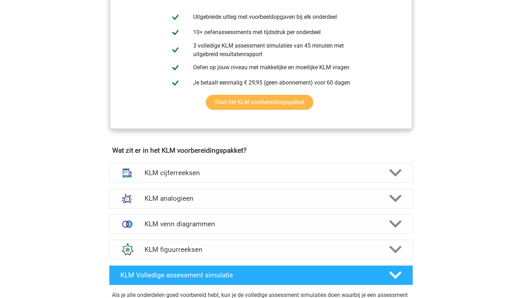
scroll to position [375, 0]
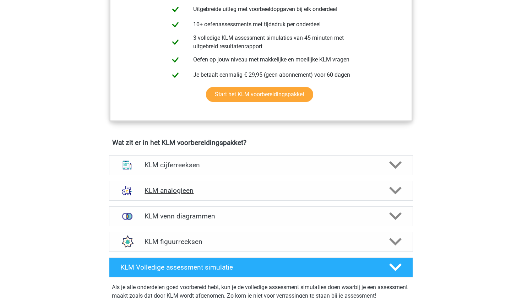
click at [152, 183] on div "KLM analogieen" at bounding box center [261, 191] width 304 height 20
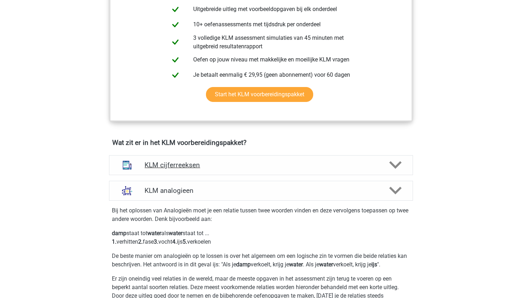
click at [152, 174] on div "KLM cijferreeksen" at bounding box center [261, 165] width 304 height 20
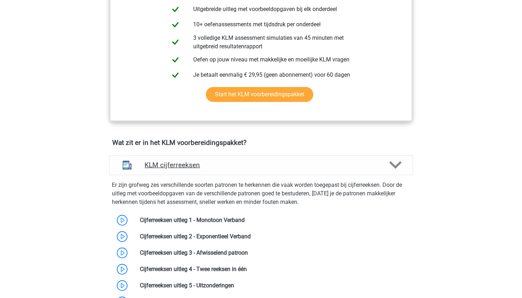
click at [152, 165] on h4 "KLM cijferreeksen" at bounding box center [261, 165] width 233 height 8
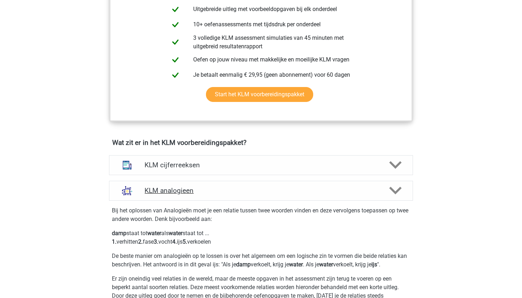
click at [159, 182] on div "KLM analogieen" at bounding box center [261, 191] width 304 height 20
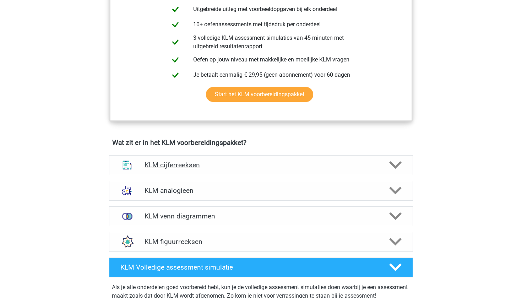
click at [161, 161] on h4 "KLM cijferreeksen" at bounding box center [261, 165] width 233 height 8
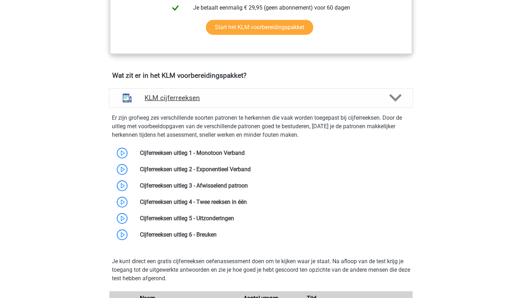
scroll to position [443, 0]
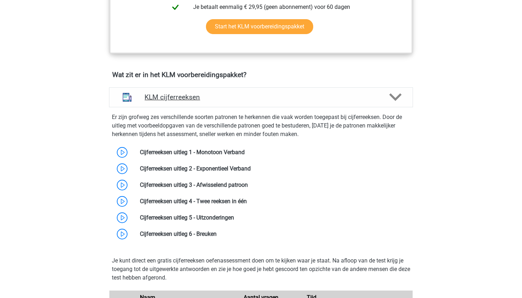
click at [160, 98] on h4 "KLM cijferreeksen" at bounding box center [261, 97] width 233 height 8
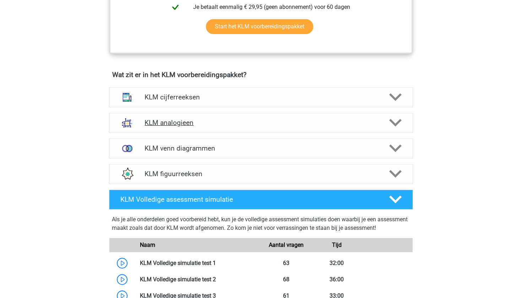
click at [168, 118] on div "KLM analogieen" at bounding box center [261, 123] width 304 height 20
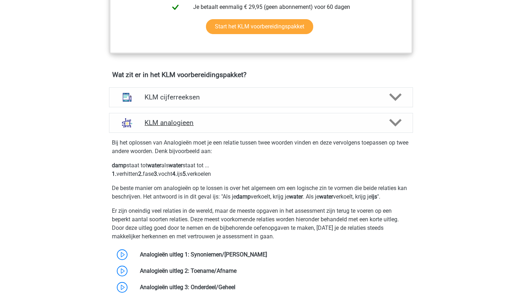
click at [168, 118] on div "KLM analogieen" at bounding box center [261, 123] width 304 height 20
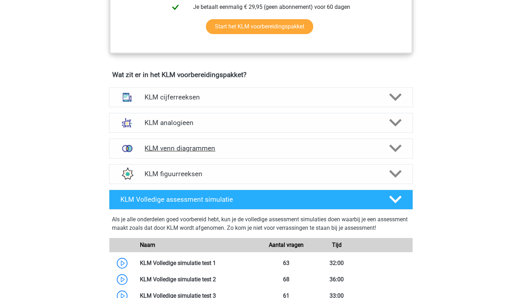
click at [173, 143] on div "KLM venn diagrammen" at bounding box center [261, 148] width 304 height 20
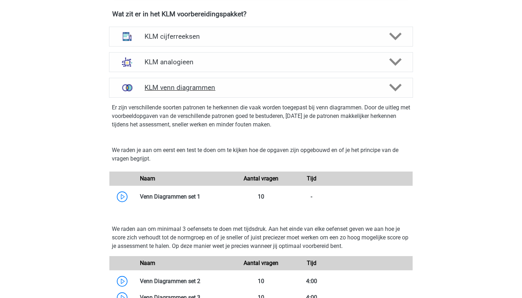
scroll to position [504, 0]
click at [168, 91] on h4 "KLM venn diagrammen" at bounding box center [261, 87] width 233 height 8
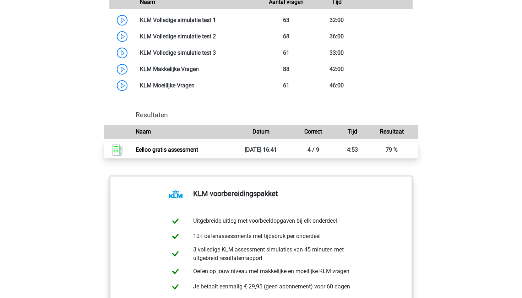
scroll to position [578, 0]
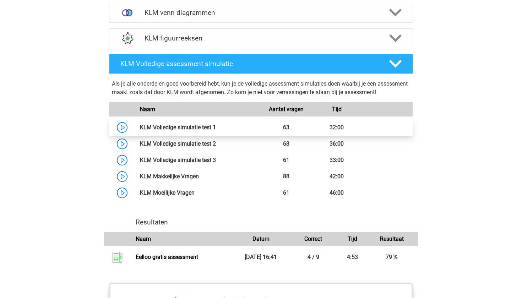
click at [216, 127] on link at bounding box center [216, 127] width 0 height 7
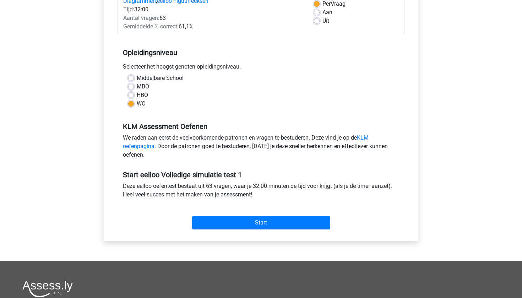
scroll to position [126, 0]
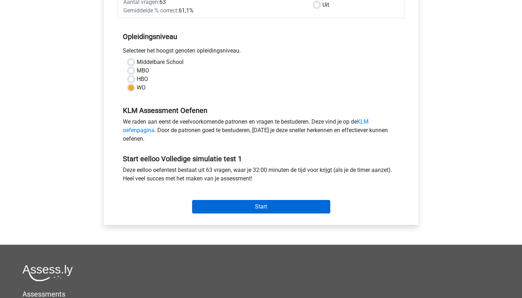
click at [218, 207] on input "Start" at bounding box center [261, 206] width 138 height 13
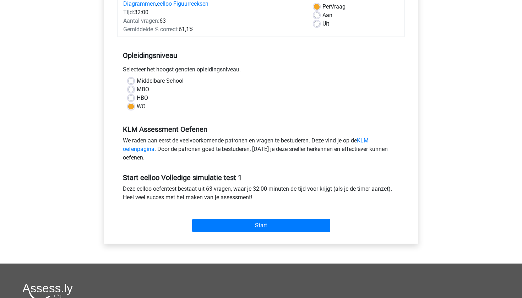
scroll to position [105, 0]
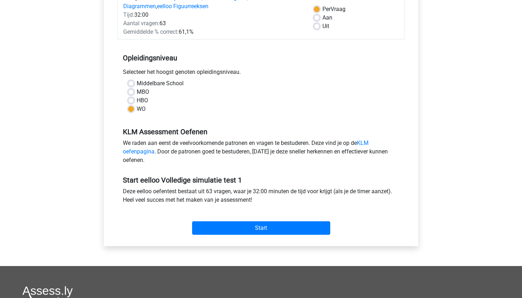
click at [212, 190] on div "Deze eelloo oefentest bestaat uit 63 vragen, waar je 32:00 minuten de tijd voor…" at bounding box center [261, 197] width 287 height 20
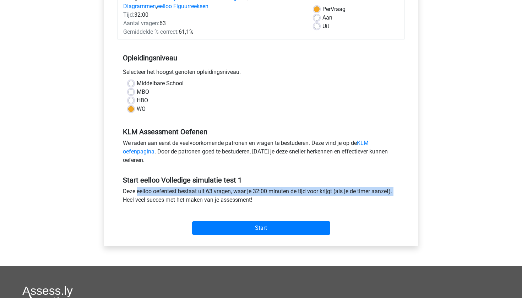
click at [212, 190] on div "Deze eelloo oefentest bestaat uit 63 vragen, waar je 32:00 minuten de tijd voor…" at bounding box center [261, 197] width 287 height 20
click at [203, 189] on div "Deze eelloo oefentest bestaat uit 63 vragen, waar je 32:00 minuten de tijd voor…" at bounding box center [261, 197] width 287 height 20
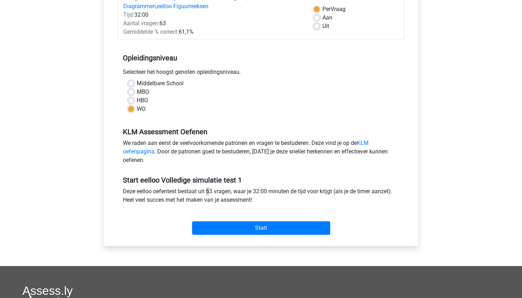
click at [203, 189] on div "Deze eelloo oefentest bestaat uit 63 vragen, waar je 32:00 minuten de tijd voor…" at bounding box center [261, 197] width 287 height 20
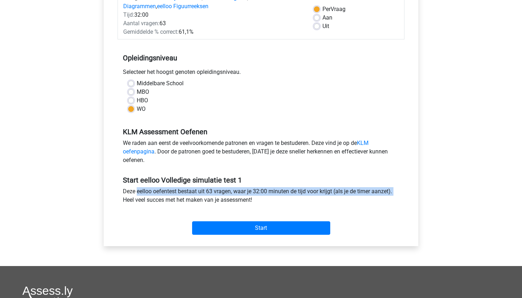
click at [203, 189] on div "Deze eelloo oefentest bestaat uit 63 vragen, waar je 32:00 minuten de tijd voor…" at bounding box center [261, 197] width 287 height 20
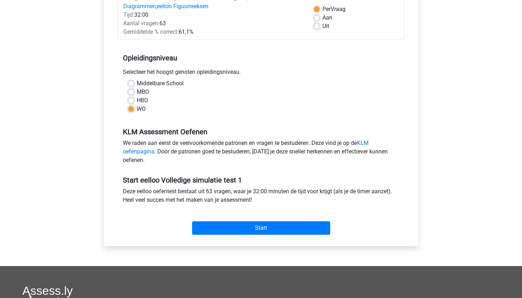
click at [199, 180] on h5 "Start eelloo Volledige simulatie test 1" at bounding box center [261, 180] width 276 height 9
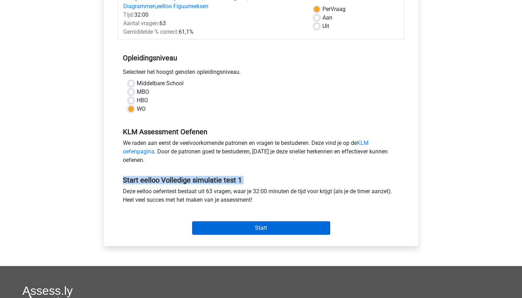
click at [228, 232] on input "Start" at bounding box center [261, 227] width 138 height 13
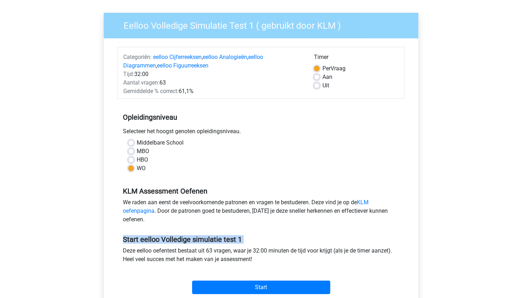
scroll to position [42, 0]
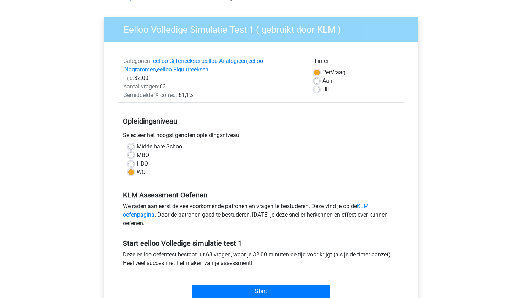
click at [168, 89] on div "Aantal vragen: 63" at bounding box center [213, 86] width 191 height 9
click at [171, 95] on span "Gemiddelde % correct:" at bounding box center [150, 95] width 55 height 7
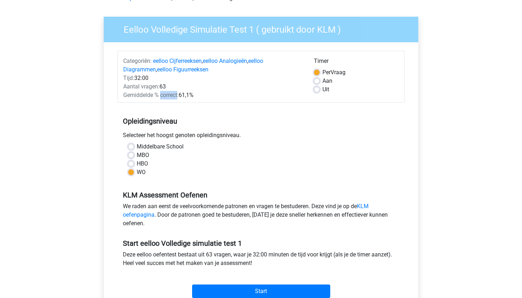
click at [171, 95] on span "Gemiddelde % correct:" at bounding box center [150, 95] width 55 height 7
click at [201, 91] on div "Gemiddelde % correct: 61,1%" at bounding box center [213, 95] width 191 height 9
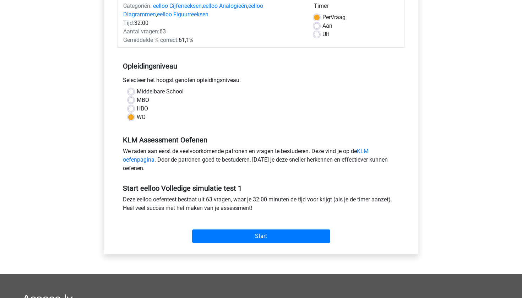
scroll to position [102, 0]
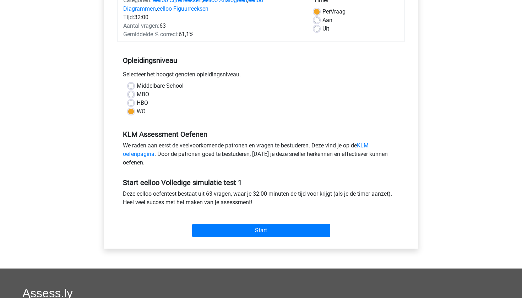
click at [202, 145] on div "We raden aan eerst de veelvoorkomende patronen en vragen te bestuderen. Deze vi…" at bounding box center [261, 155] width 287 height 28
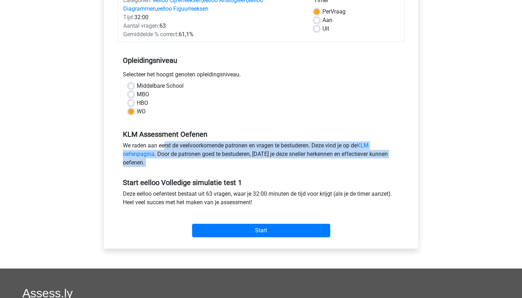
click at [202, 145] on div "We raden aan eerst de veelvoorkomende patronen en vragen te bestuderen. Deze vi…" at bounding box center [261, 155] width 287 height 28
click at [141, 155] on link "KLM oefenpagina" at bounding box center [246, 149] width 246 height 15
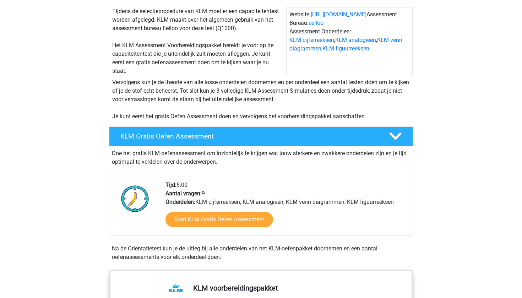
scroll to position [69, 0]
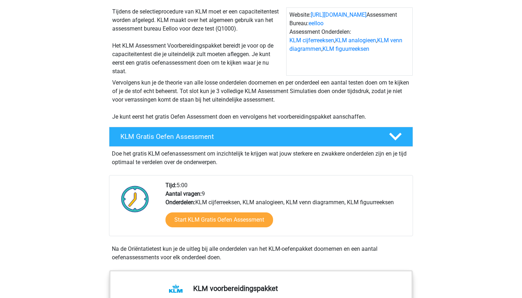
click at [141, 154] on div "Doe het gratis KLM oefenassessment om inzichtelijk te krijgen wat jouw sterkere…" at bounding box center [261, 157] width 304 height 20
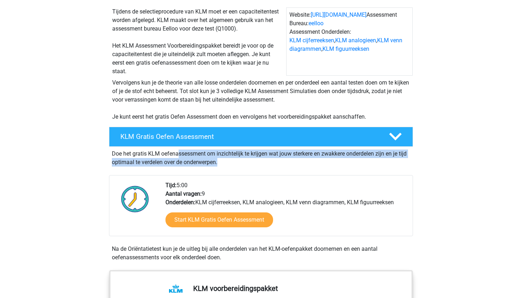
click at [141, 154] on div "Doe het gratis KLM oefenassessment om inzichtelijk te krijgen wat jouw sterkere…" at bounding box center [261, 157] width 304 height 20
